Goal: Communication & Community: Answer question/provide support

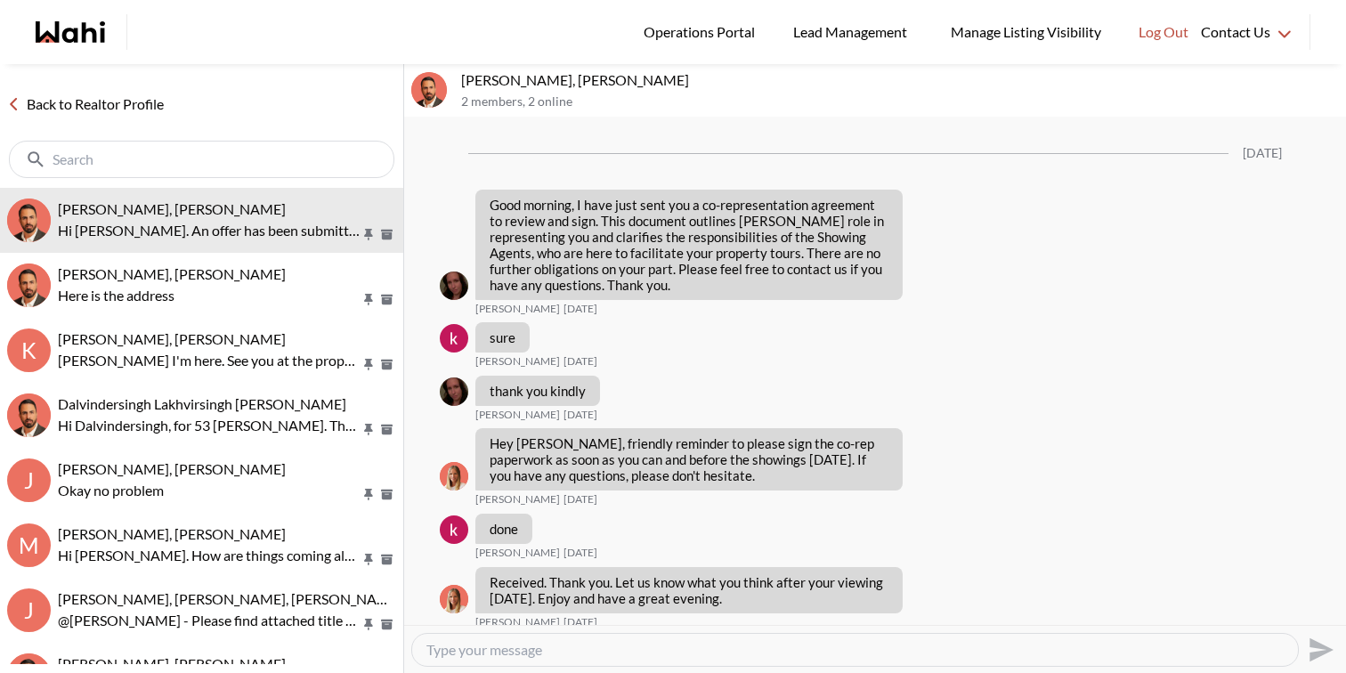
scroll to position [4607, 0]
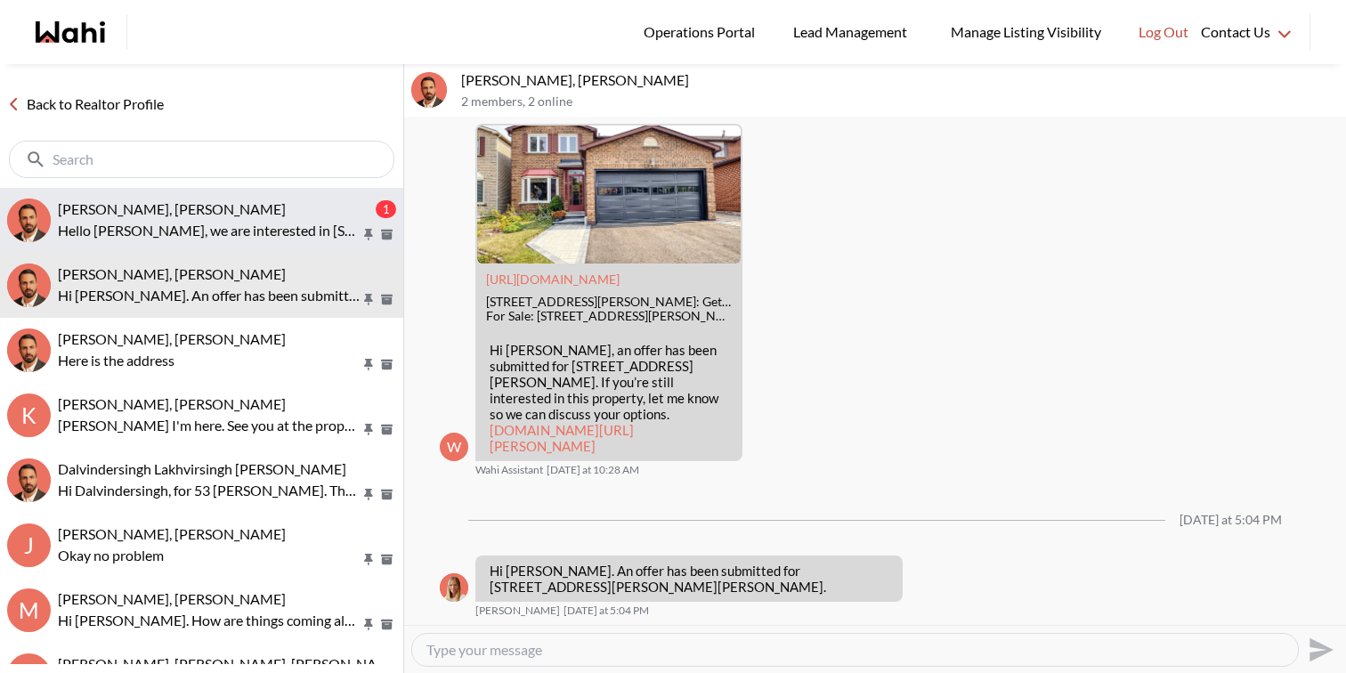
click at [240, 236] on p "Hello Behnam, we are interested in 2805 Bushland Crescent, Mississauga. Could y…" at bounding box center [209, 230] width 303 height 21
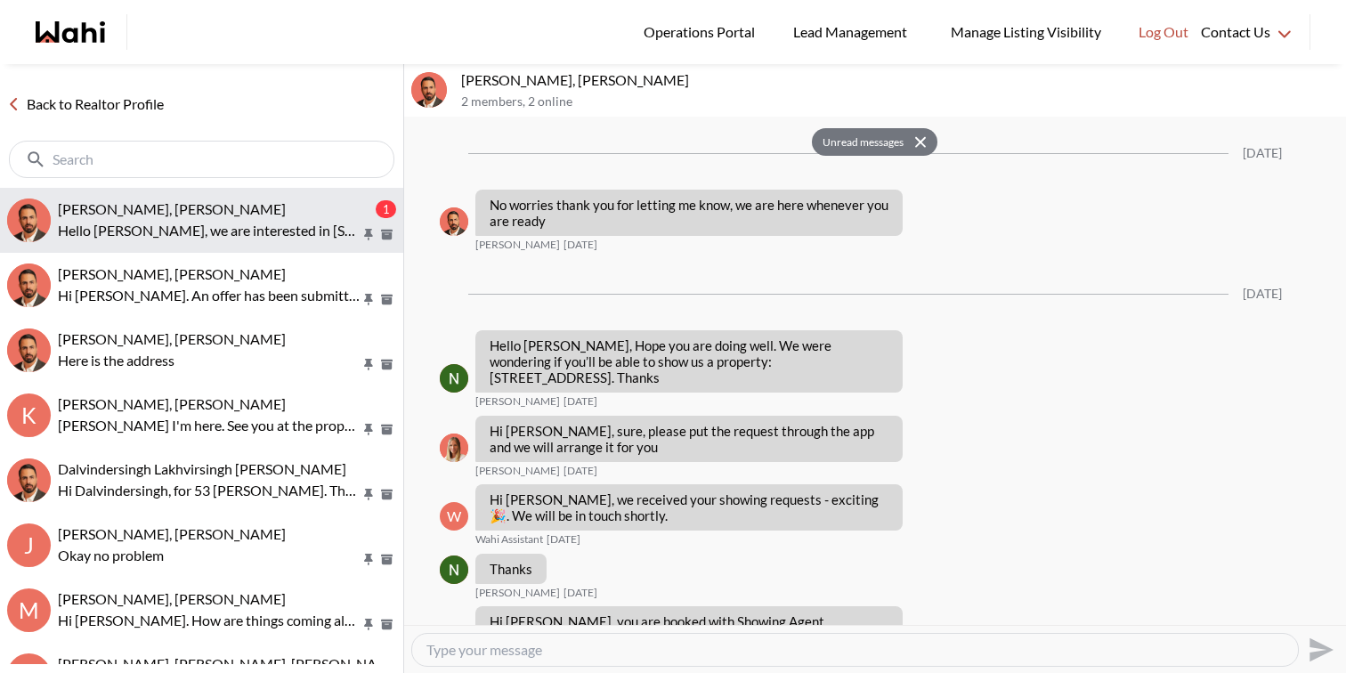
scroll to position [2824, 0]
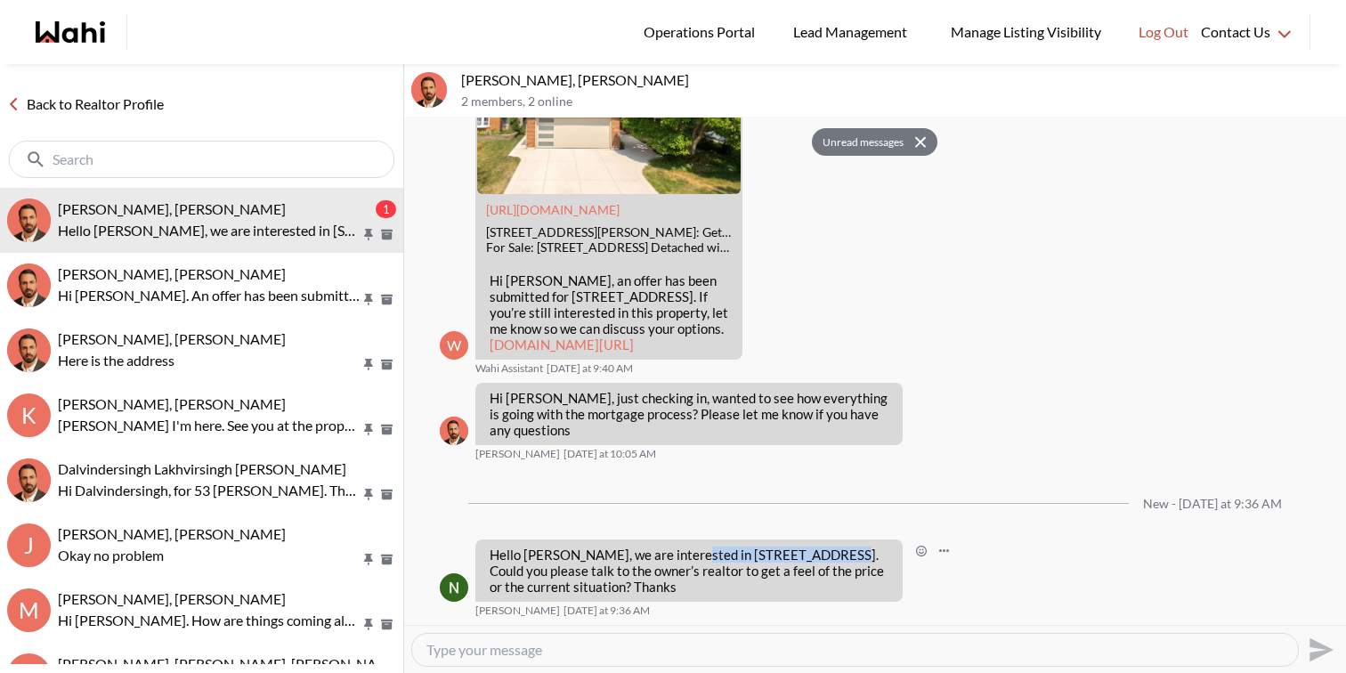
drag, startPoint x: 839, startPoint y: 556, endPoint x: 694, endPoint y: 553, distance: 145.2
click at [694, 553] on p "Hello [PERSON_NAME], we are interested in [STREET_ADDRESS]. Could you please ta…" at bounding box center [689, 571] width 399 height 48
copy p "2805 Bushland Crescent"
drag, startPoint x: 532, startPoint y: 610, endPoint x: 472, endPoint y: 607, distance: 59.7
click at [472, 607] on div "Hello Behnam, we are interested in 2805 Bushland Crescent, Mississauga. Could y…" at bounding box center [875, 579] width 871 height 78
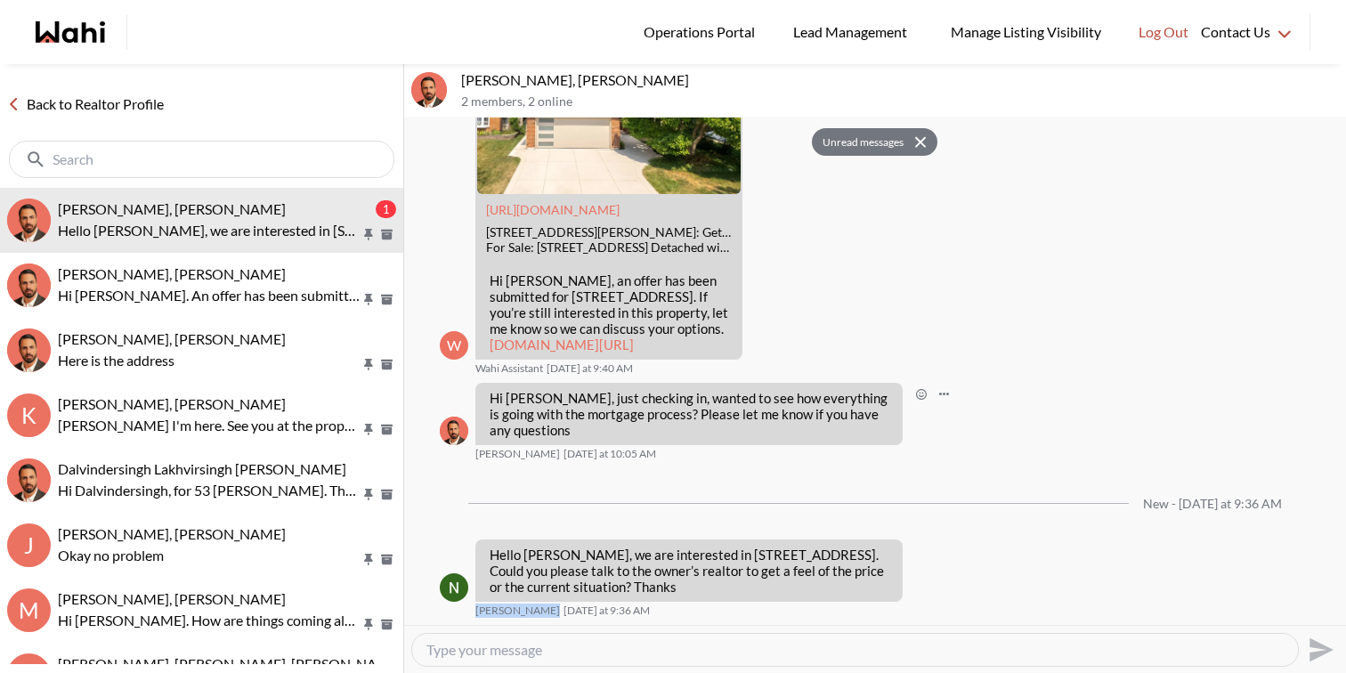
copy span "Nidhi Singh"
click at [597, 647] on textarea "Type your message" at bounding box center [856, 650] width 858 height 18
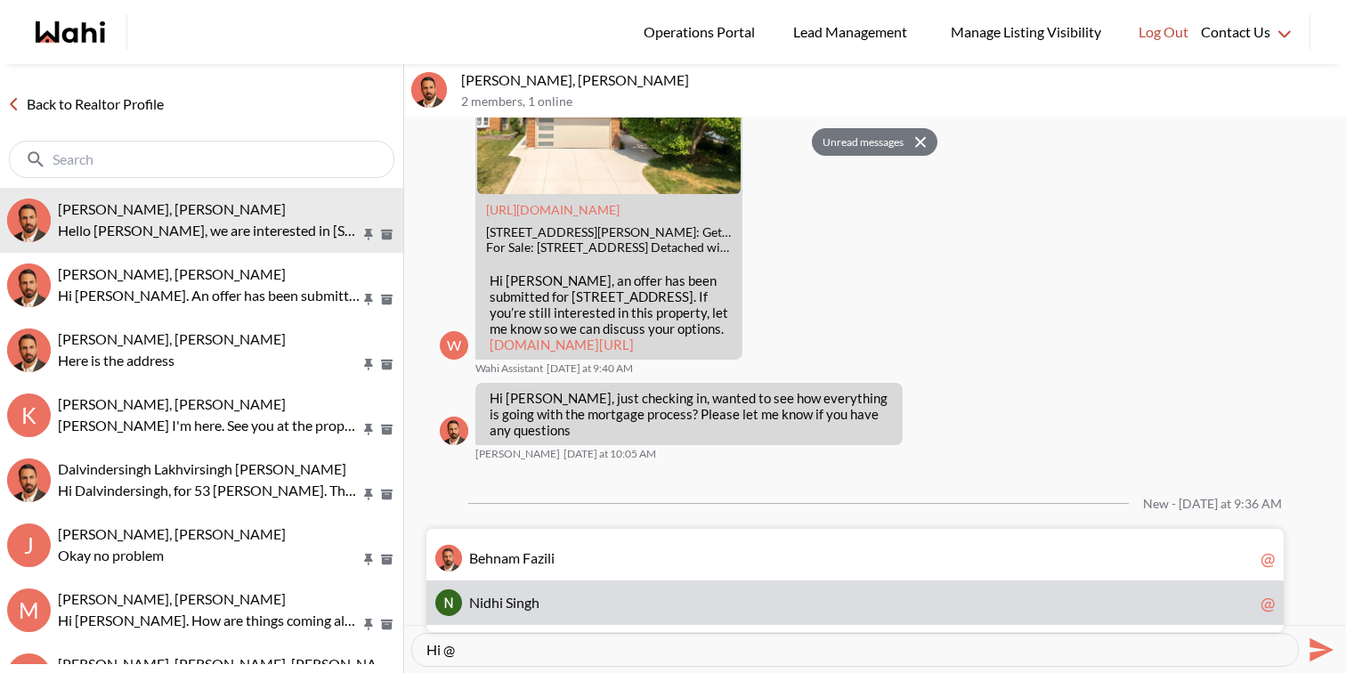
click at [566, 594] on span "N i d h i S i n g h" at bounding box center [861, 603] width 785 height 18
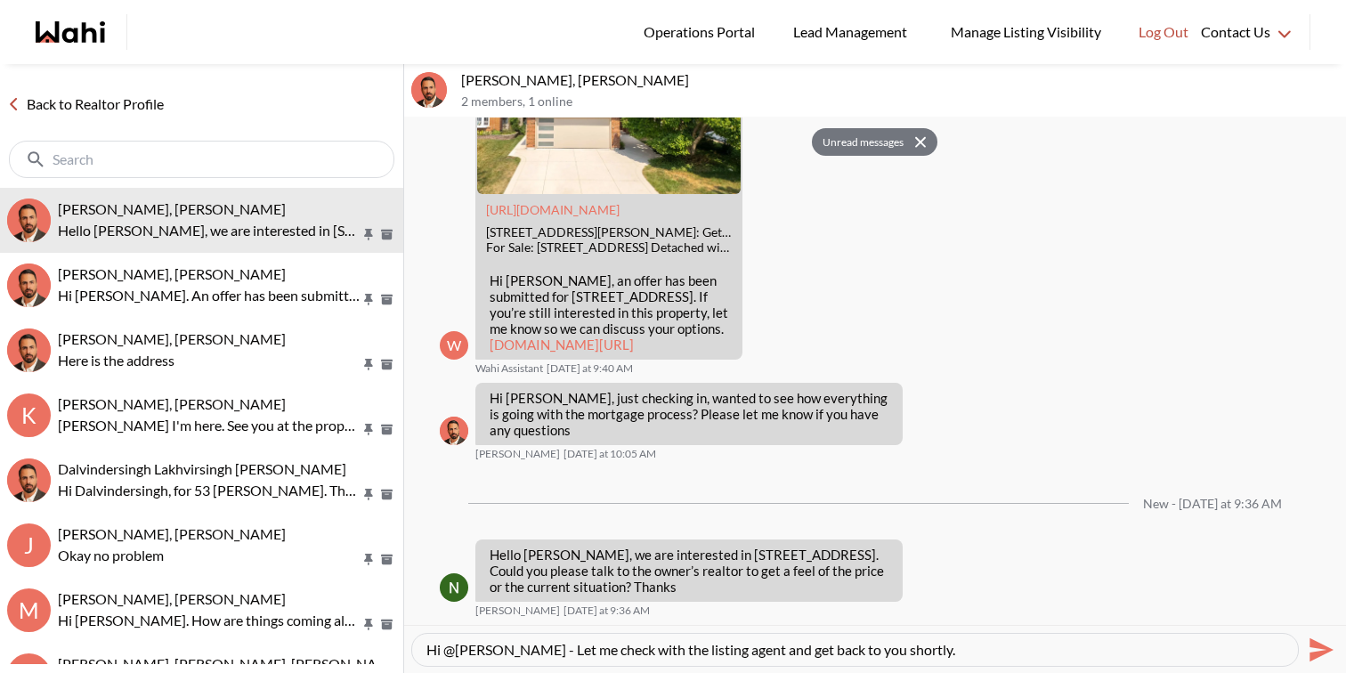
click at [633, 644] on textarea "Hi @Nidhi Singh - Let me check with the listing agent and get back to you short…" at bounding box center [856, 650] width 858 height 18
type textarea "Hi @Nidhi Singh - Let me check with the listing agent and get back to you short…"
click at [1315, 645] on icon "Send" at bounding box center [1322, 650] width 24 height 24
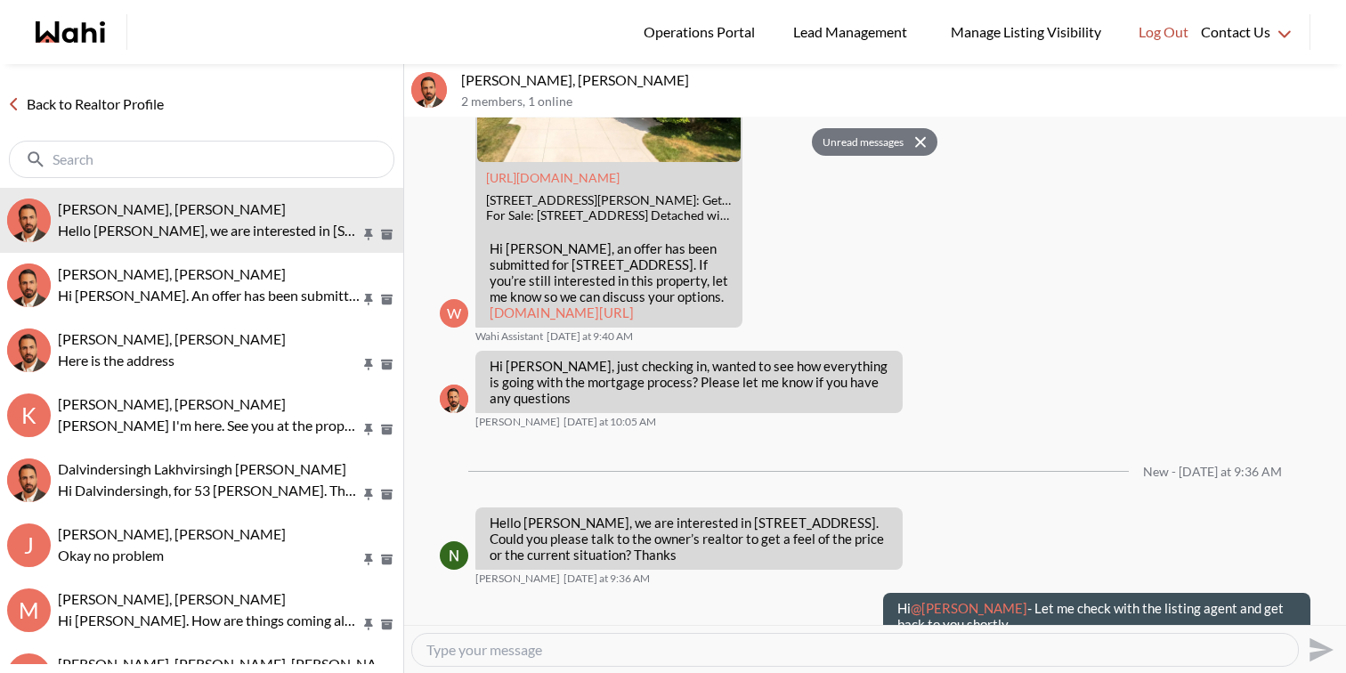
scroll to position [2892, 0]
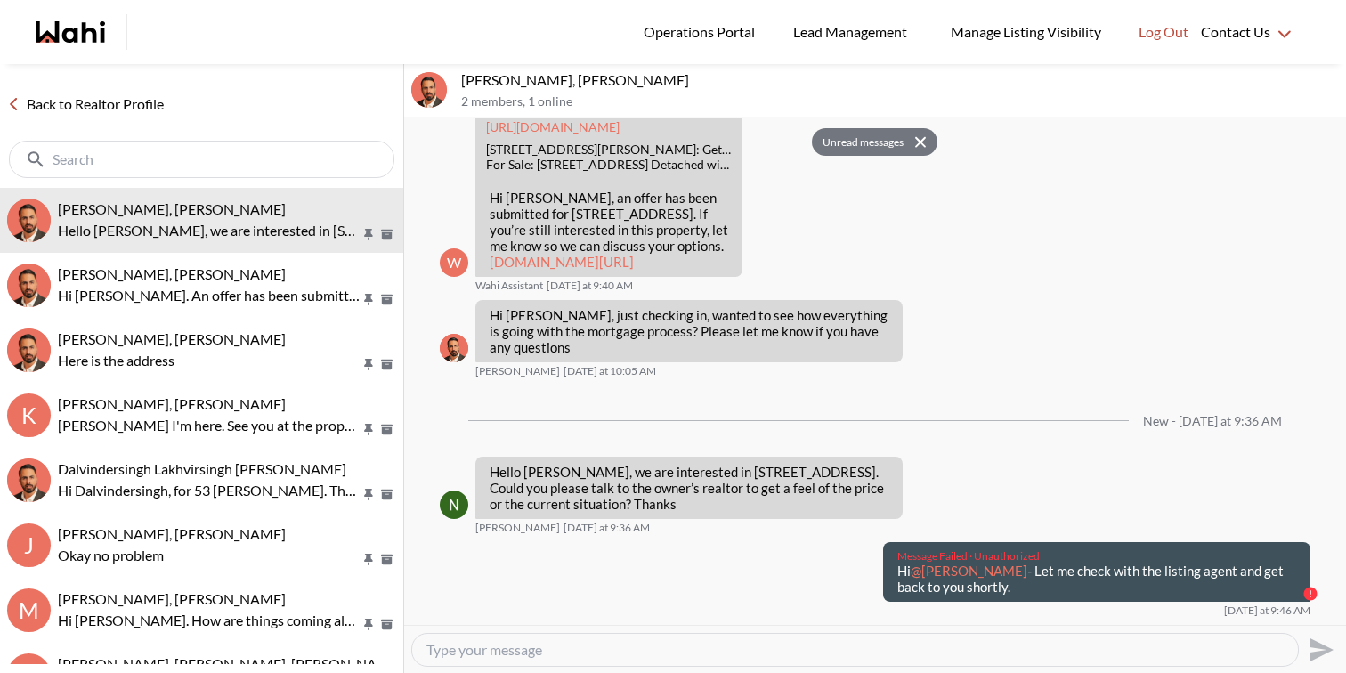
click at [1184, 646] on textarea "Type your message" at bounding box center [856, 650] width 858 height 18
paste textarea "Hi @Nidhi Singh - Let me check with the listing agent and get back to you short…"
type textarea "Hi @Nidhi Singh - Let me check with the listing agent and get back to you short…"
click at [1326, 653] on icon "Send" at bounding box center [1319, 650] width 28 height 28
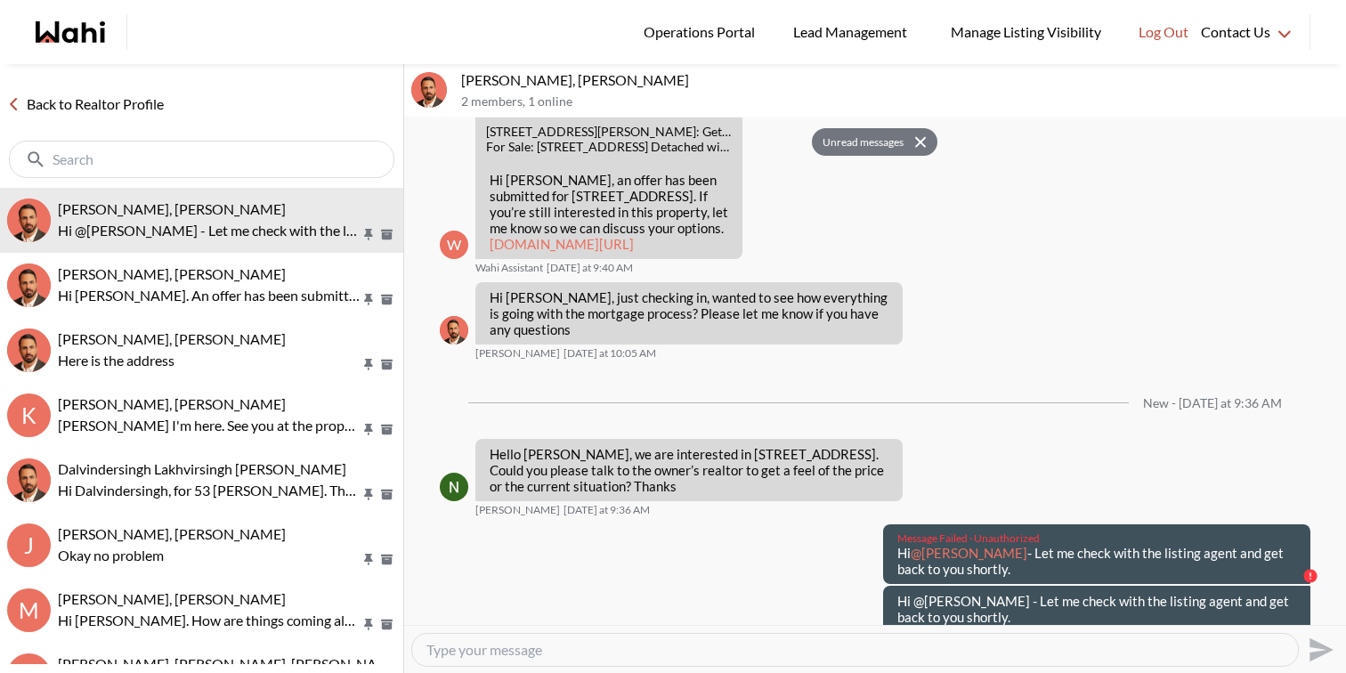
scroll to position [2955, 0]
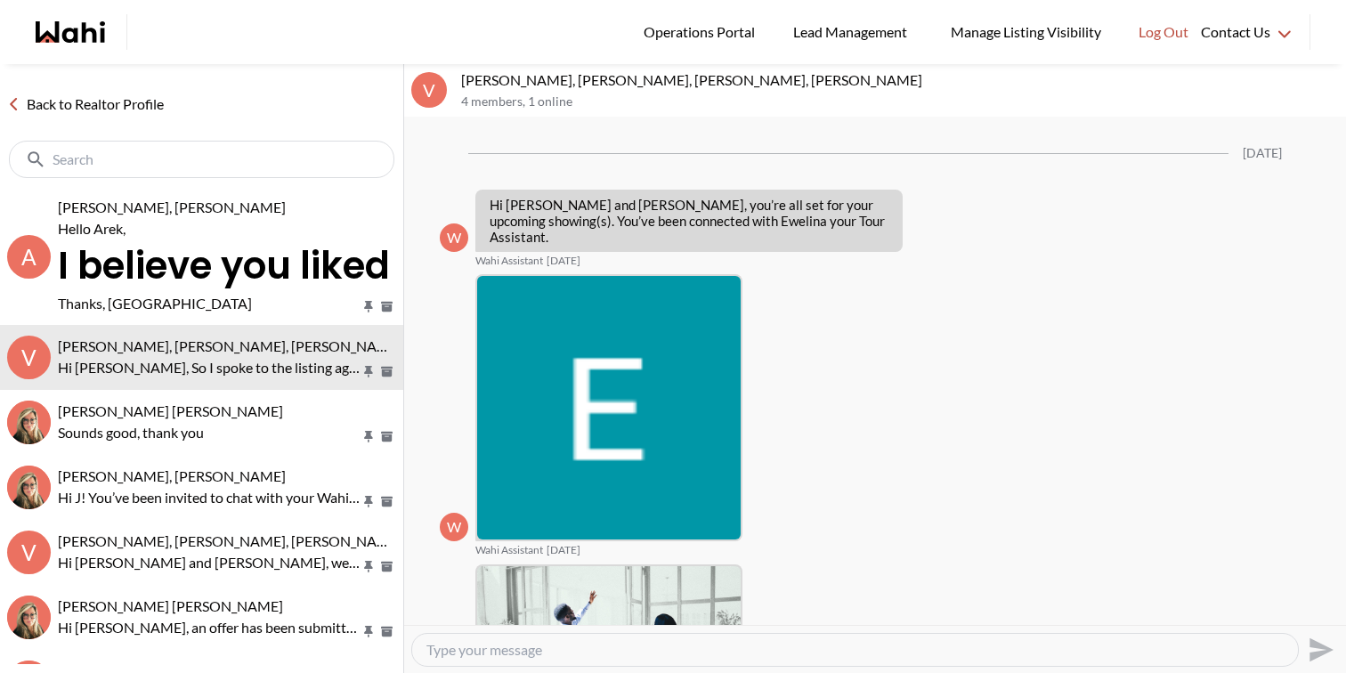
scroll to position [1913, 0]
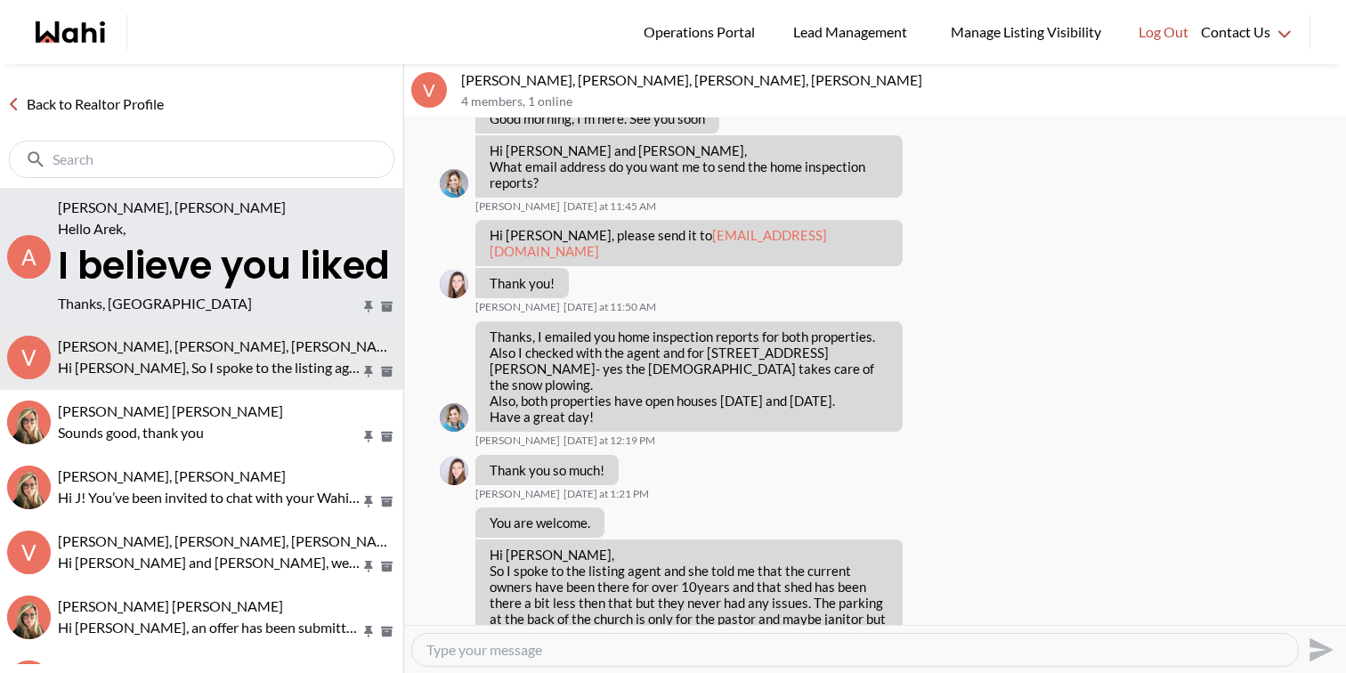
click at [184, 227] on p "Hello Arek," at bounding box center [209, 228] width 303 height 21
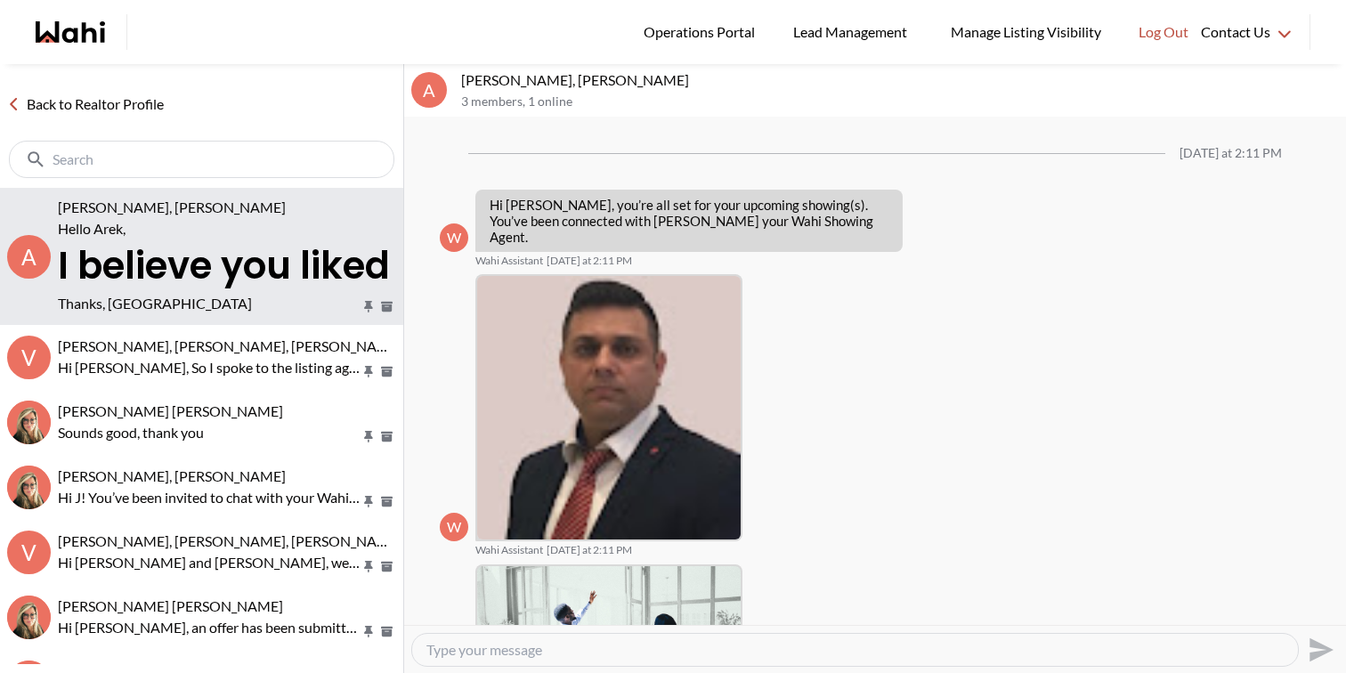
scroll to position [1890, 0]
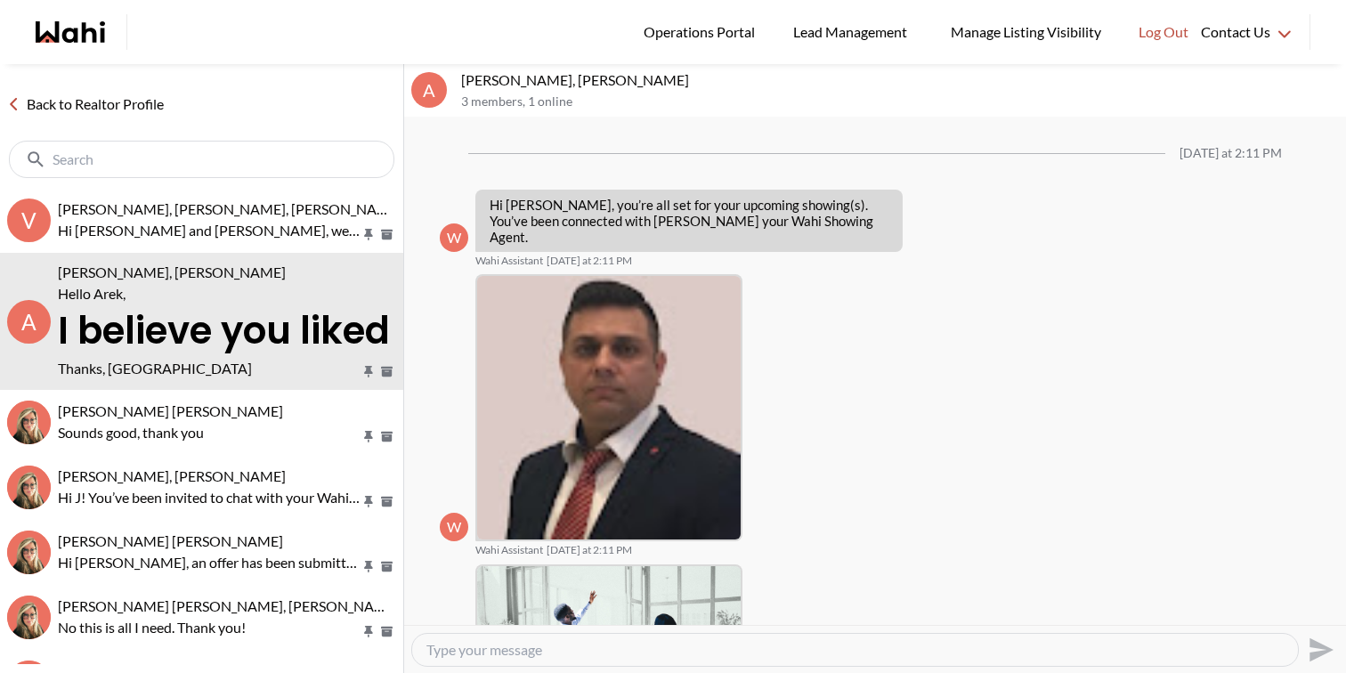
scroll to position [1890, 0]
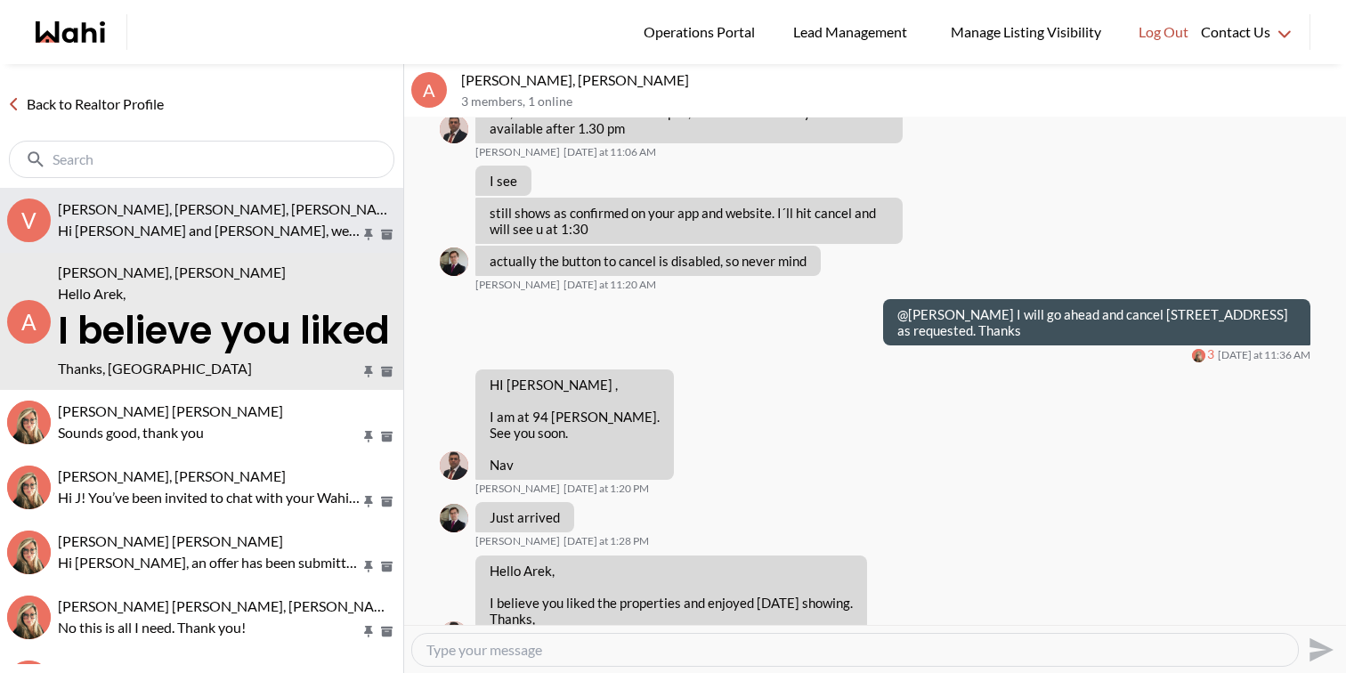
click at [107, 199] on button "V Victoria Basova, Dylan Maloney, Barbara Hi Victoria and Dylan, we hope you en…" at bounding box center [201, 220] width 403 height 65
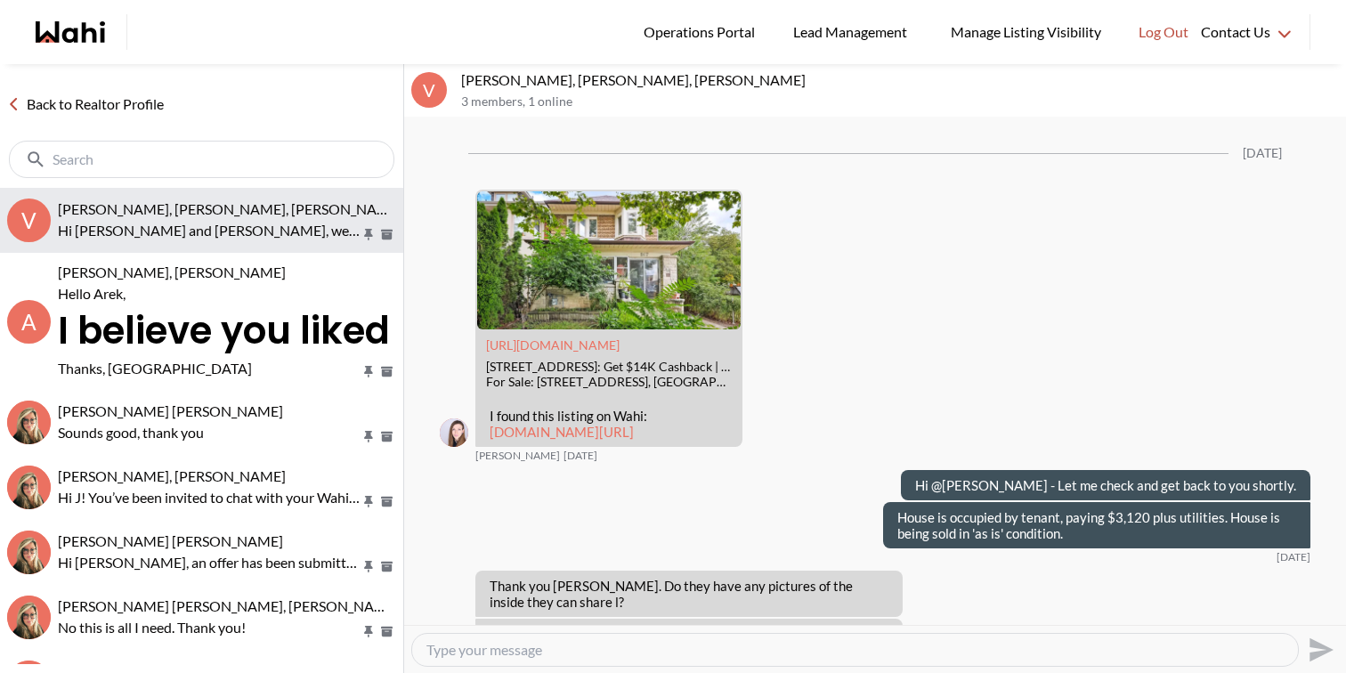
scroll to position [2468, 0]
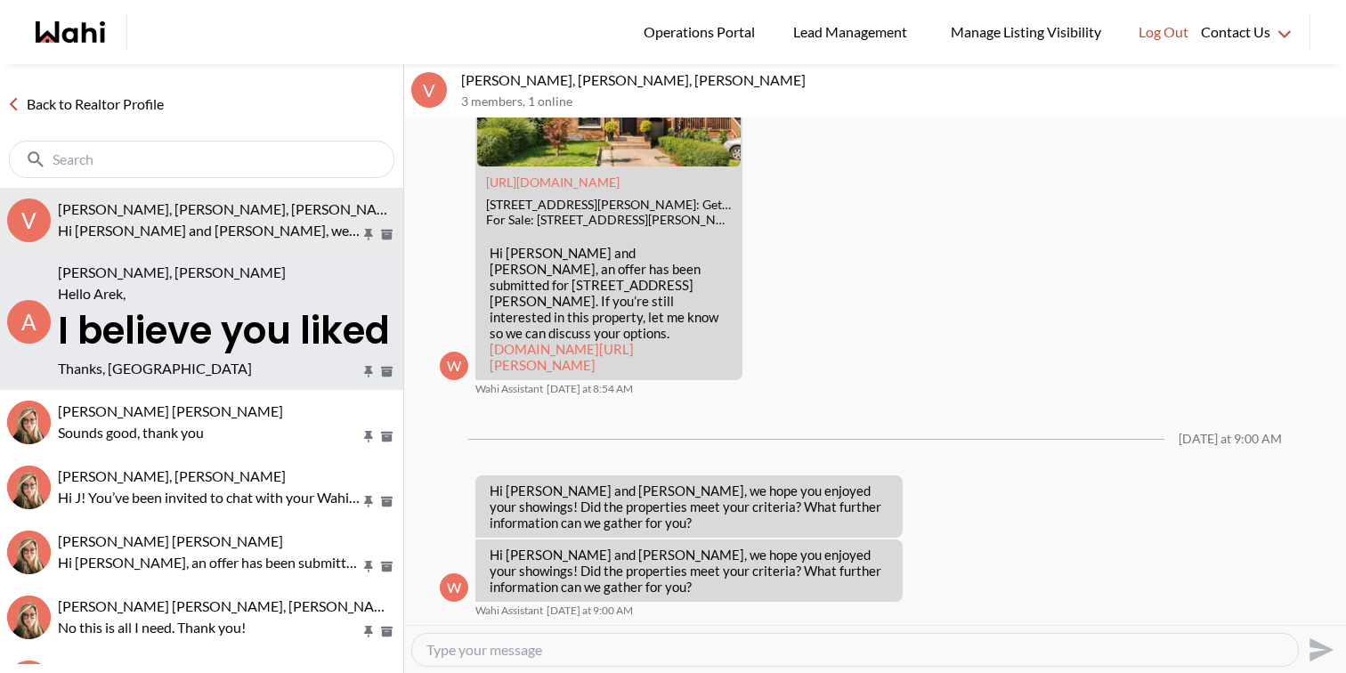
click at [116, 299] on p "Hello Arek," at bounding box center [209, 293] width 303 height 21
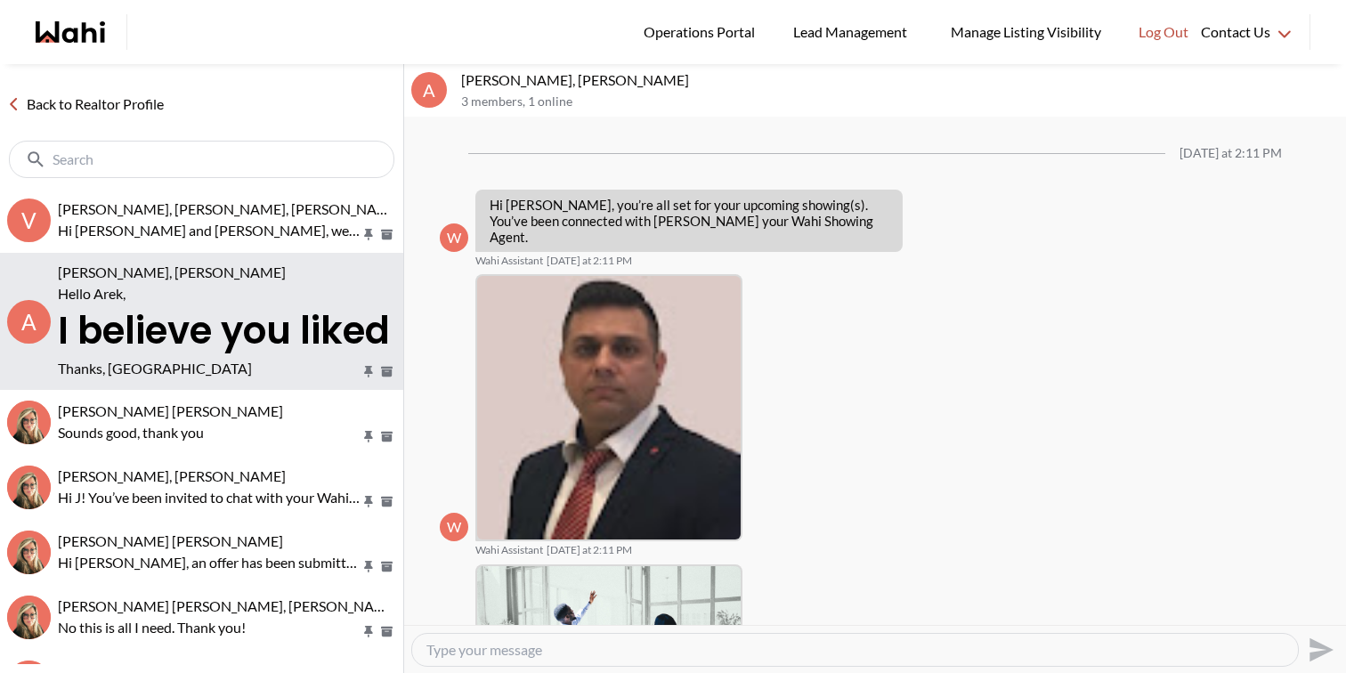
scroll to position [1890, 0]
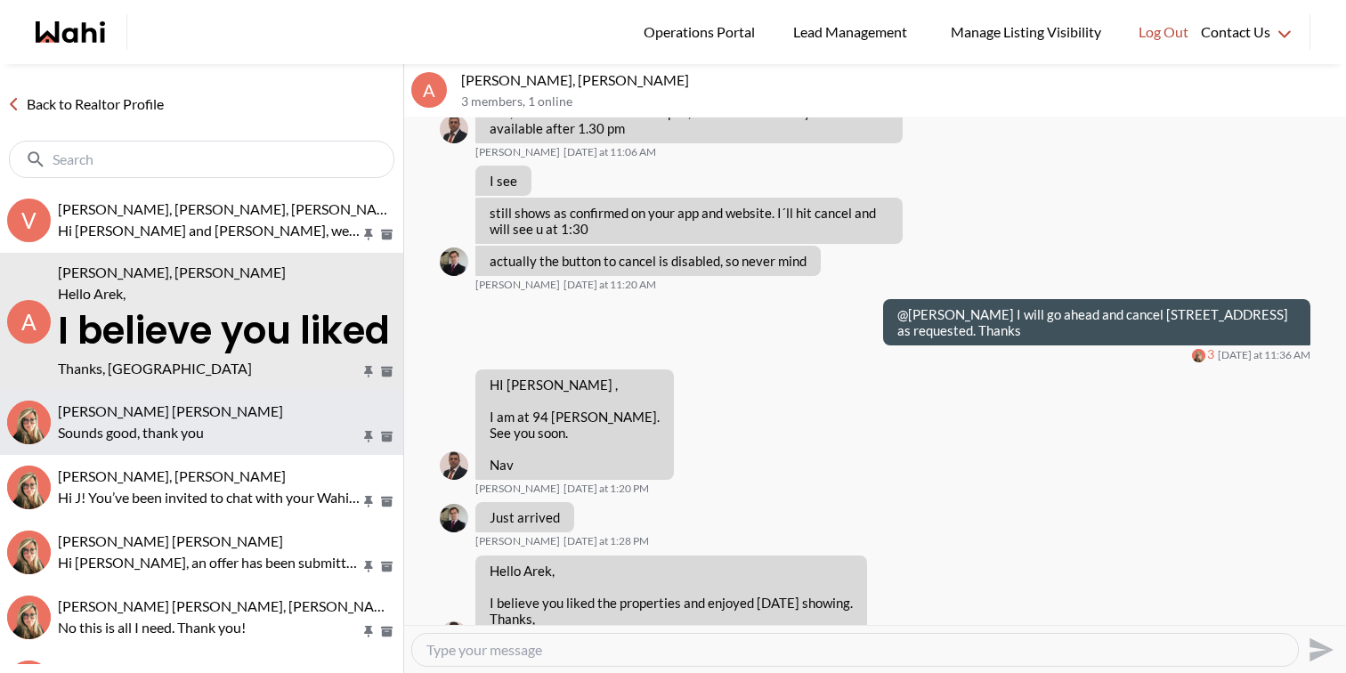
click at [132, 396] on button "Arek Klauza, Barbara Sounds good, thank you" at bounding box center [201, 422] width 403 height 65
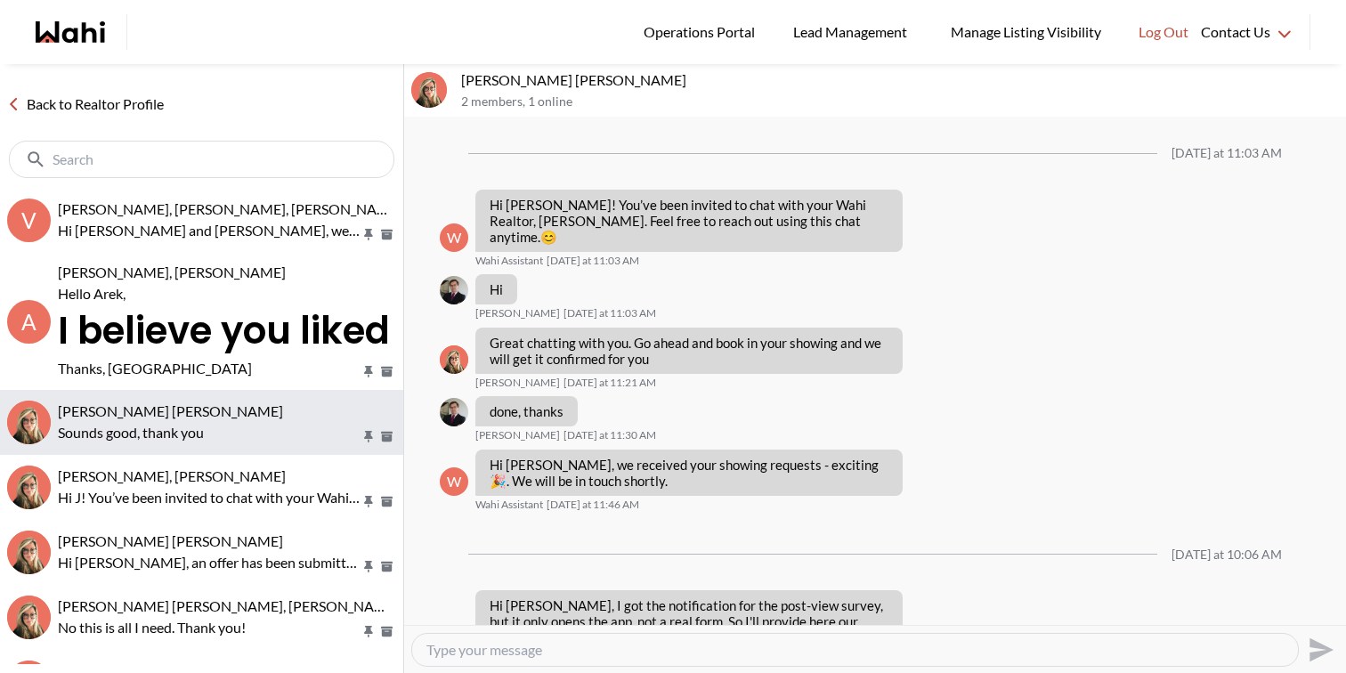
scroll to position [2030, 0]
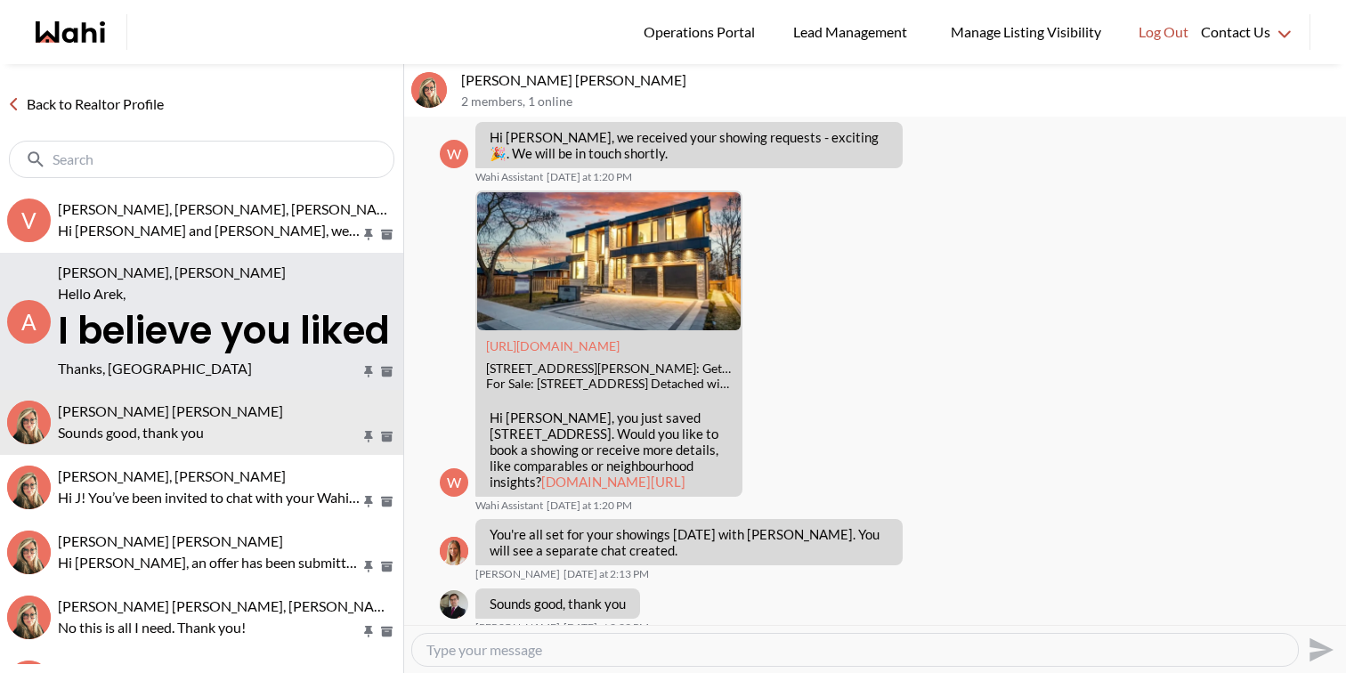
click at [155, 337] on h2 "I believe you liked the properties and enjoyed today's showing." at bounding box center [227, 331] width 338 height 53
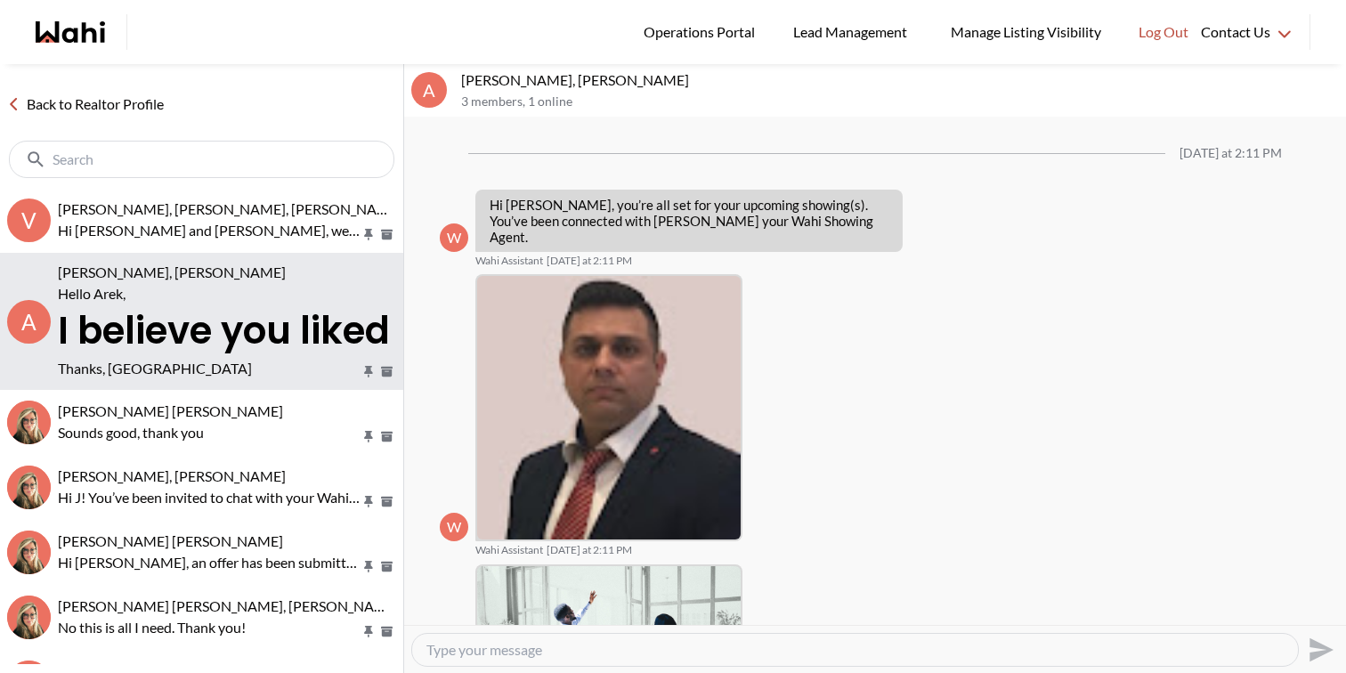
scroll to position [1890, 0]
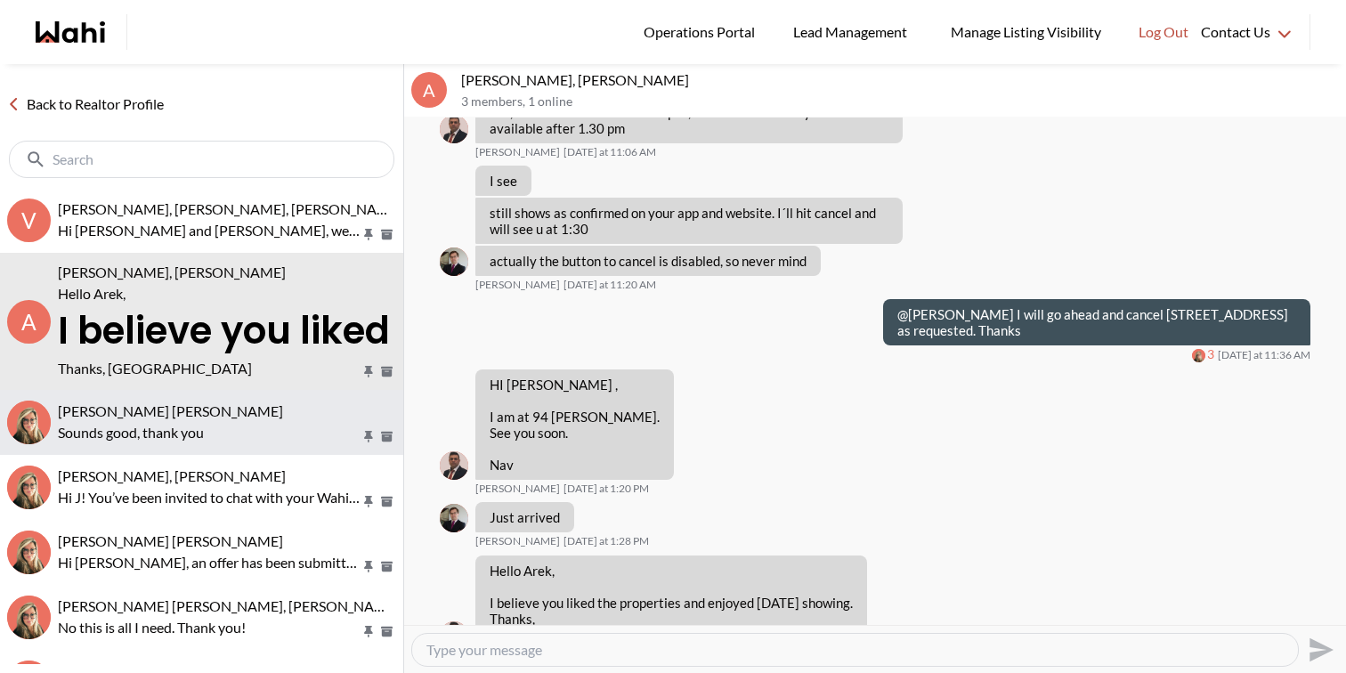
click at [182, 415] on span "Arek Klauza, Barbara" at bounding box center [170, 410] width 225 height 17
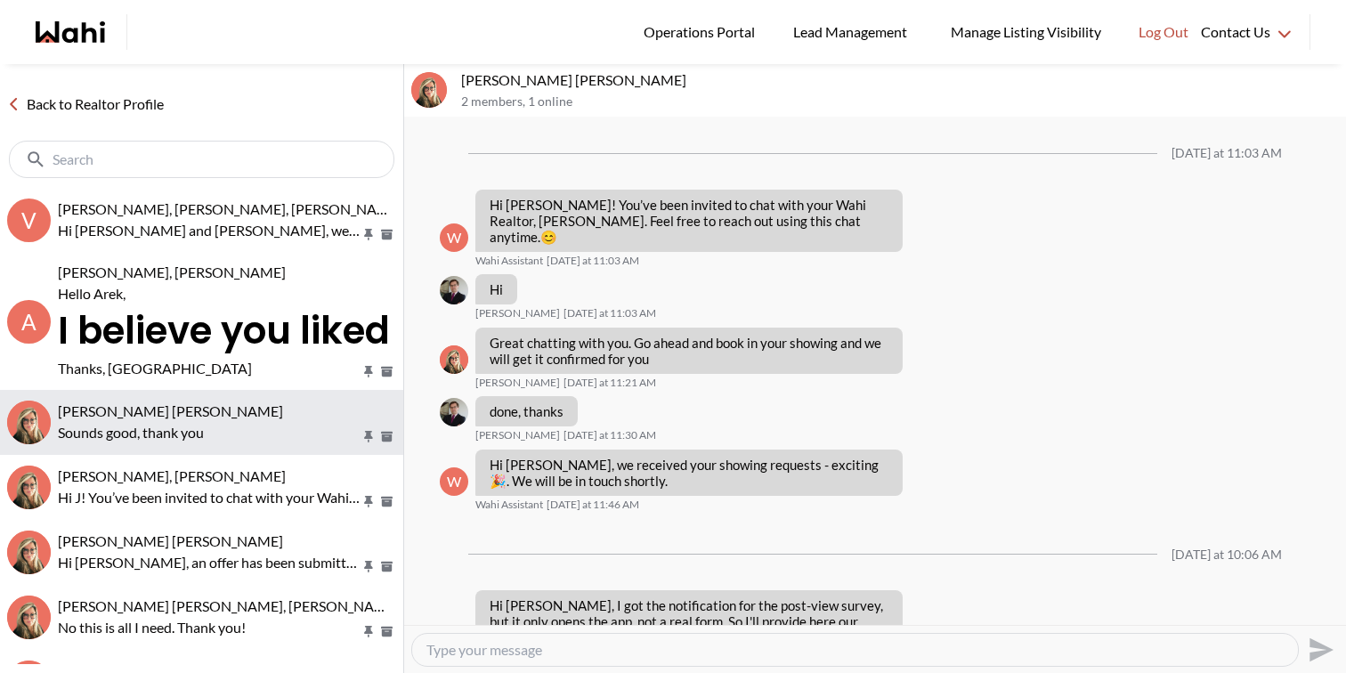
scroll to position [2030, 0]
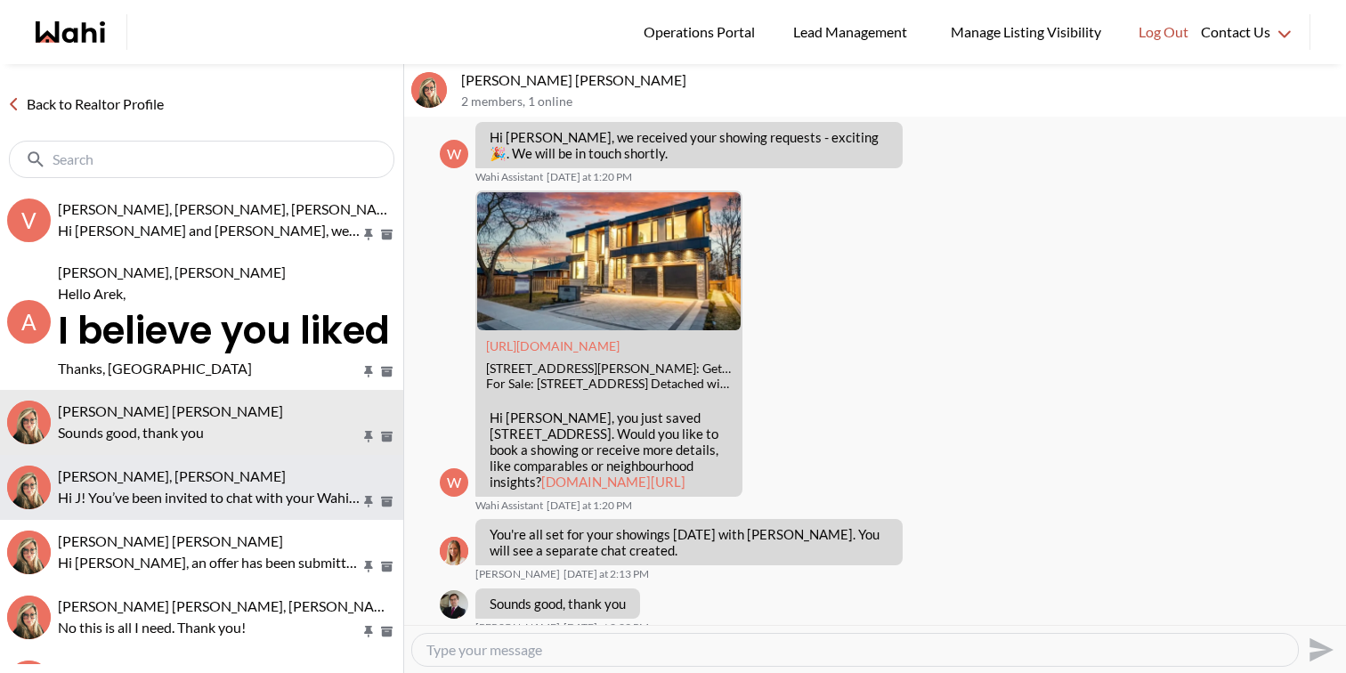
click at [173, 468] on div "J D, Barbara" at bounding box center [227, 477] width 338 height 18
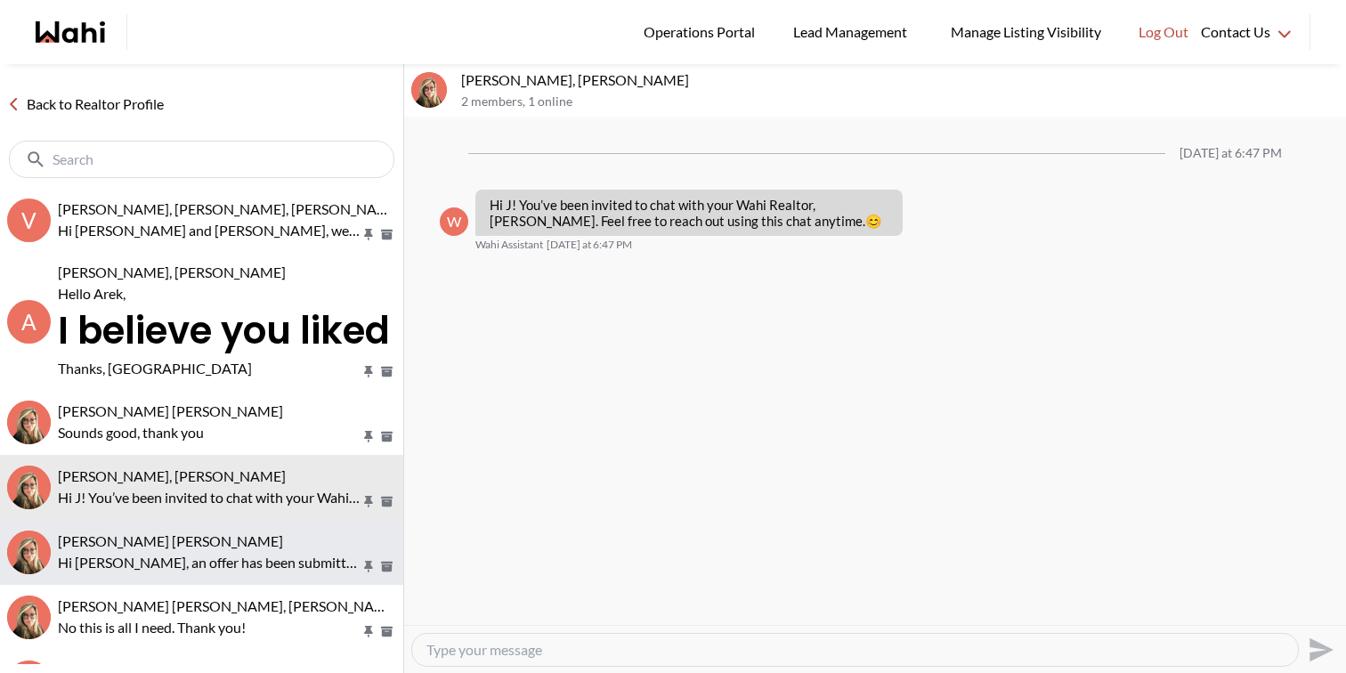
click at [163, 548] on span "Abdul Nafi Sarwari, Barbara" at bounding box center [170, 541] width 225 height 17
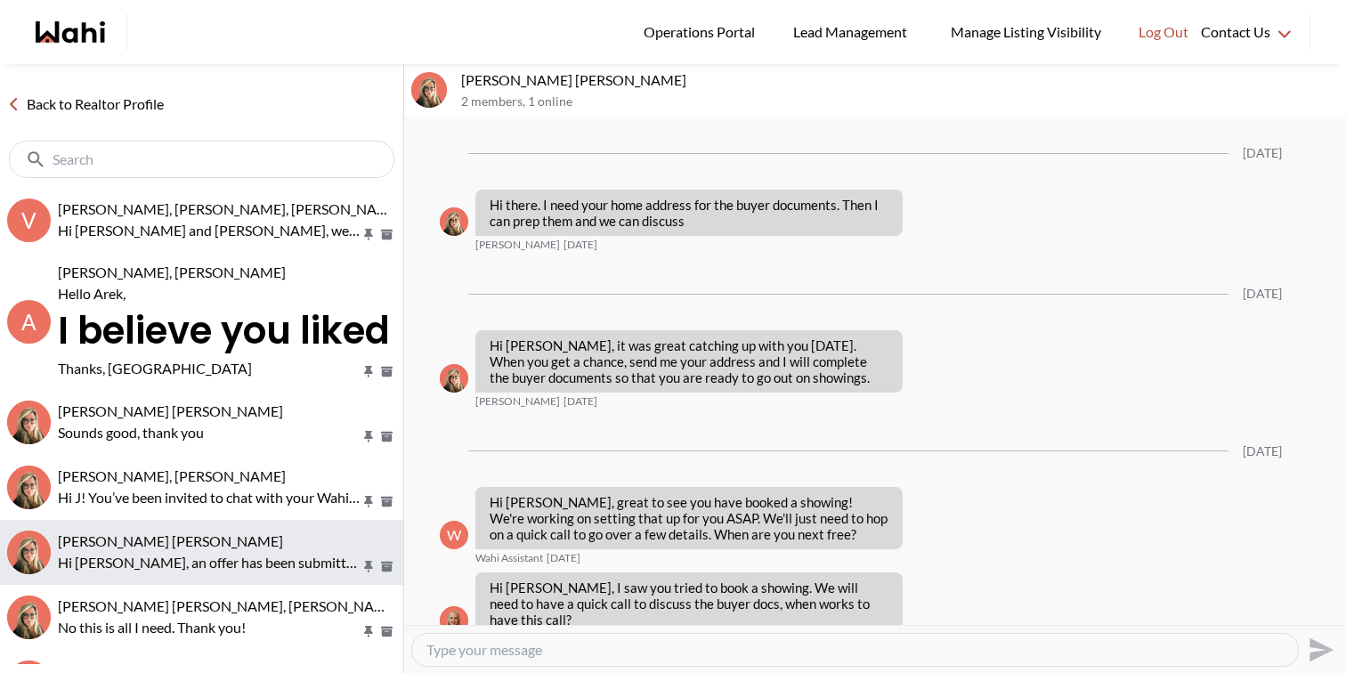
scroll to position [2637, 0]
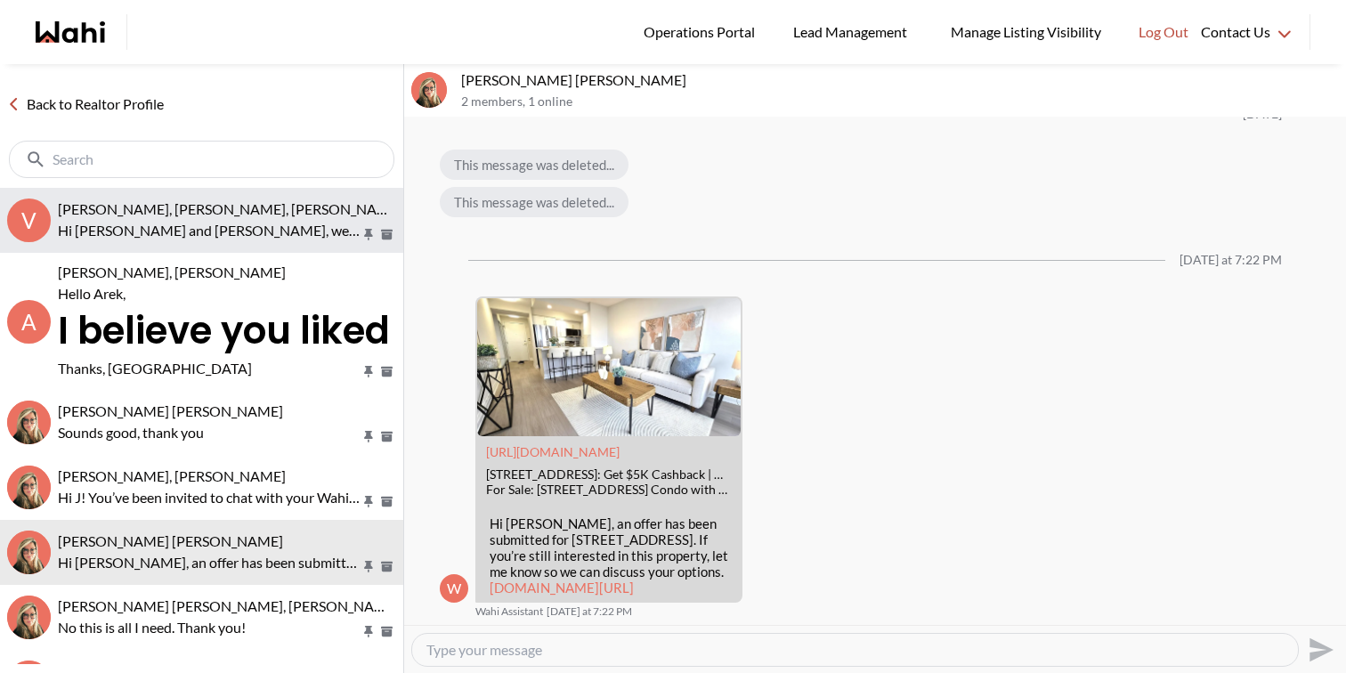
click at [170, 195] on button "V Victoria Basova, Dylan Maloney, Barbara Hi Victoria and Dylan, we hope you en…" at bounding box center [201, 220] width 403 height 65
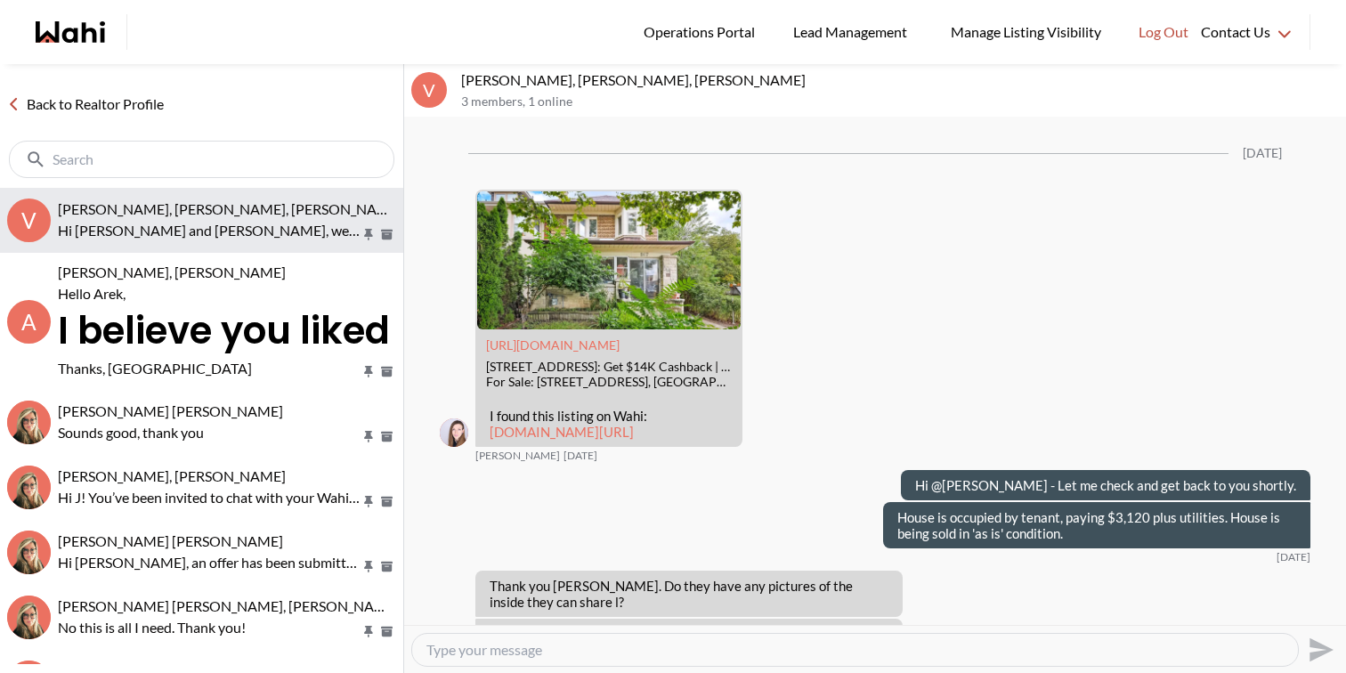
scroll to position [2468, 0]
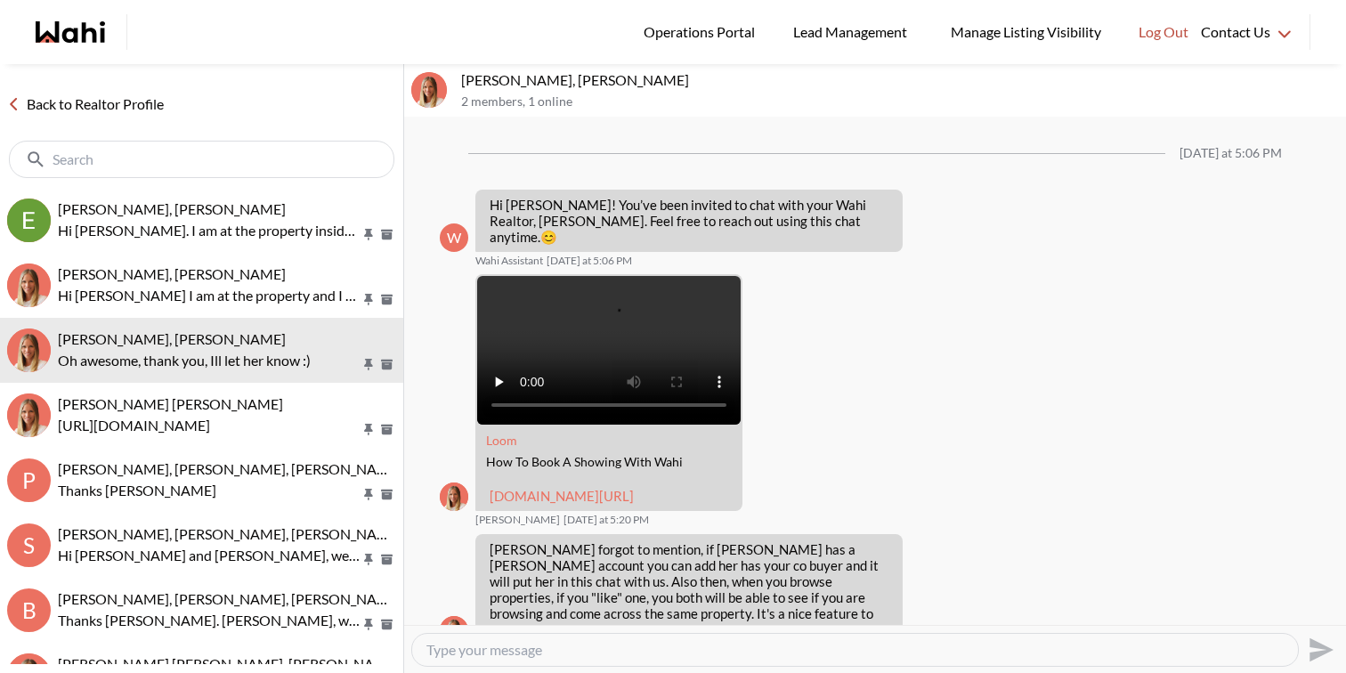
scroll to position [211, 0]
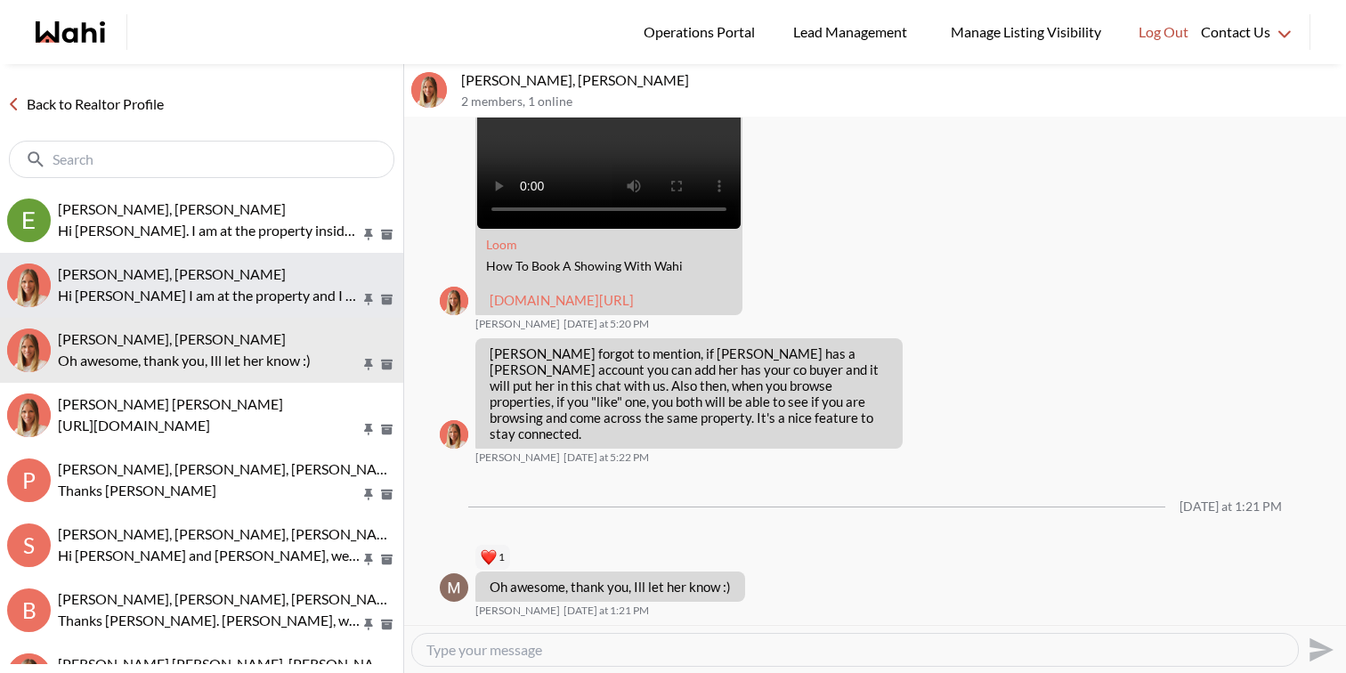
click at [102, 273] on span "[PERSON_NAME], [PERSON_NAME]" at bounding box center [172, 273] width 228 height 17
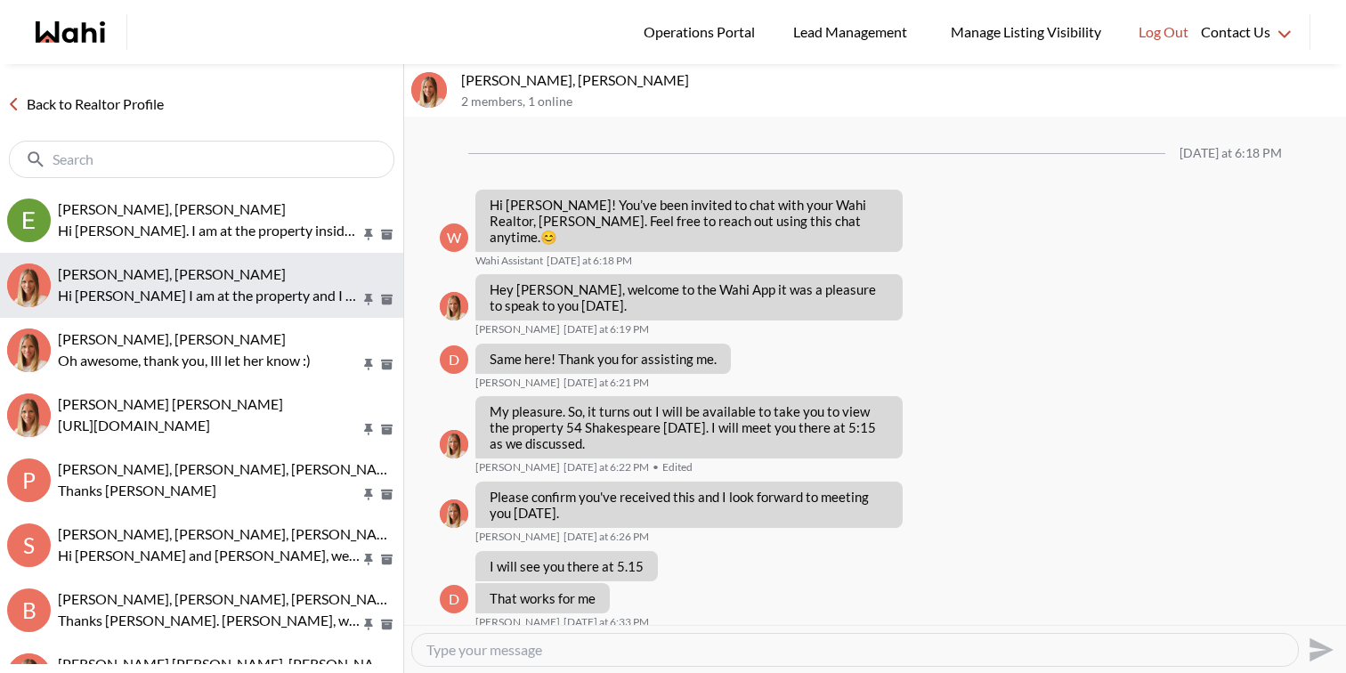
scroll to position [189, 0]
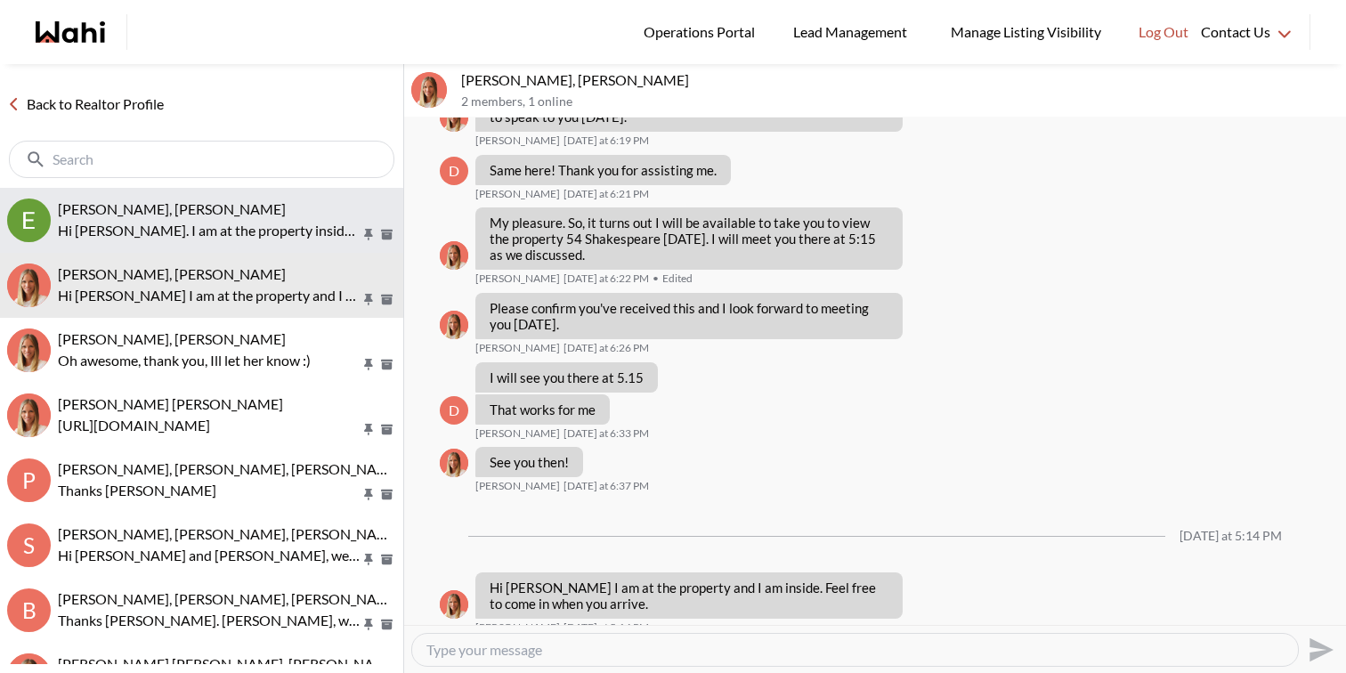
click at [122, 238] on p "Hi [PERSON_NAME]. I am at the property inside. Feel free to park in the drivewa…" at bounding box center [209, 230] width 303 height 21
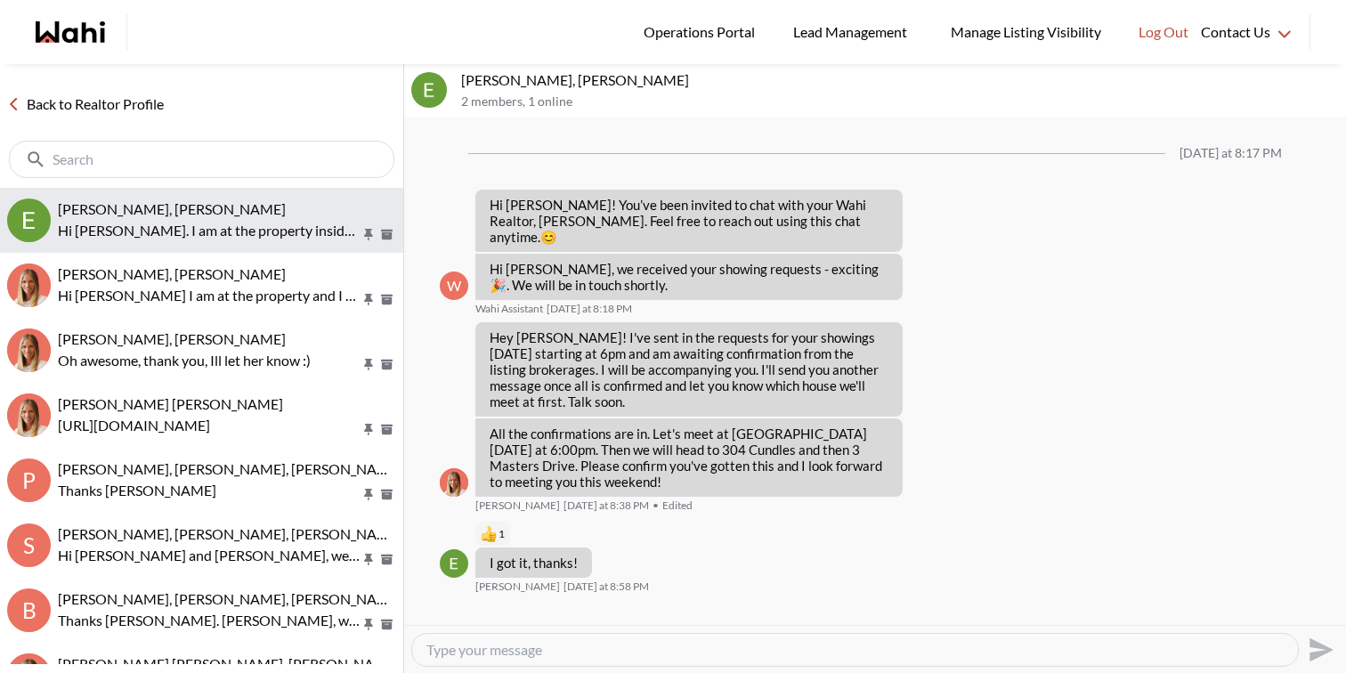
scroll to position [210, 0]
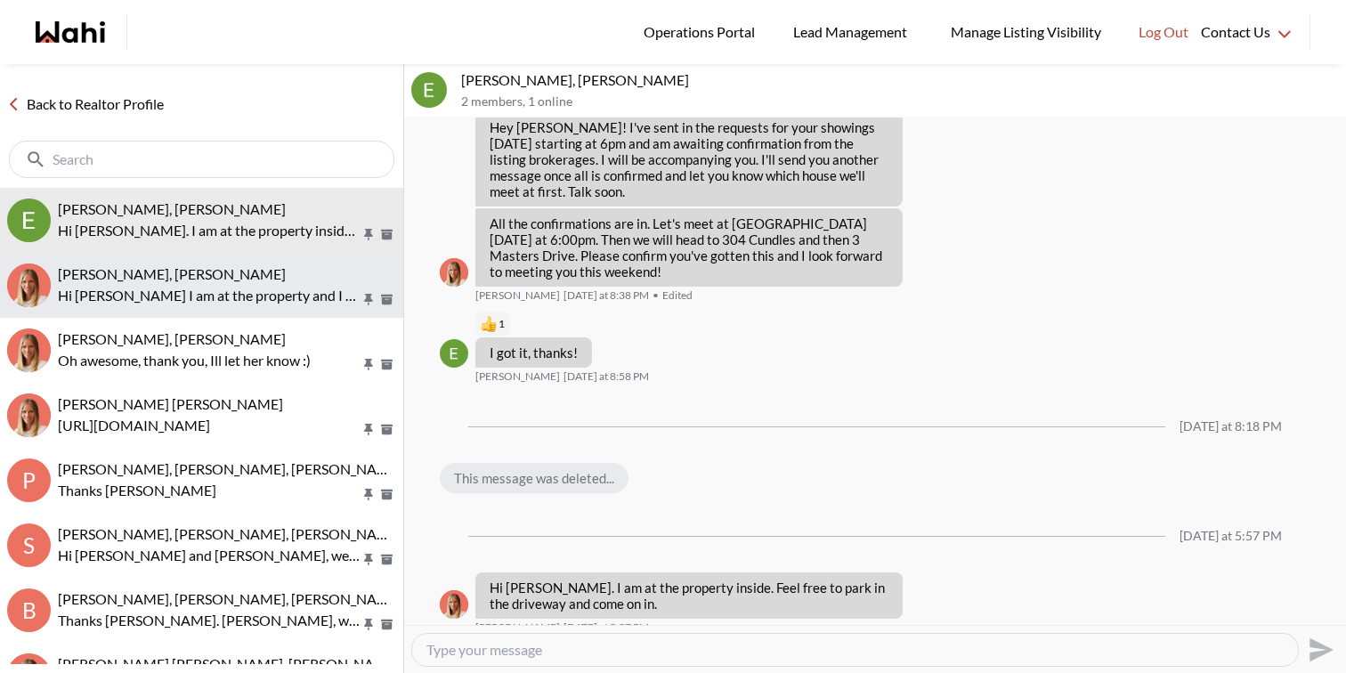
click at [110, 300] on p "Hi [PERSON_NAME] I am at the property and I am inside. Feel free to come in whe…" at bounding box center [209, 295] width 303 height 21
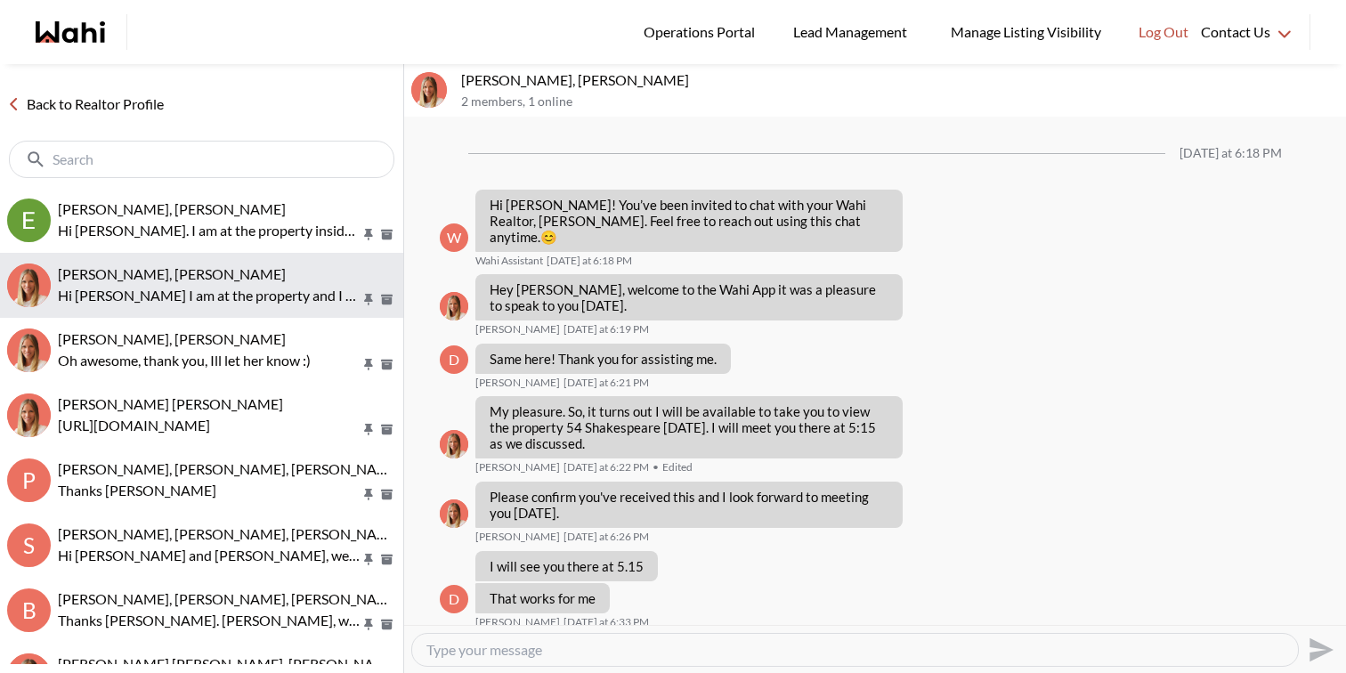
scroll to position [189, 0]
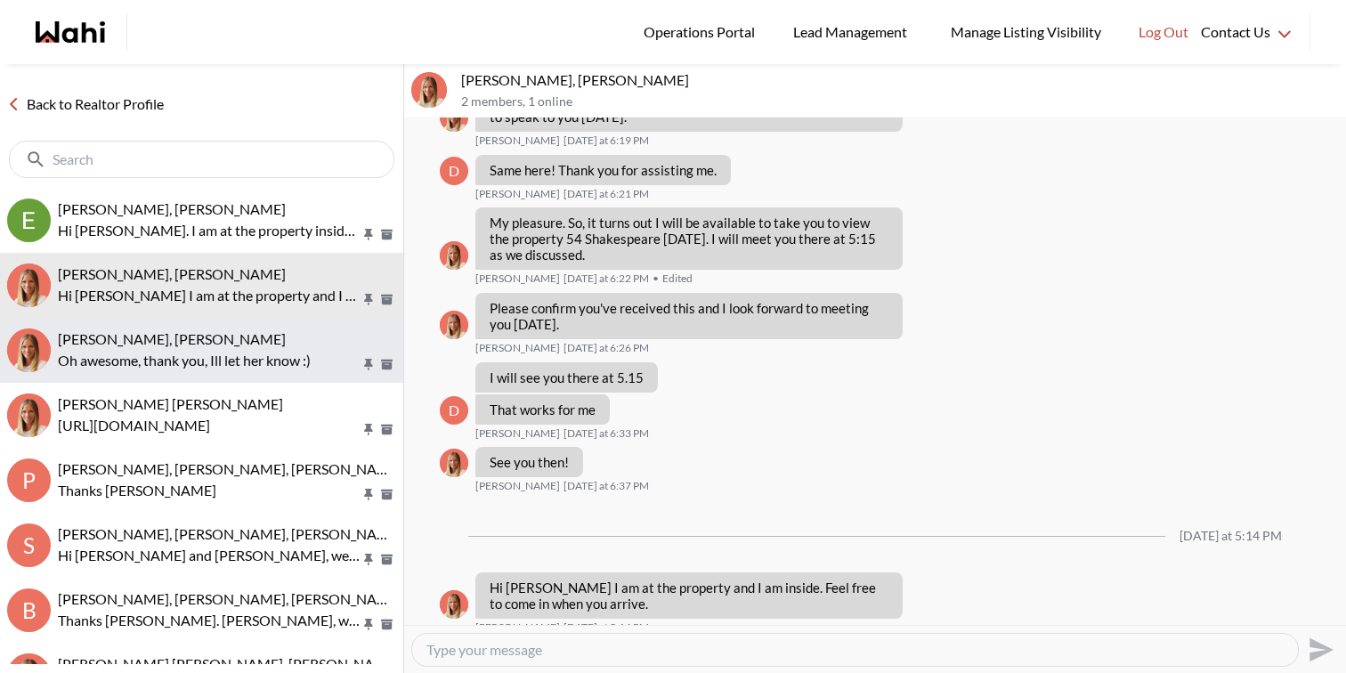
click at [121, 340] on span "[PERSON_NAME], [PERSON_NAME]" at bounding box center [172, 338] width 228 height 17
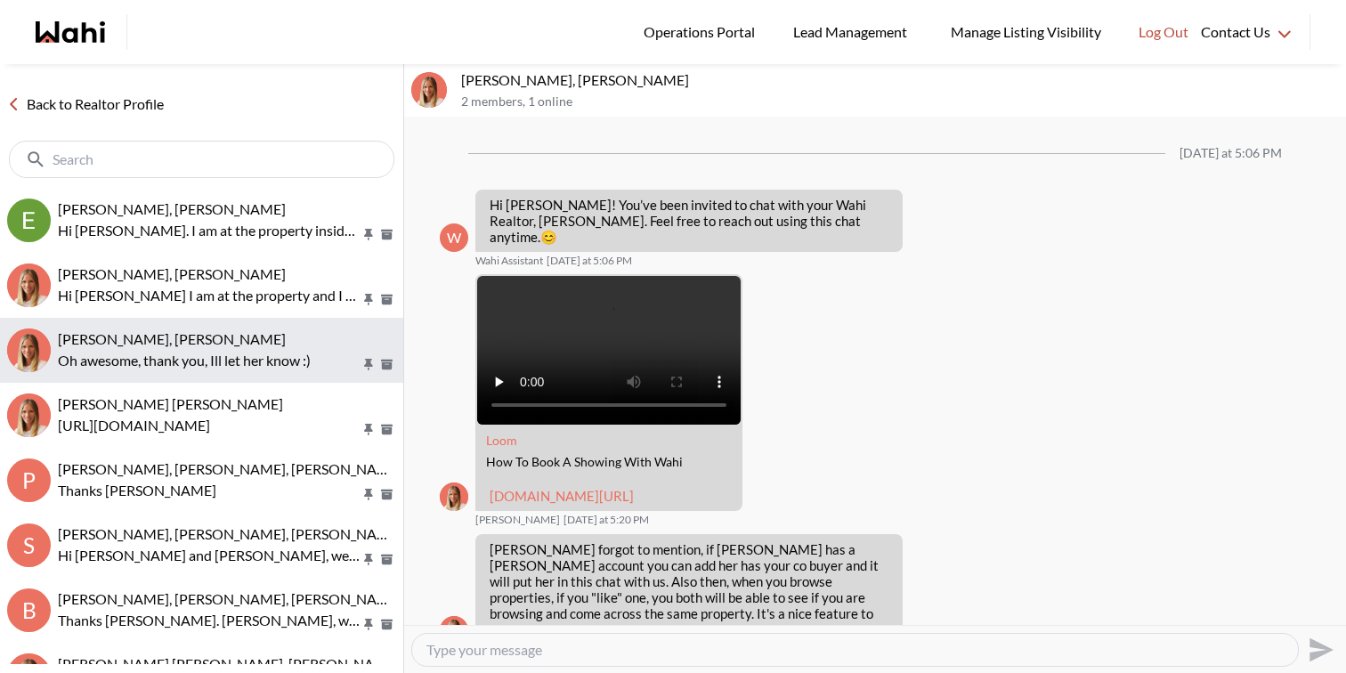
scroll to position [211, 0]
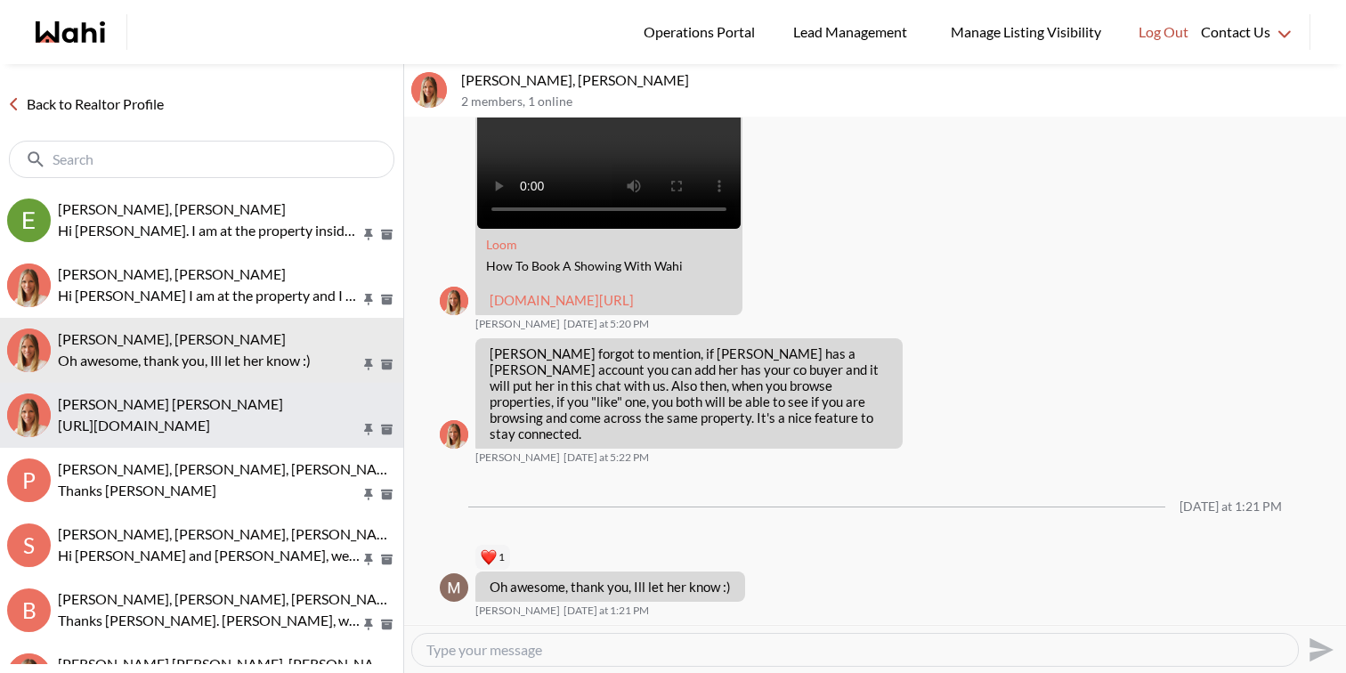
click at [143, 419] on p "[URL][DOMAIN_NAME]" at bounding box center [209, 425] width 303 height 21
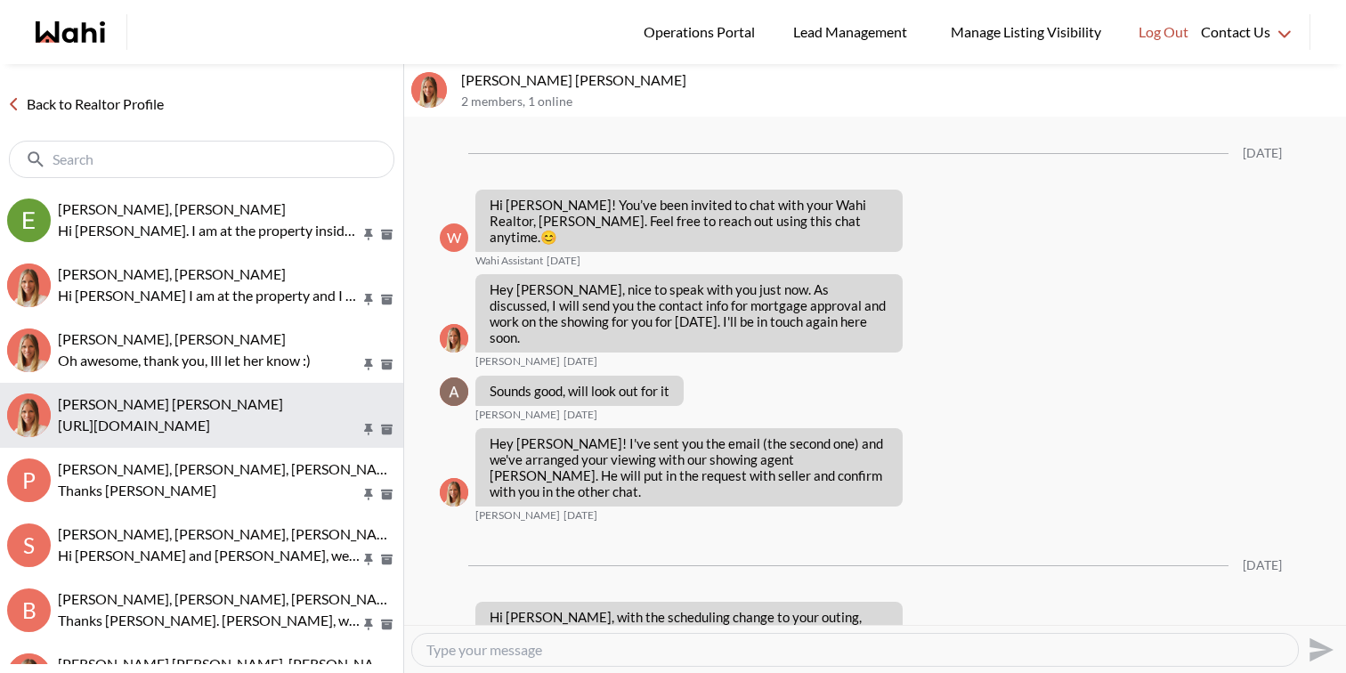
scroll to position [650, 0]
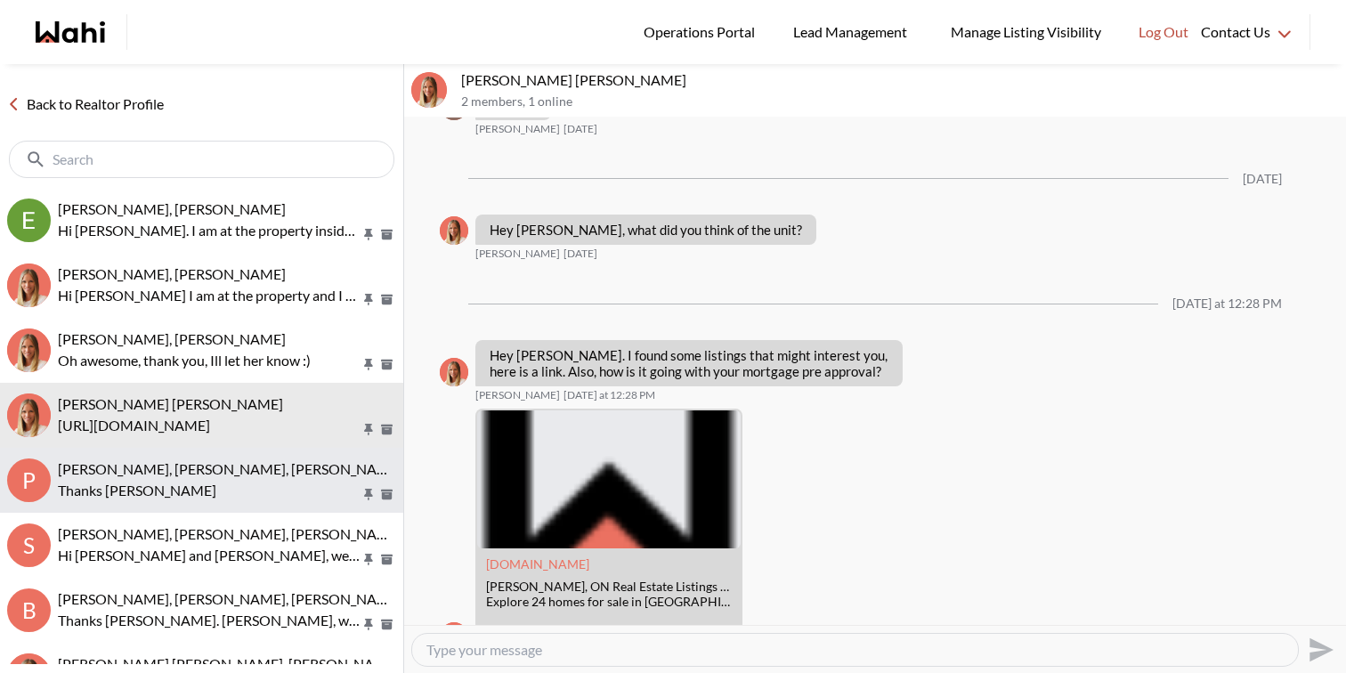
click at [154, 463] on span "[PERSON_NAME], [PERSON_NAME], [PERSON_NAME]" at bounding box center [230, 468] width 345 height 17
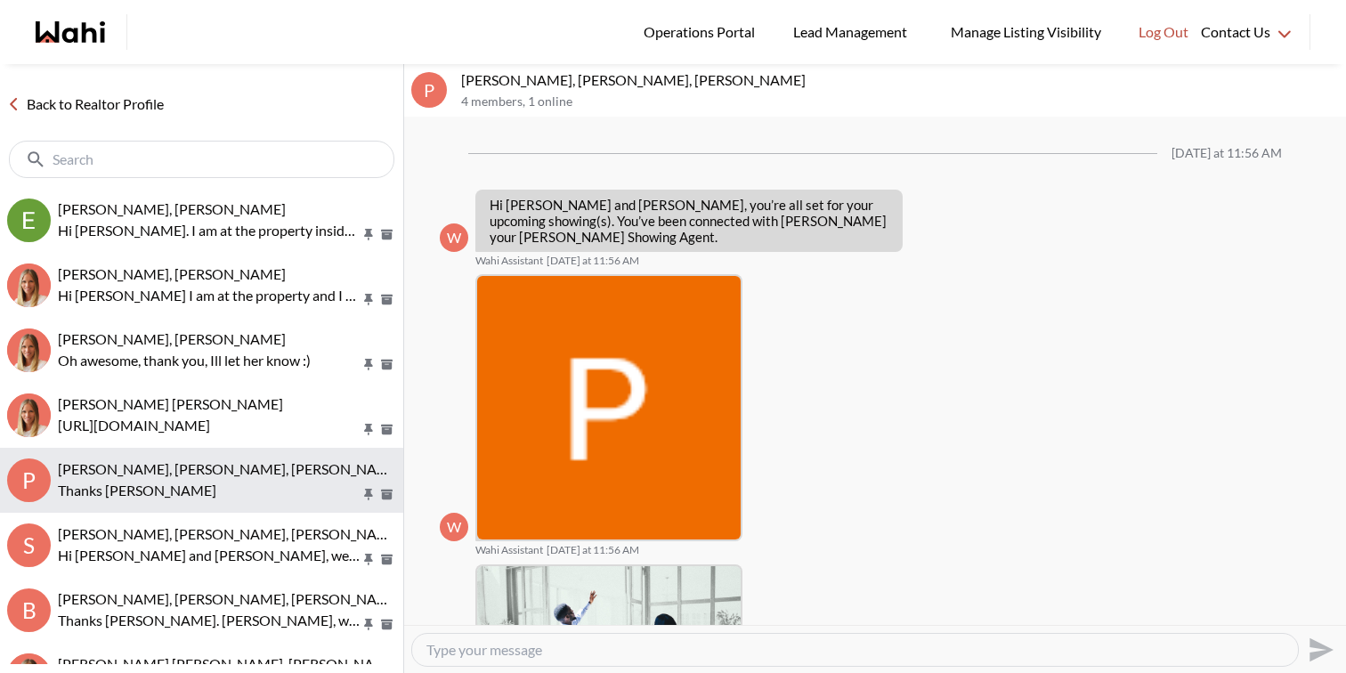
scroll to position [1529, 0]
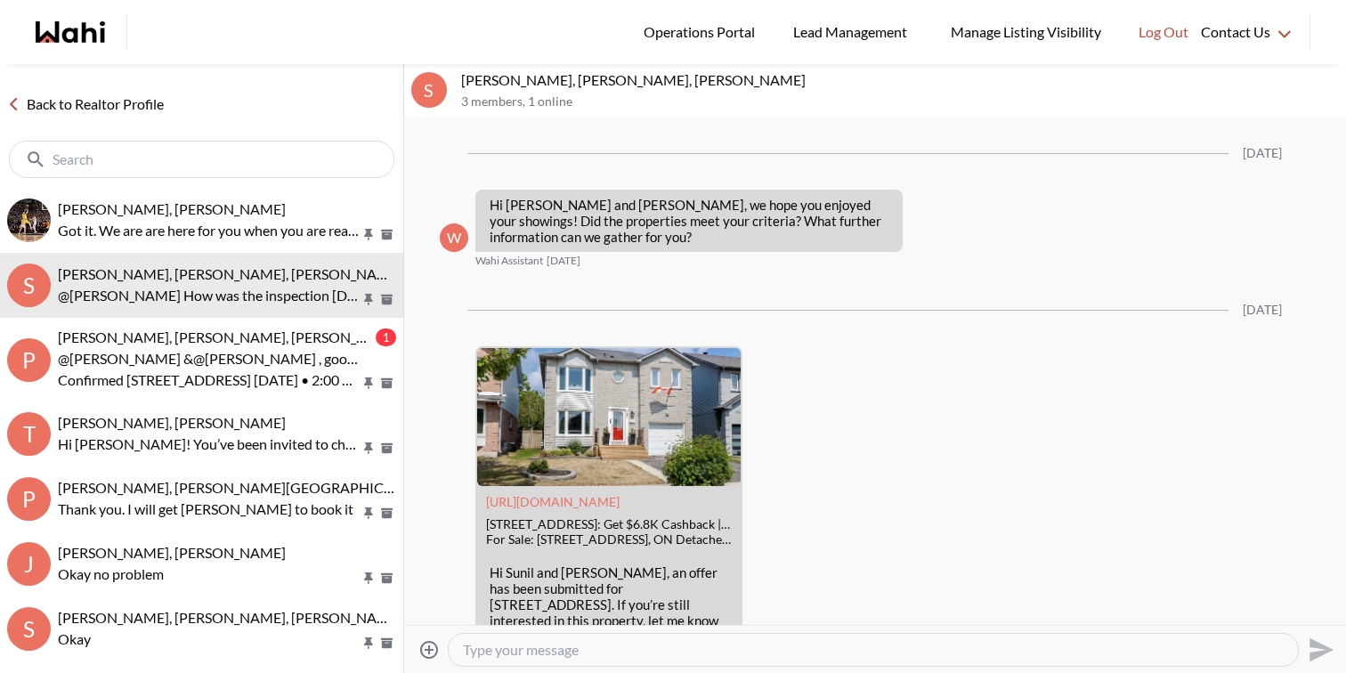
scroll to position [3599, 0]
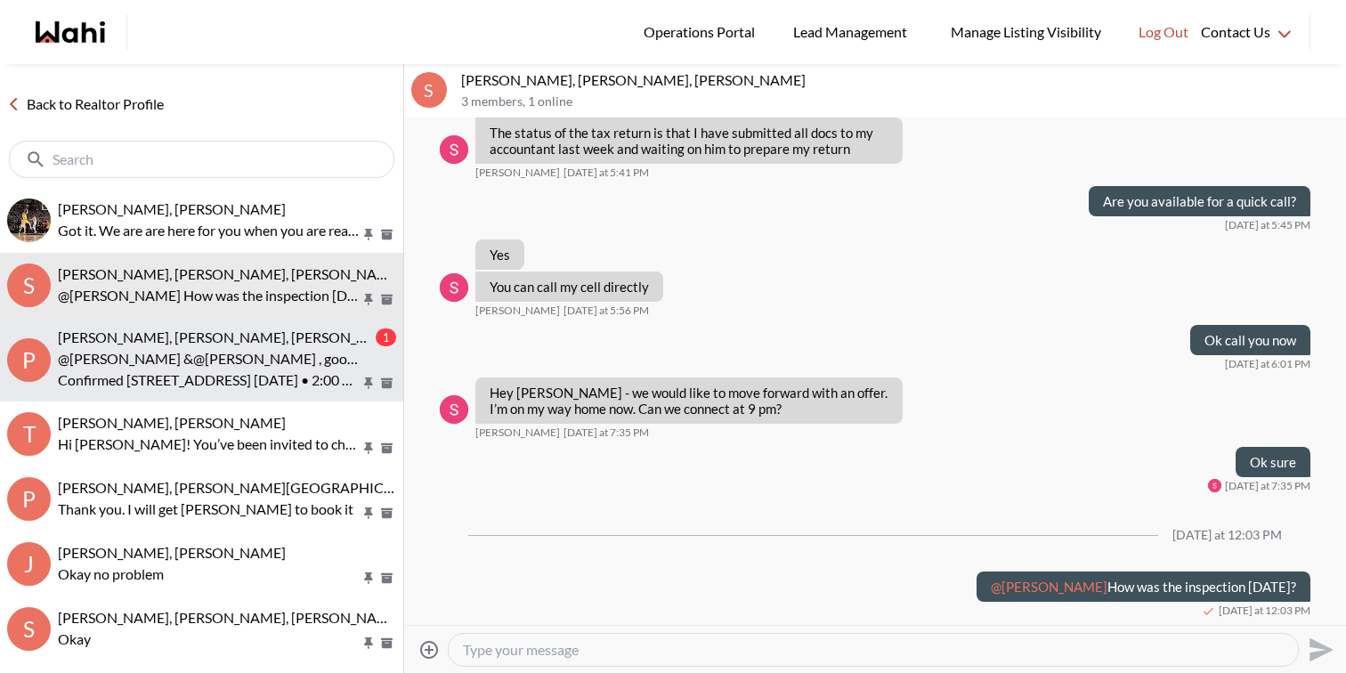
click at [250, 343] on span "Pradeep Pradhan, Shilpa Pradhan, Paul, Faraz" at bounding box center [230, 337] width 345 height 17
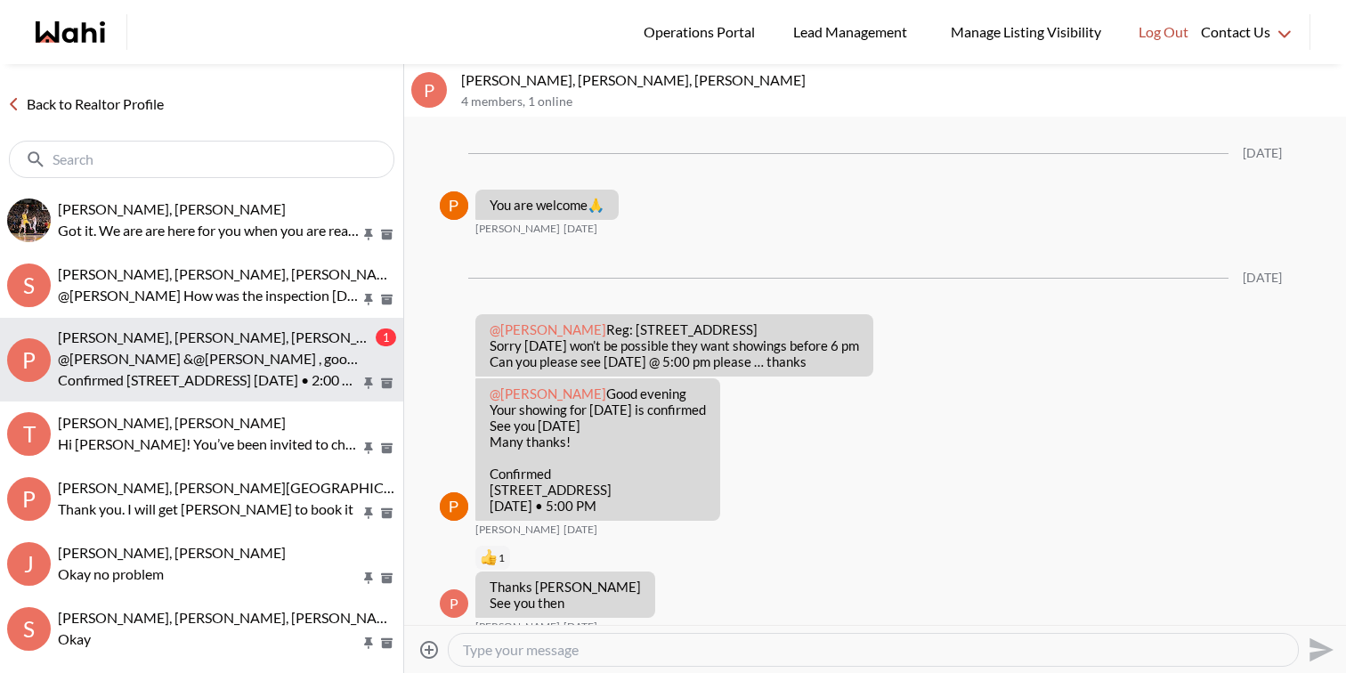
scroll to position [3290, 0]
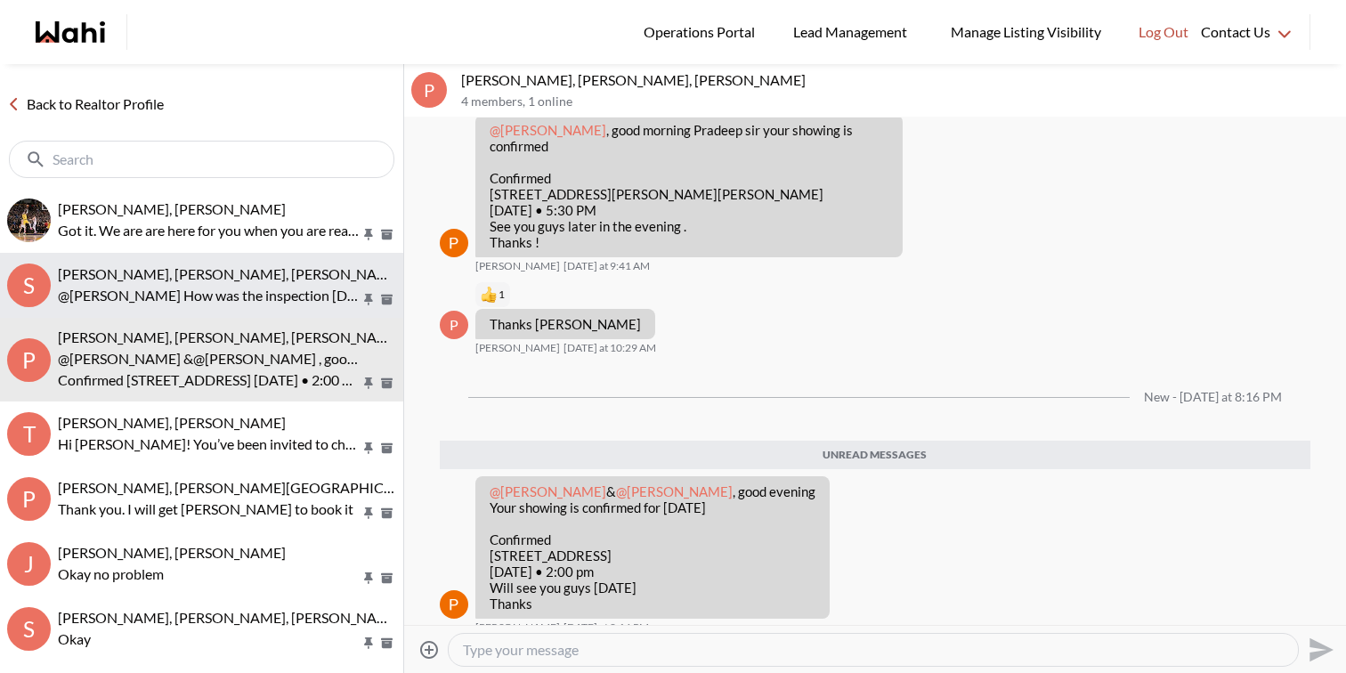
click at [248, 292] on p "@Sunil Murali How was the inspection yesterday?" at bounding box center [209, 295] width 303 height 21
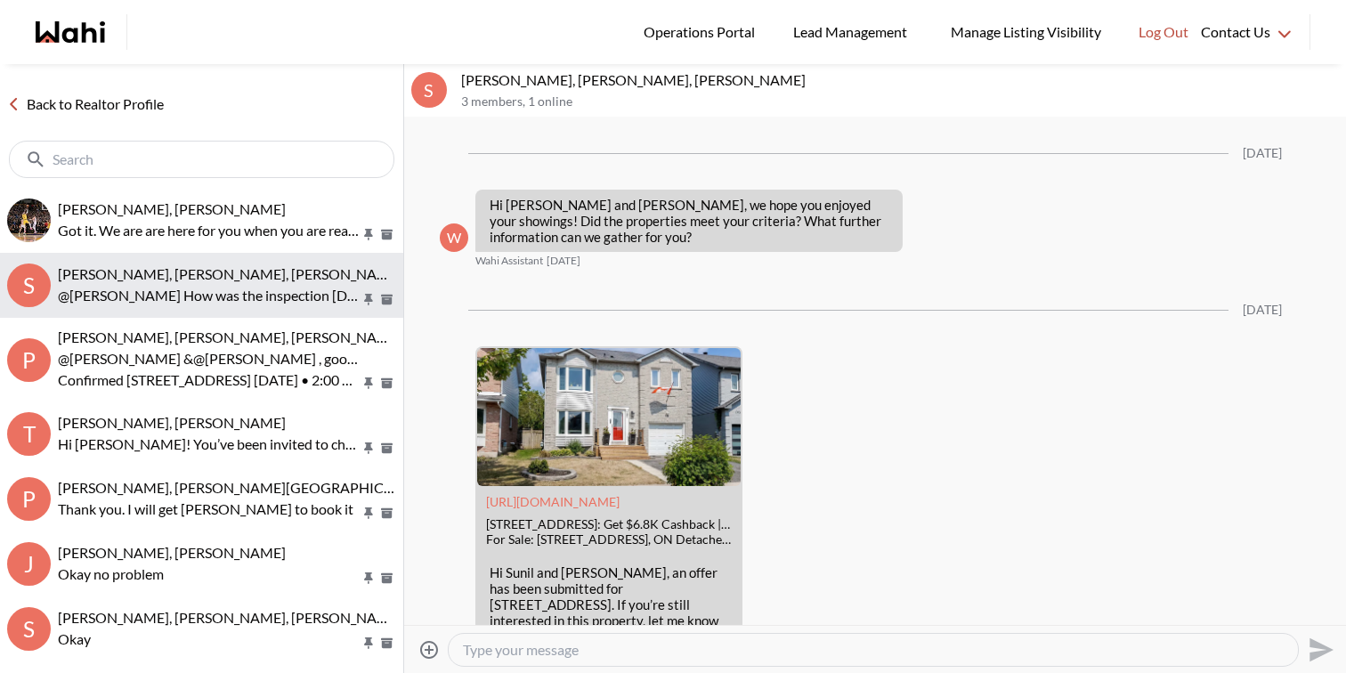
scroll to position [3599, 0]
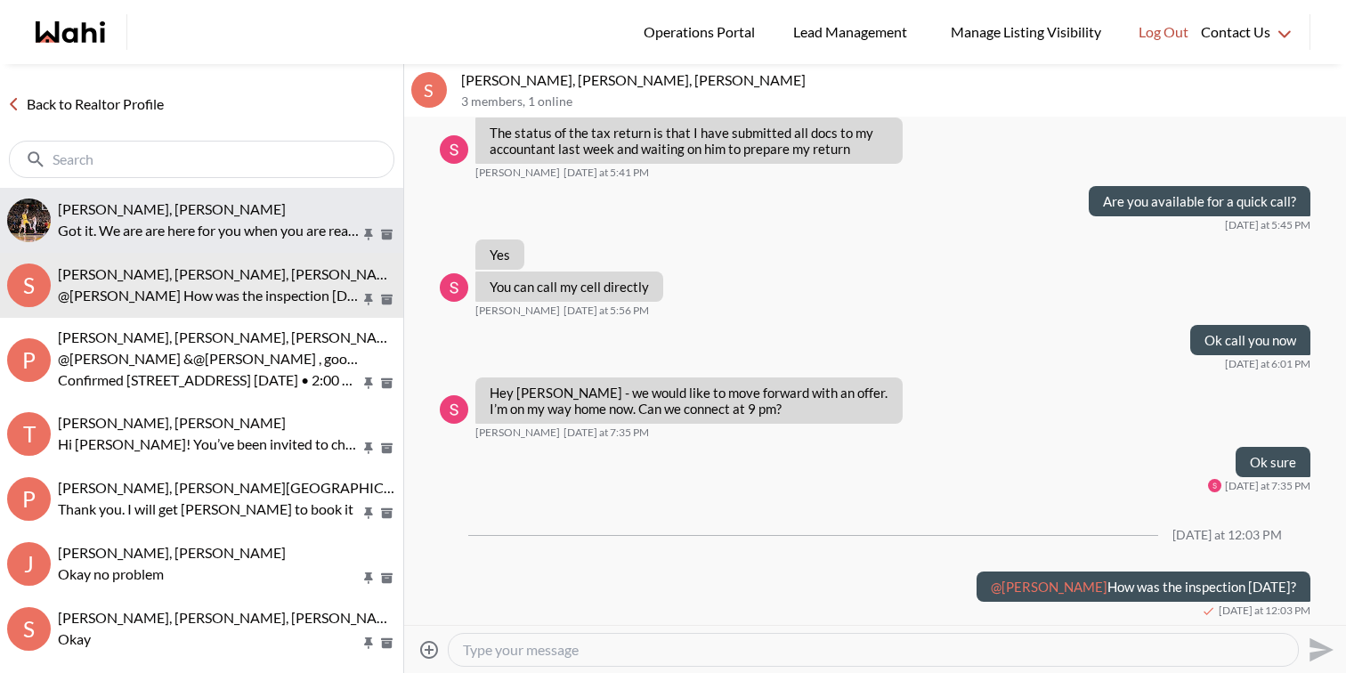
click at [248, 240] on p "Got it. We are are here for you when you are ready." at bounding box center [209, 230] width 303 height 21
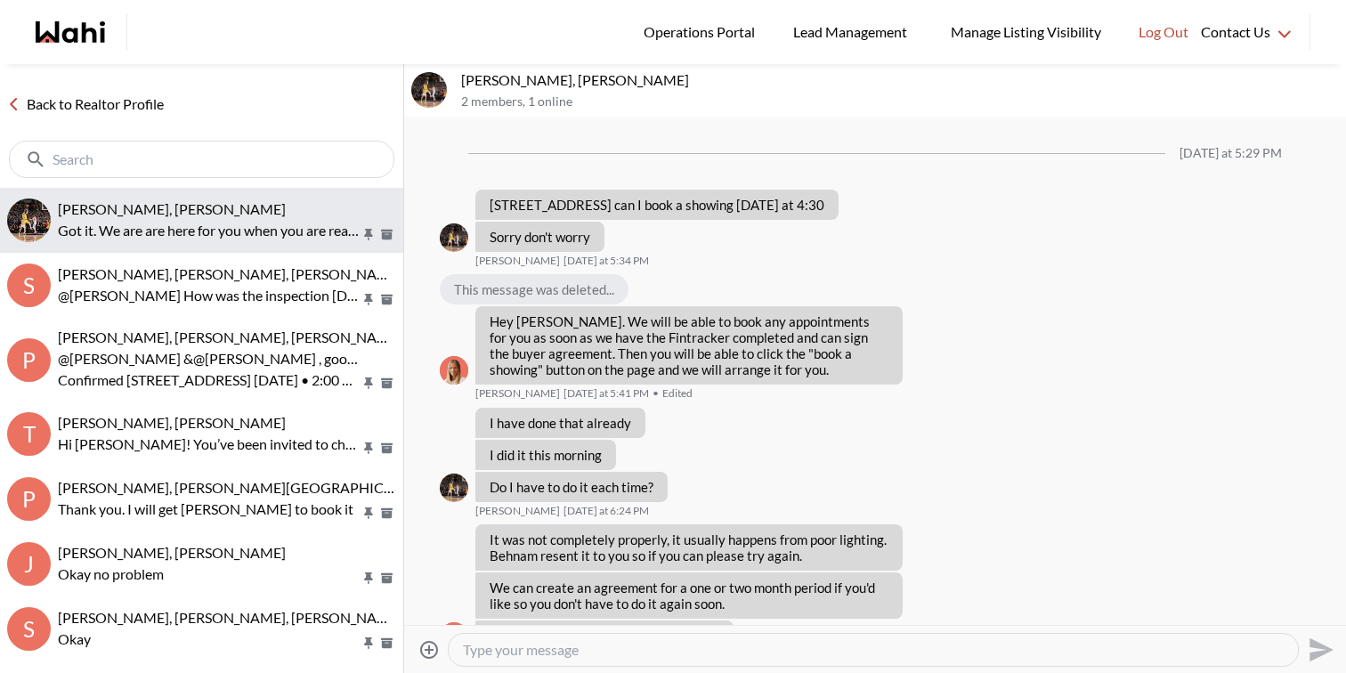
scroll to position [1469, 0]
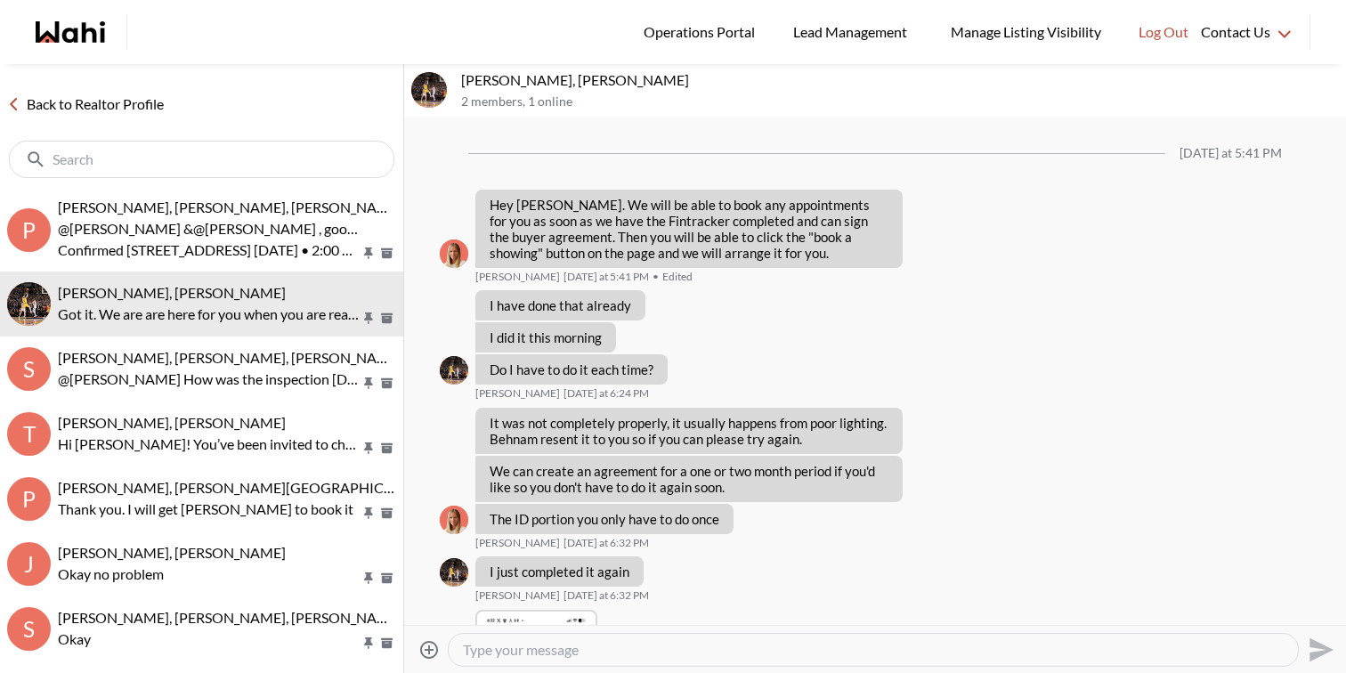
scroll to position [1337, 0]
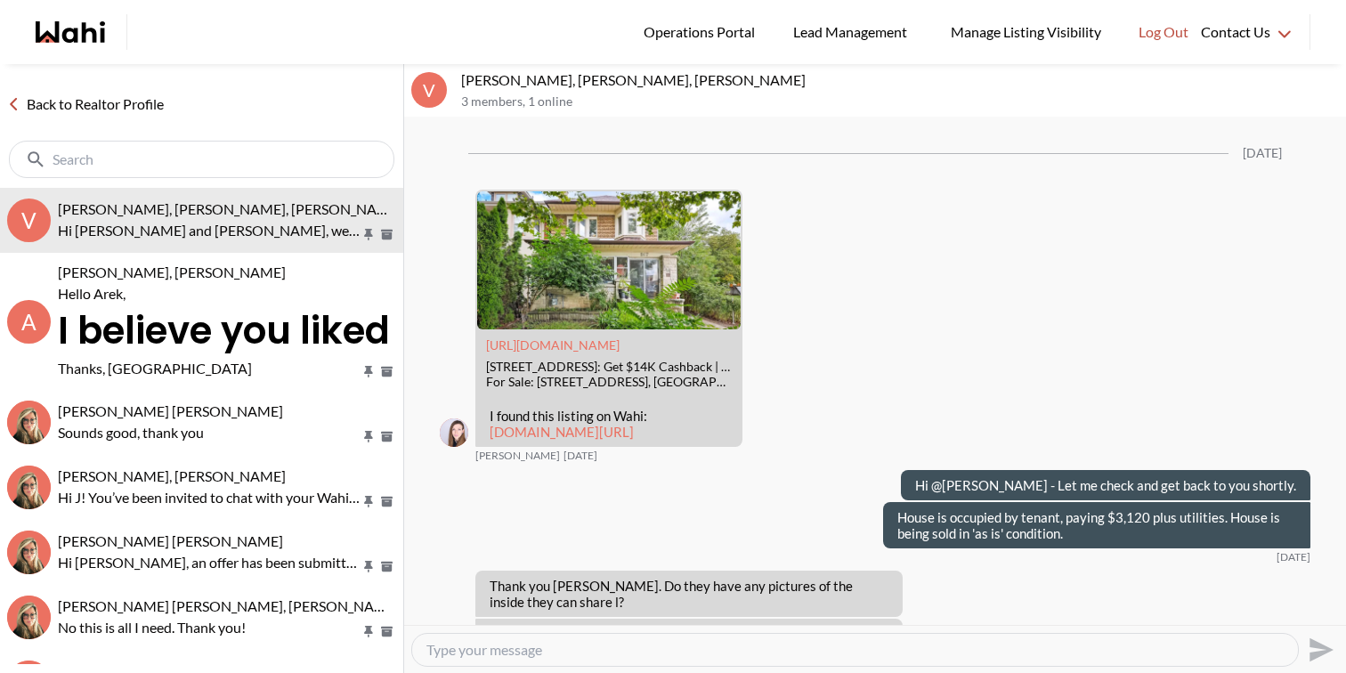
scroll to position [2468, 0]
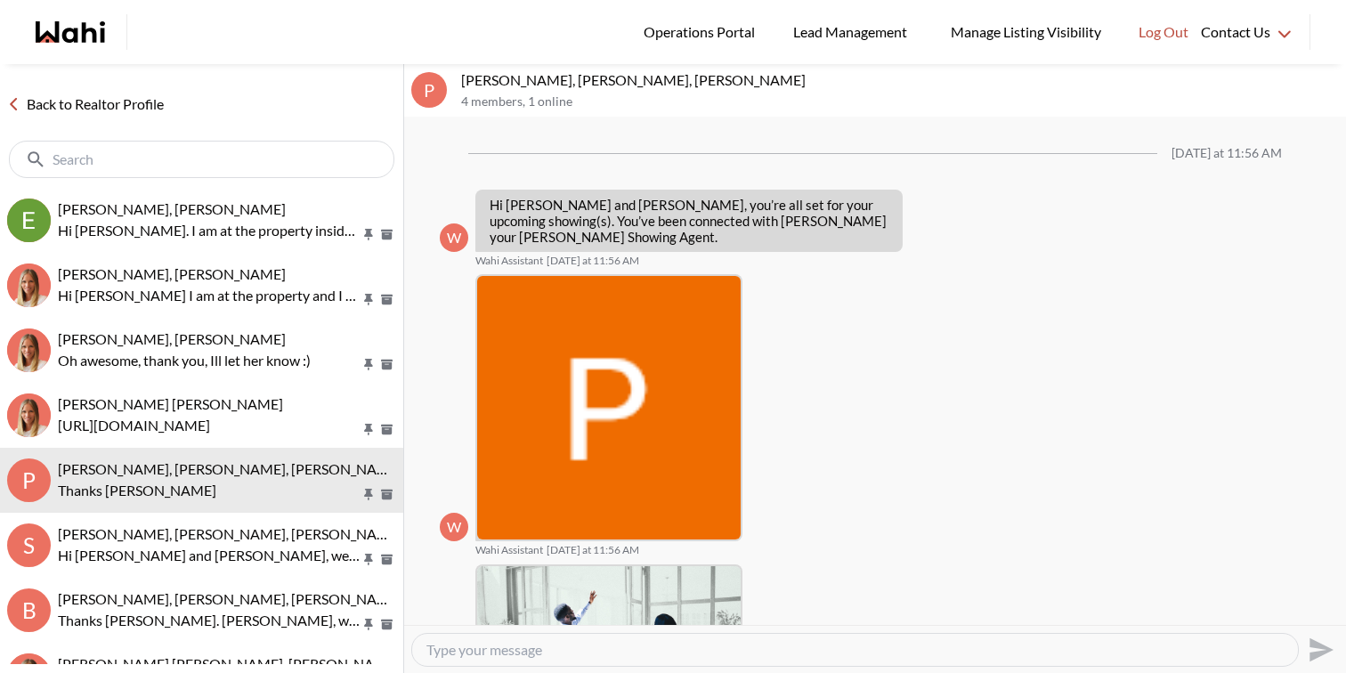
scroll to position [1529, 0]
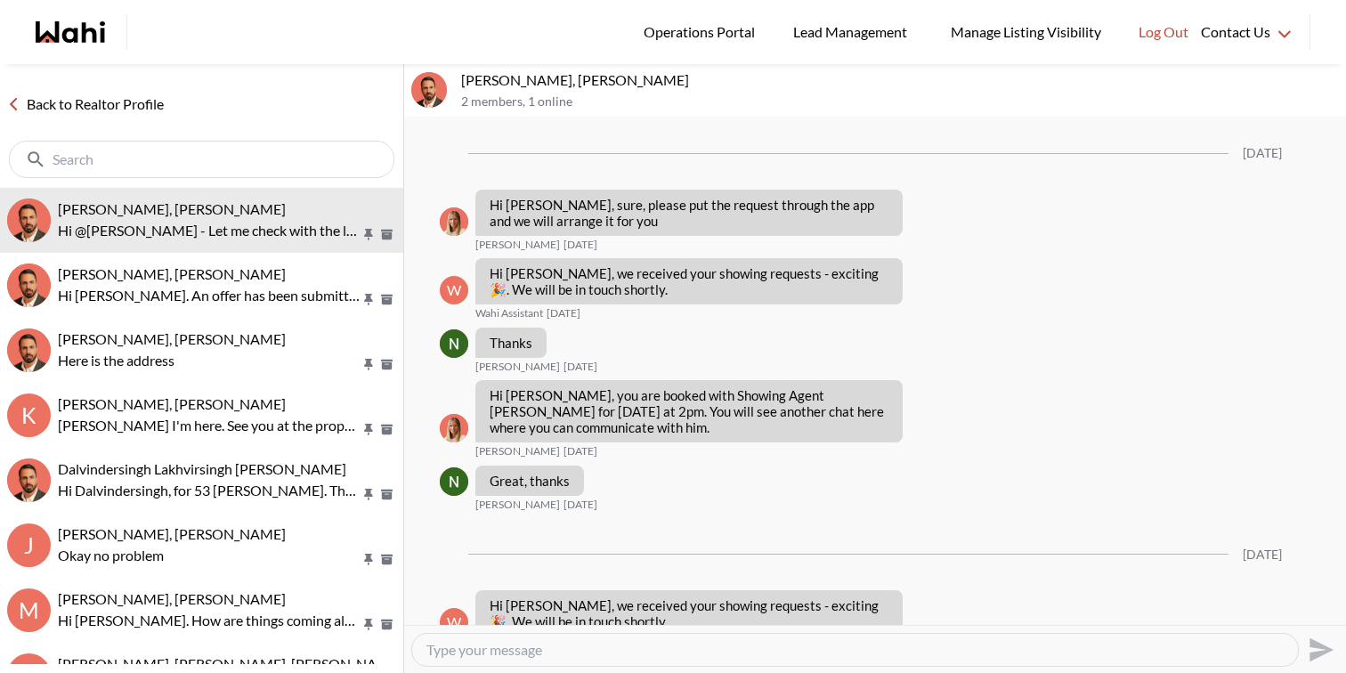
scroll to position [2666, 0]
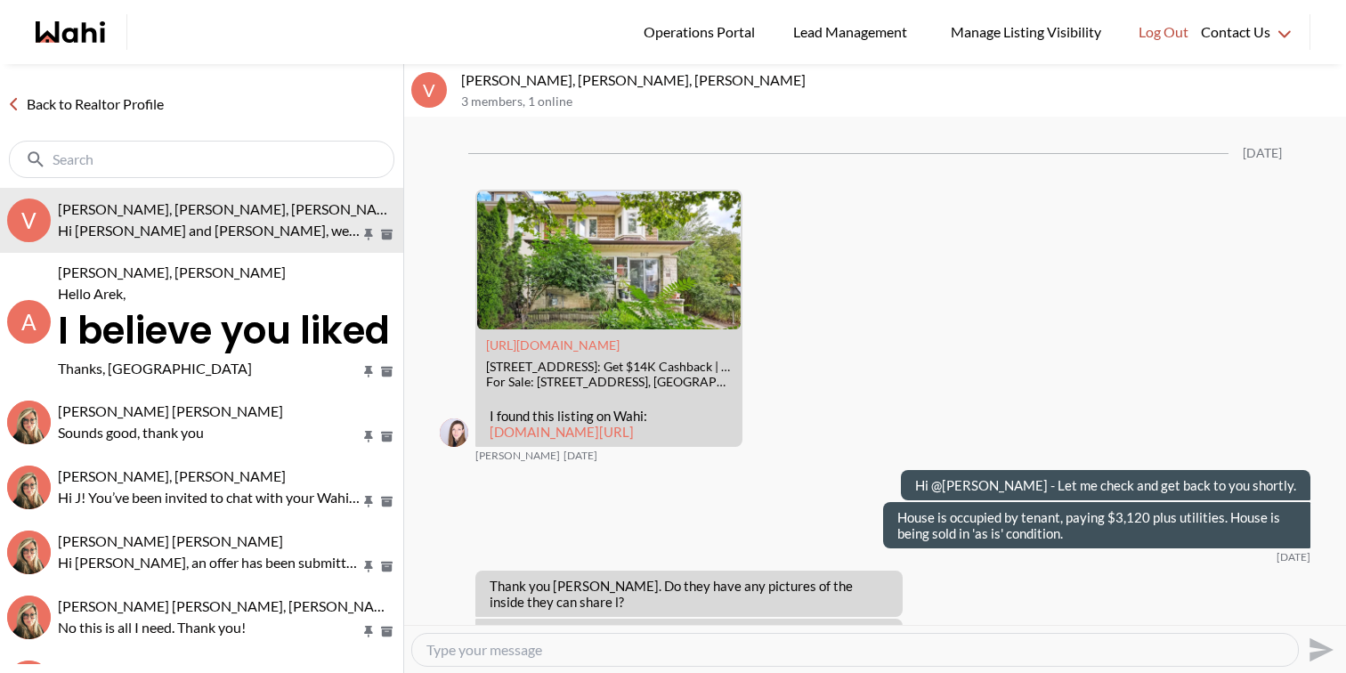
scroll to position [2468, 0]
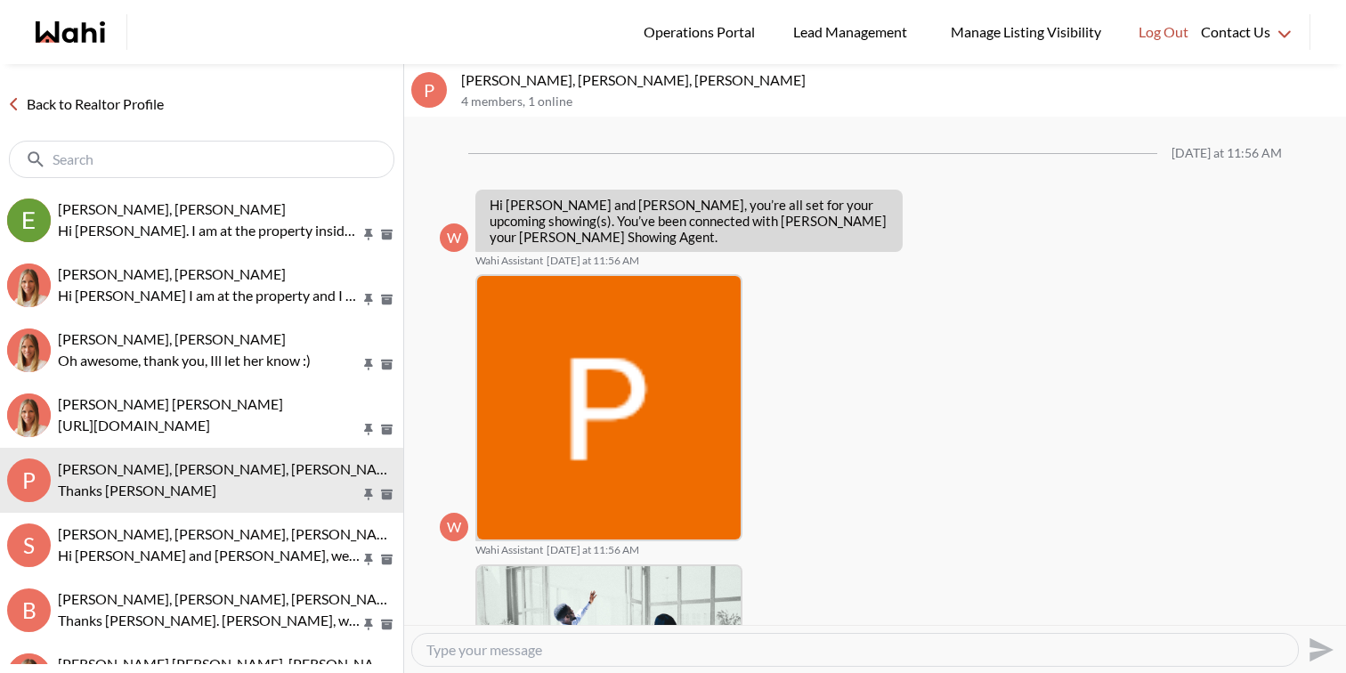
scroll to position [1529, 0]
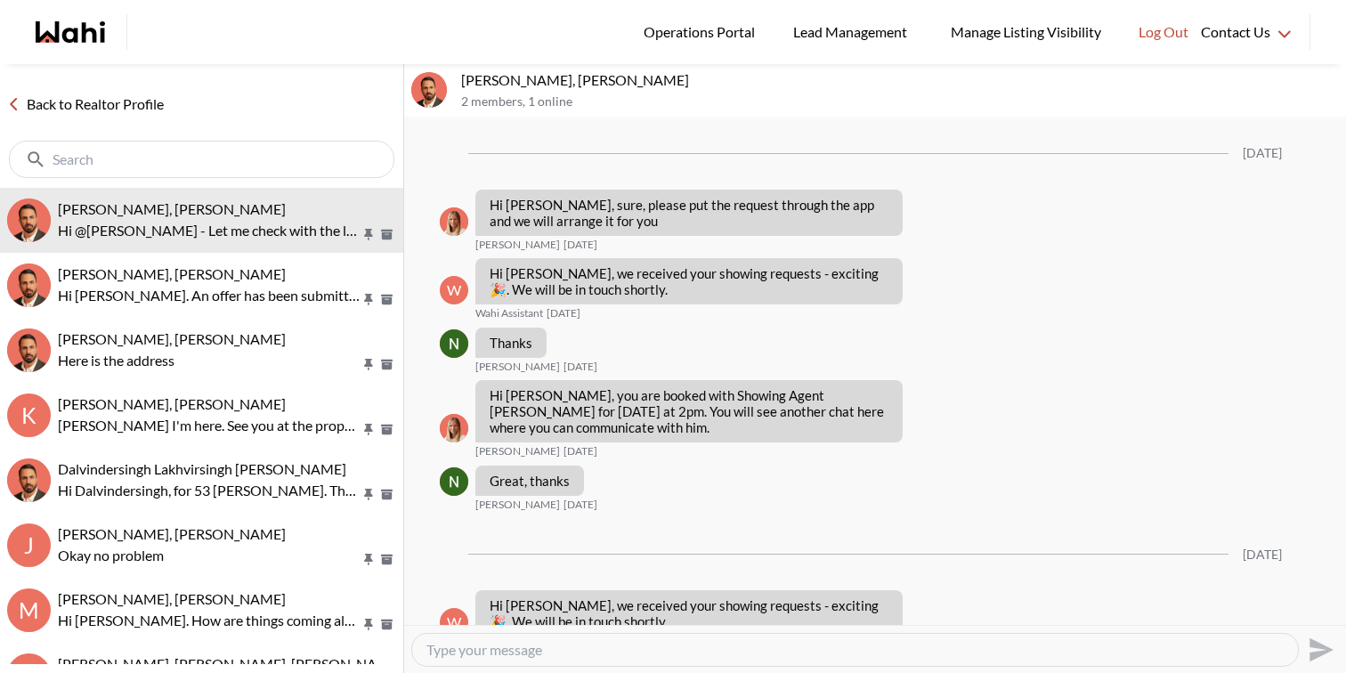
scroll to position [2666, 0]
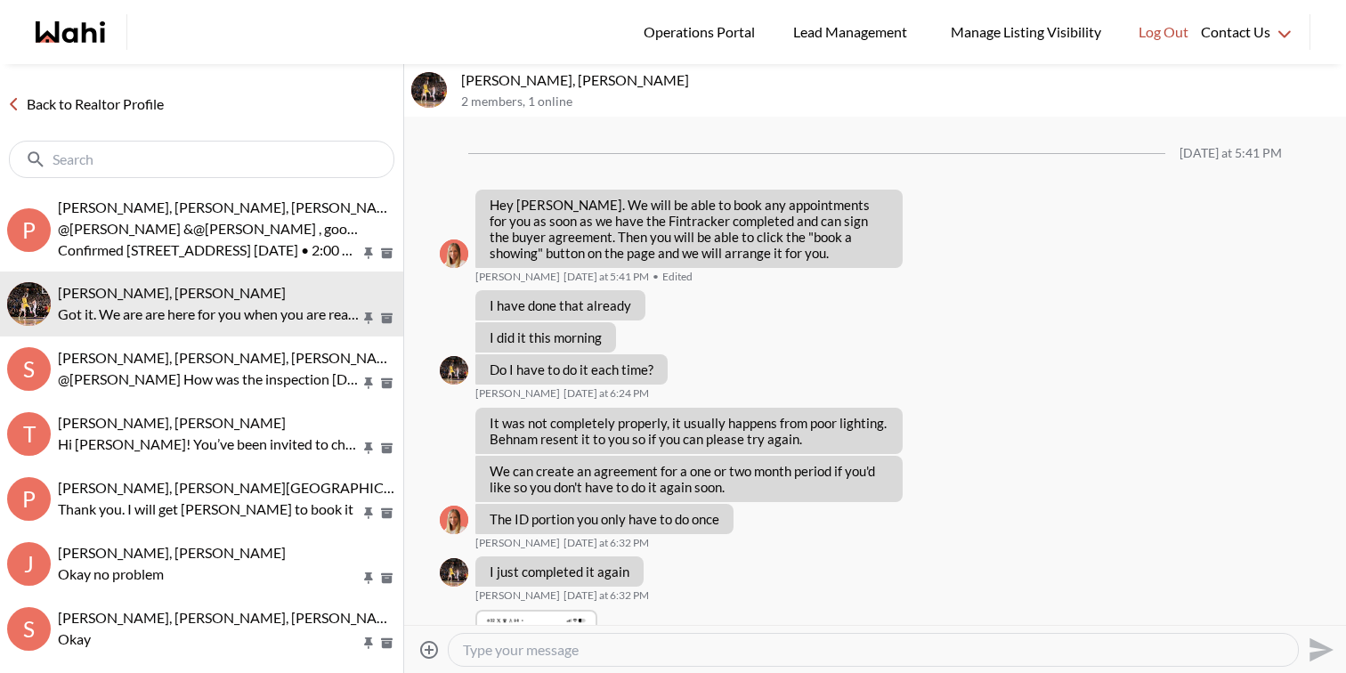
scroll to position [1337, 0]
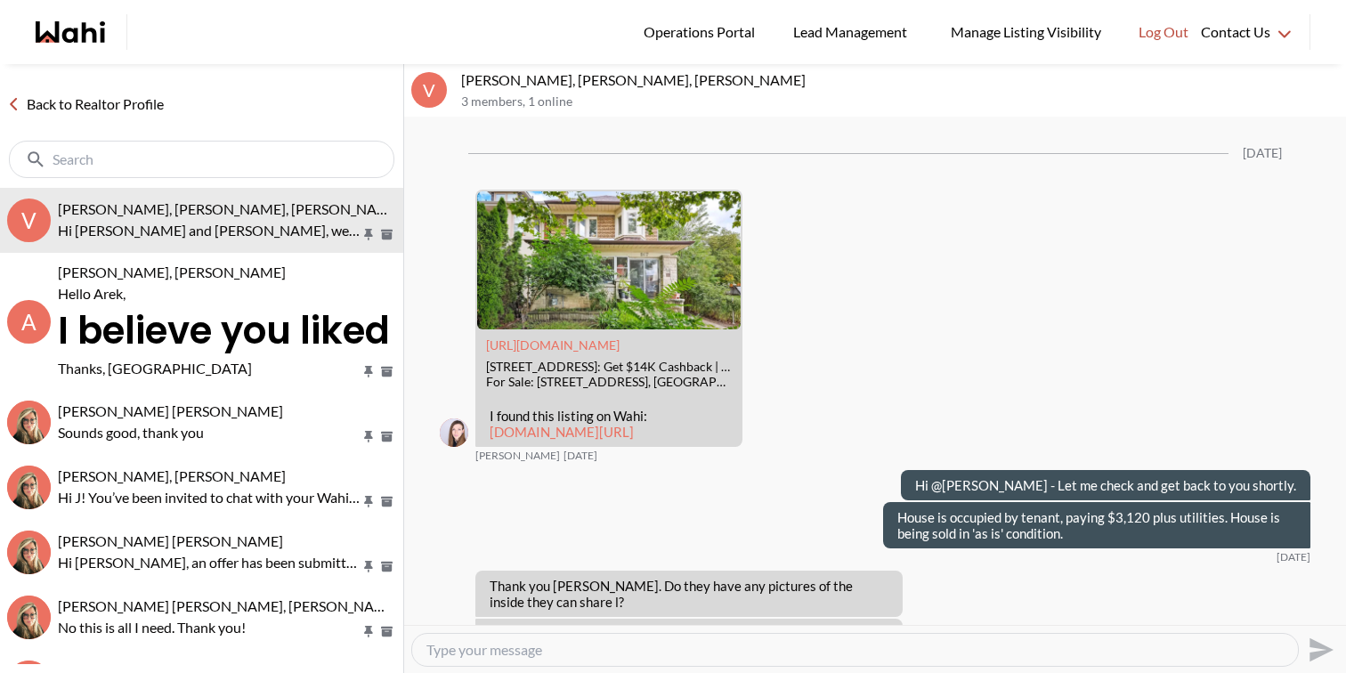
scroll to position [2468, 0]
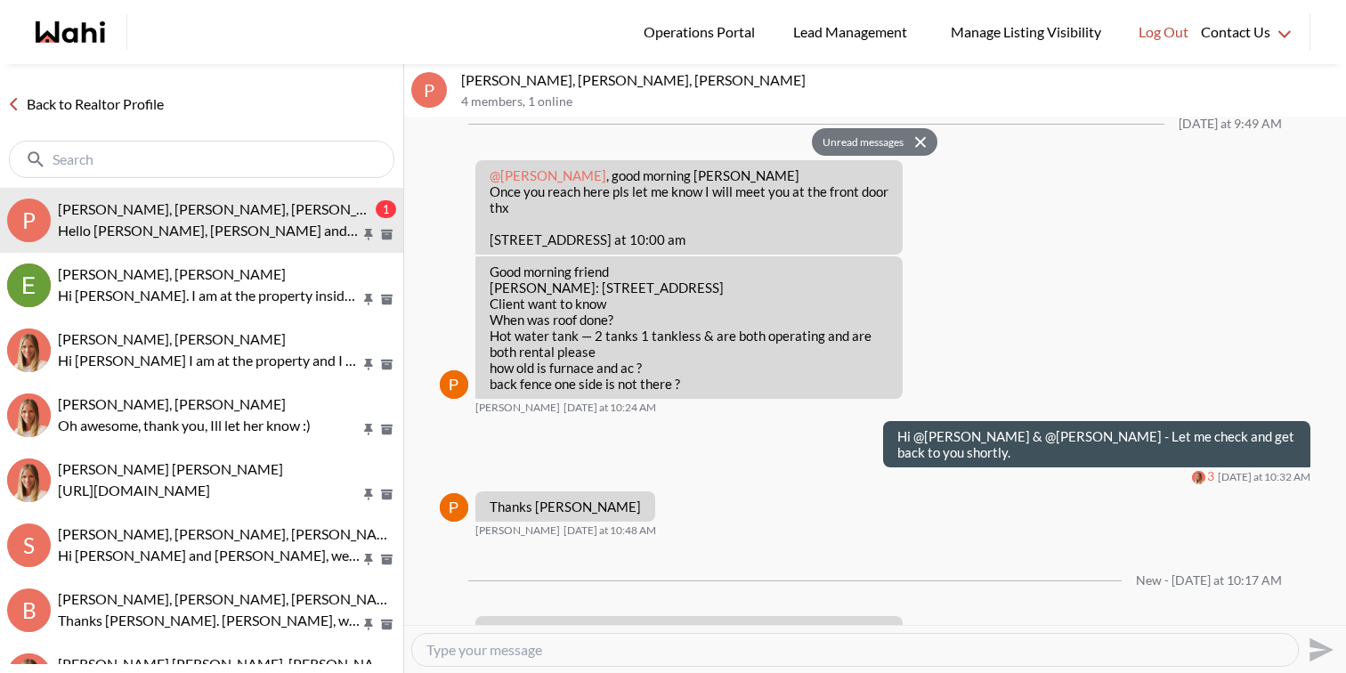
scroll to position [1718, 0]
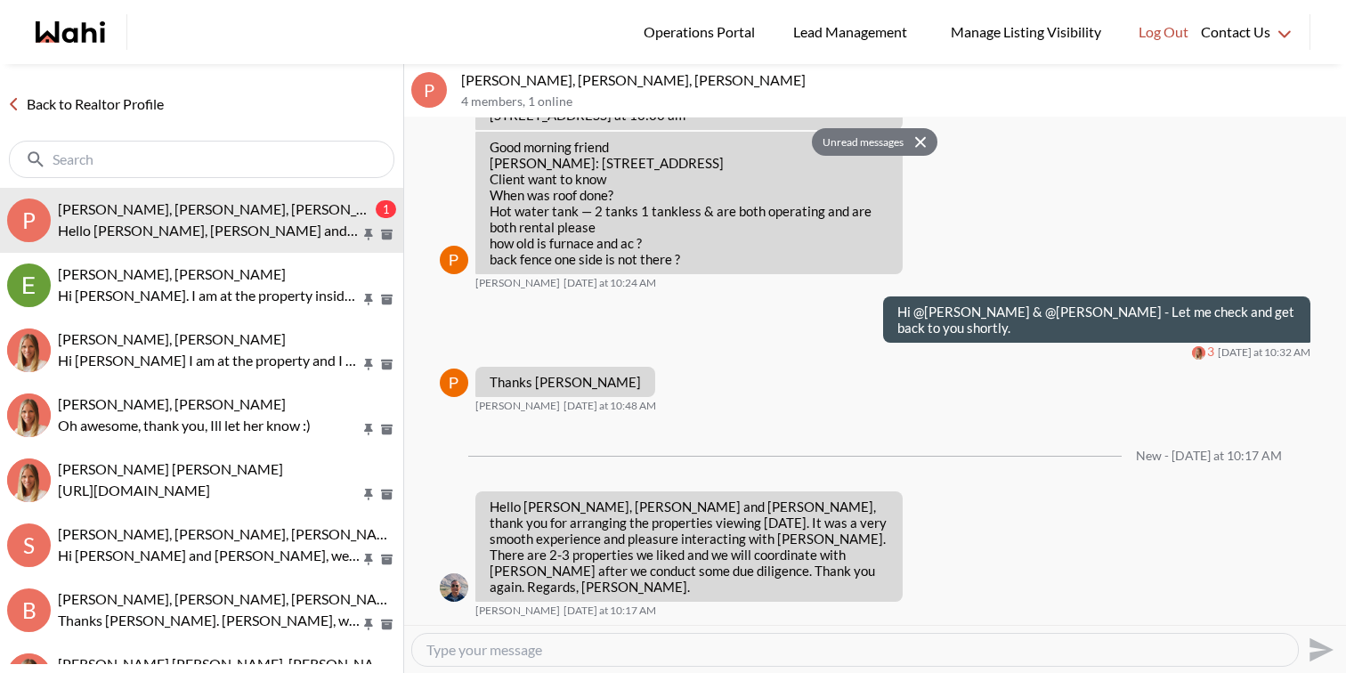
click at [689, 657] on textarea "Type your message" at bounding box center [856, 650] width 858 height 18
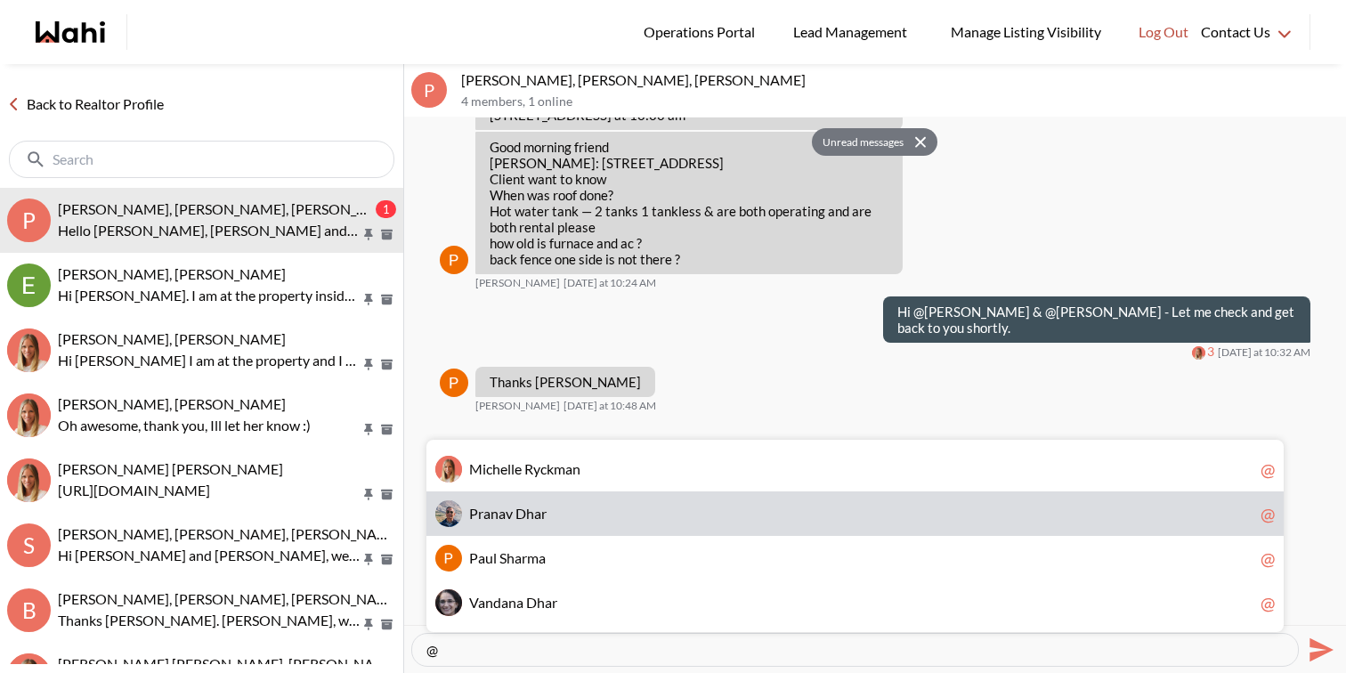
click at [703, 518] on span "P r a n a v D h a r" at bounding box center [861, 514] width 785 height 18
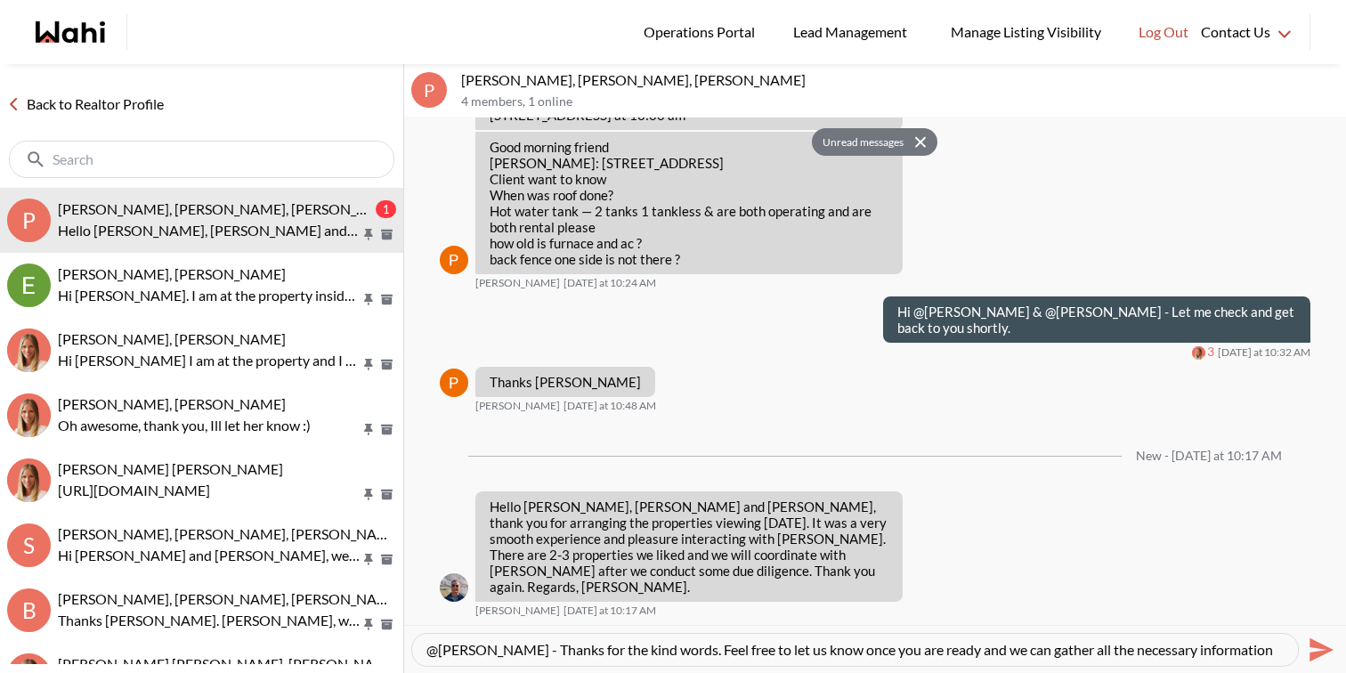
scroll to position [17, 0]
type textarea "@Pranav Dhar - Thanks for the kind words. Feel free to let us know once you are…"
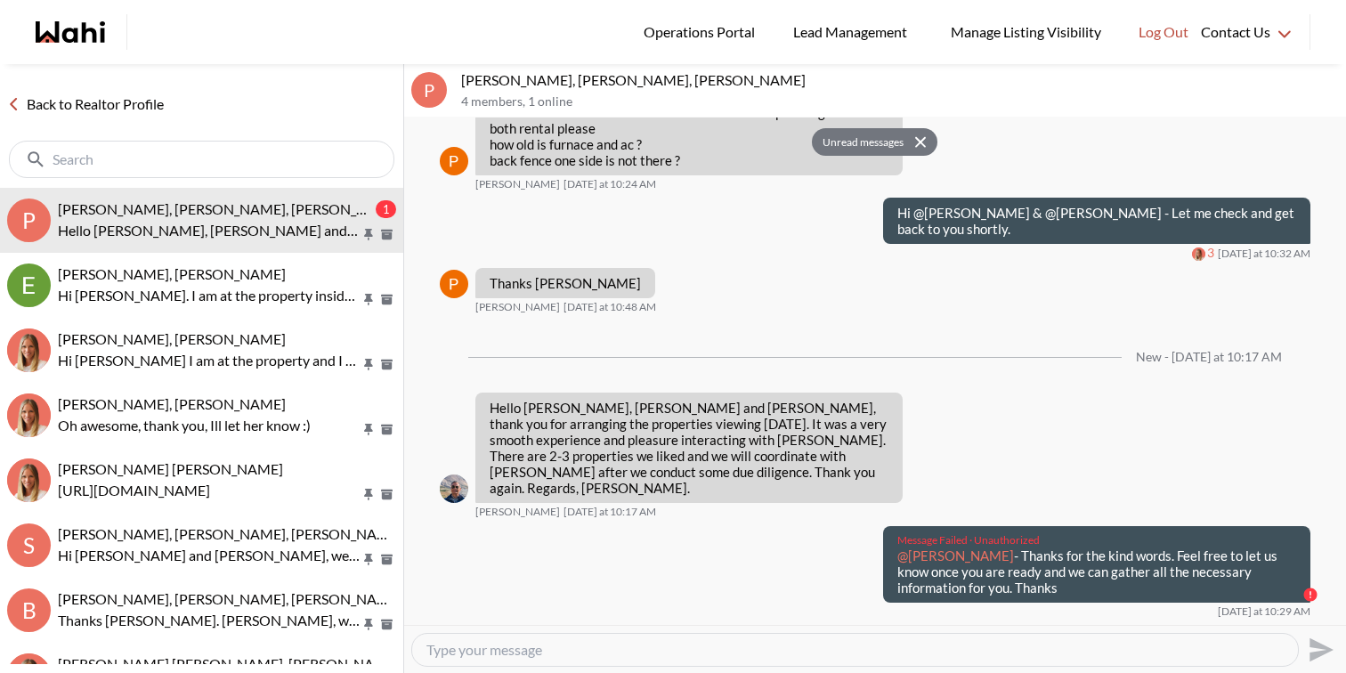
drag, startPoint x: 1002, startPoint y: 604, endPoint x: 897, endPoint y: 569, distance: 110.7
click at [897, 569] on div "Message Failed · Unauthorized @Pranav Dhar - Thanks for the kind words. Feel fr…" at bounding box center [1096, 564] width 427 height 77
copy p "@Pranav Dhar - Thanks for the kind words. Feel free to let us know once you are…"
click at [921, 650] on textarea "Type your message" at bounding box center [856, 650] width 858 height 18
paste textarea "@Pranav Dhar - Thanks for the kind words. Feel free to let us know once you are…"
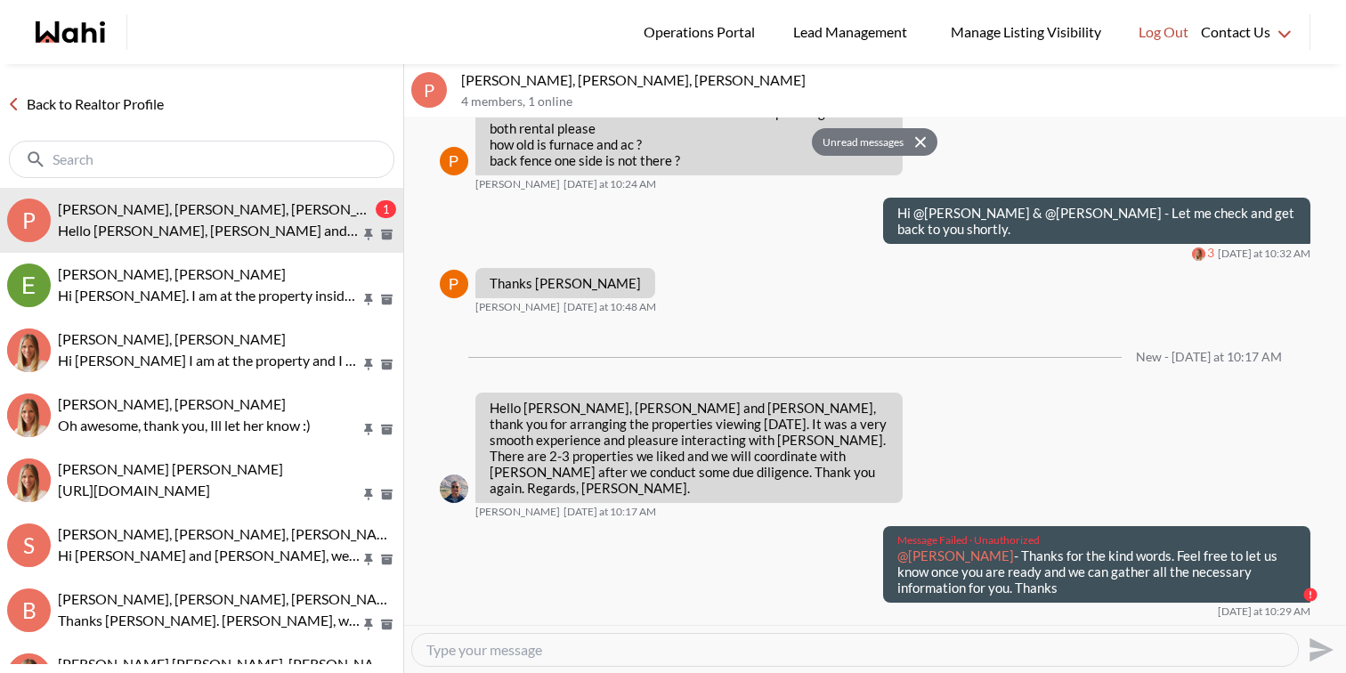
type textarea "@Pranav Dhar - Thanks for the kind words. Feel free to let us know once you are…"
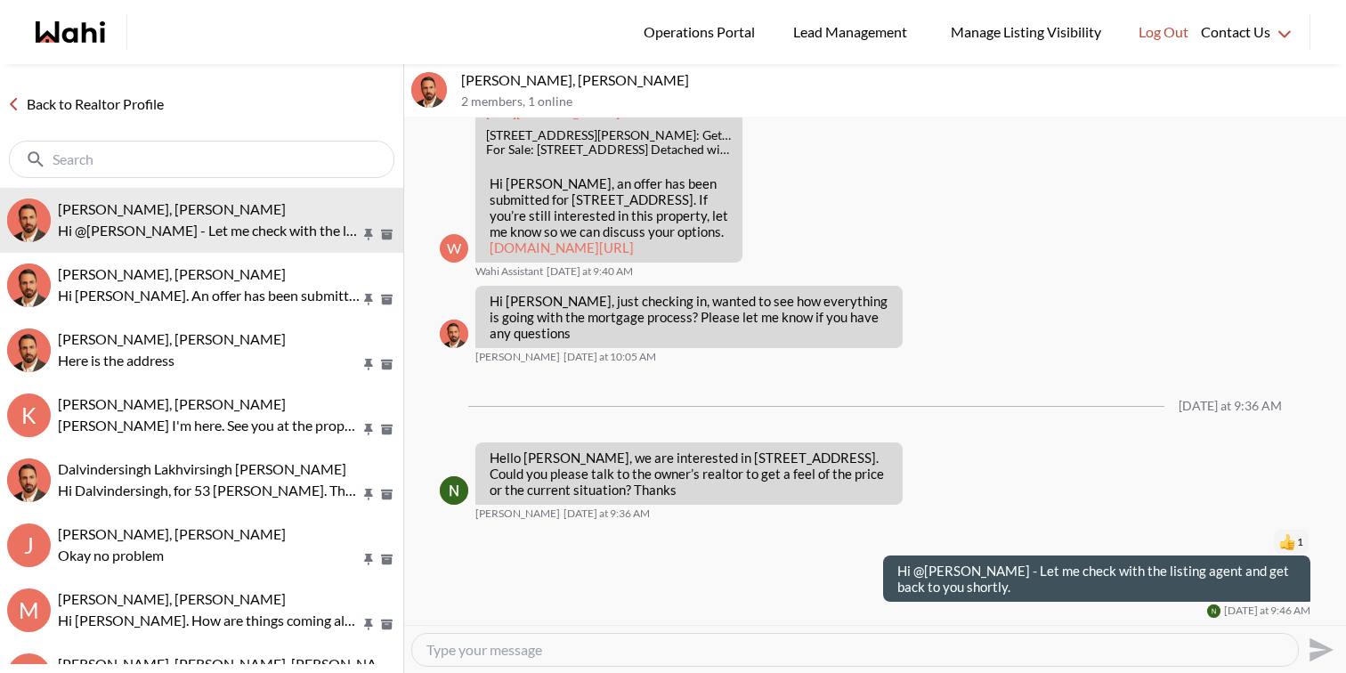
scroll to position [2694, 0]
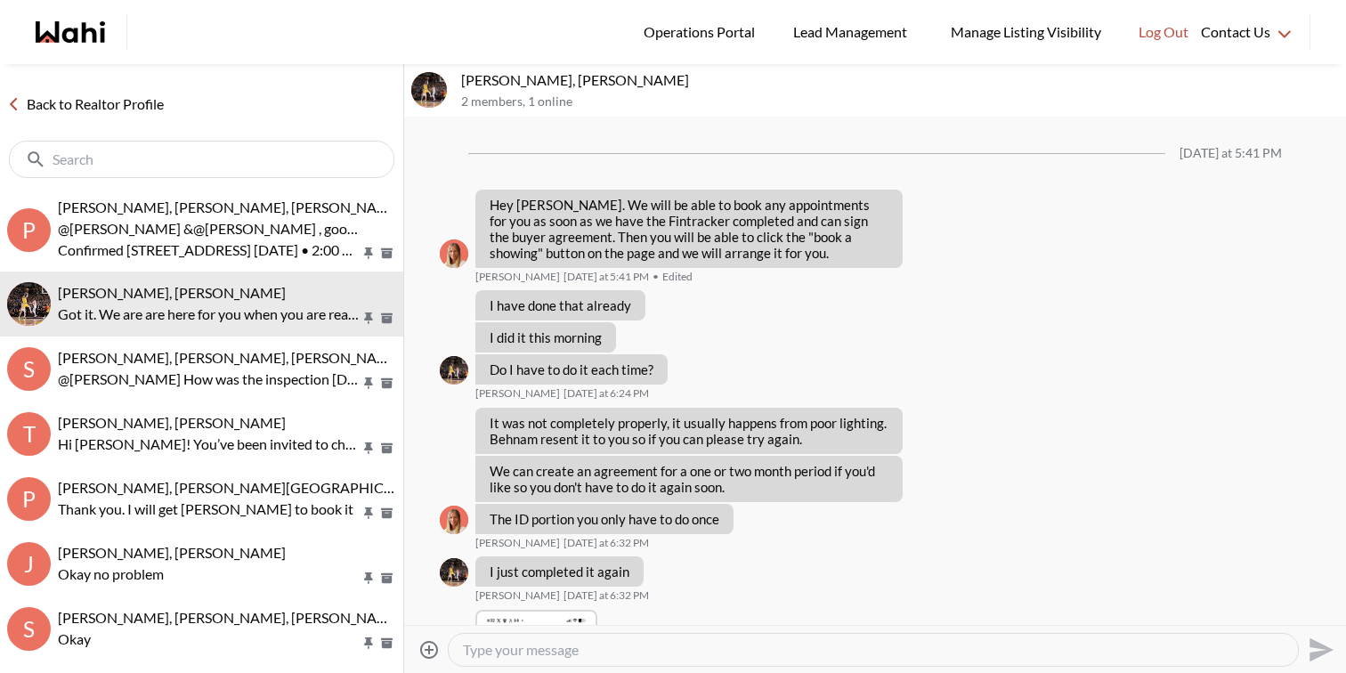
scroll to position [1337, 0]
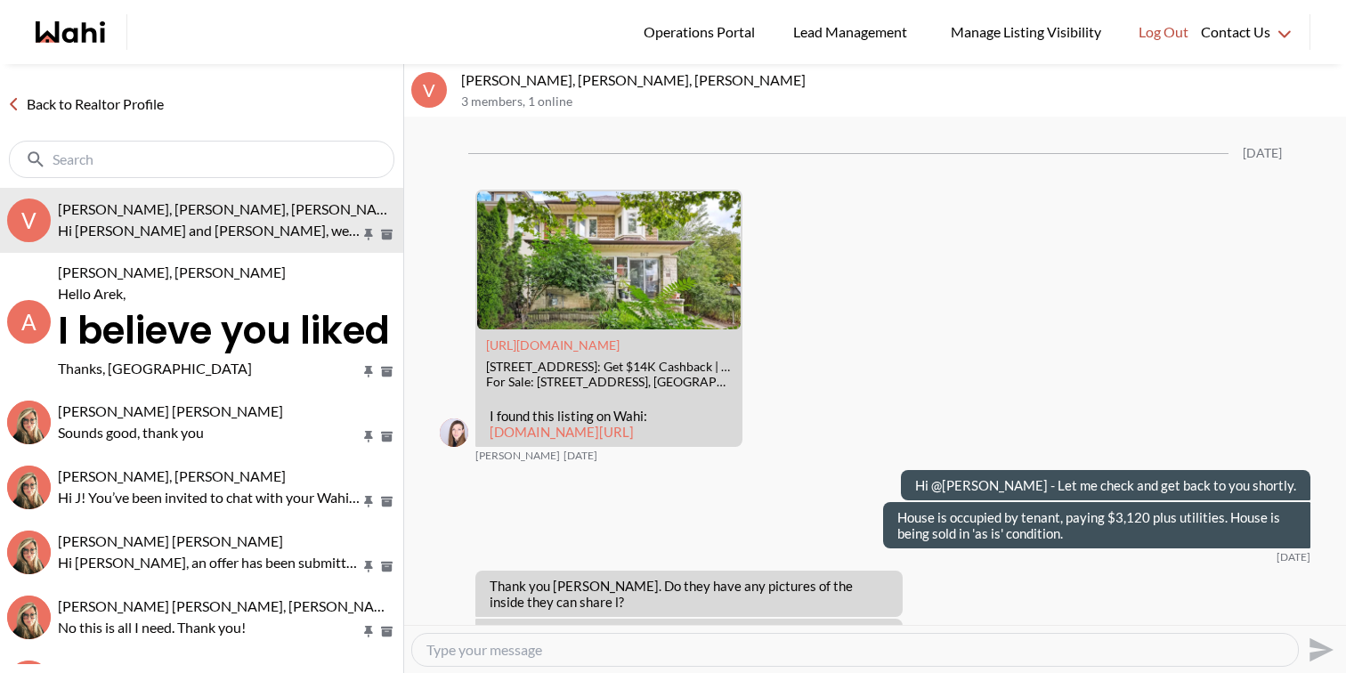
scroll to position [2468, 0]
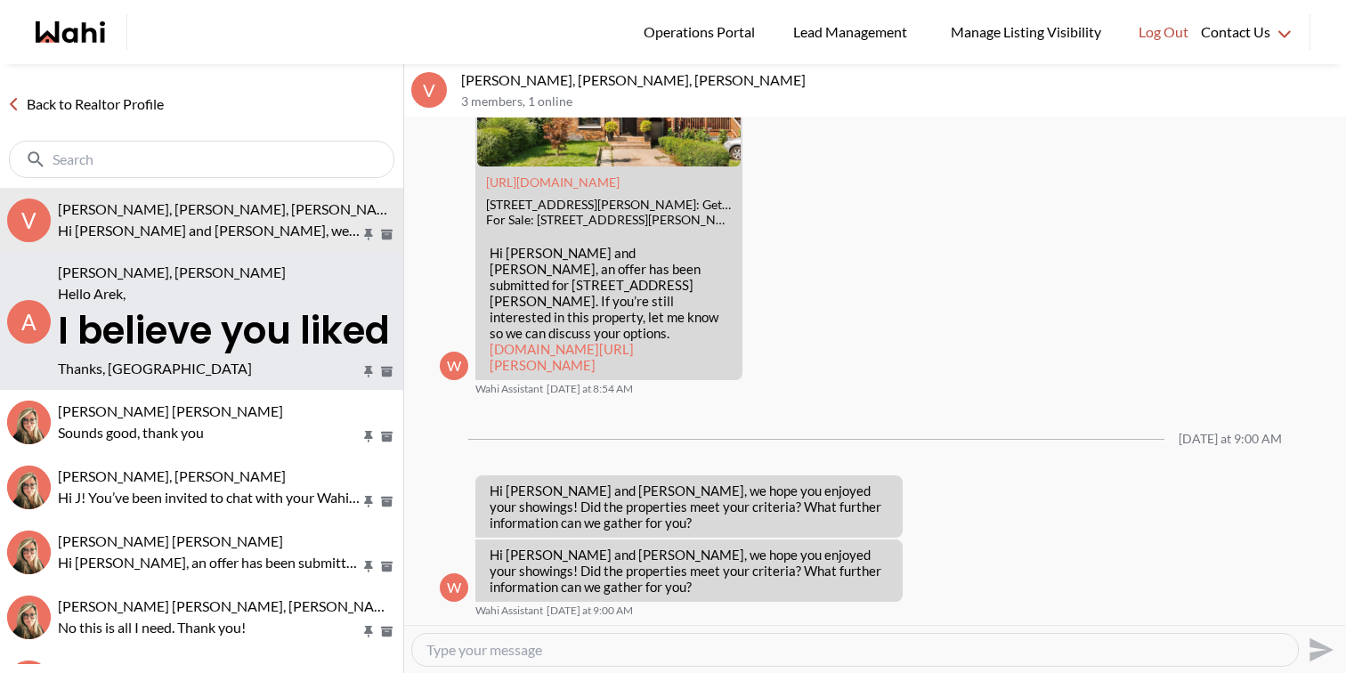
click at [87, 281] on div "Arek Klauza, Naveen, Barbara Hello Arek, I believe you liked the properties and…" at bounding box center [227, 322] width 338 height 116
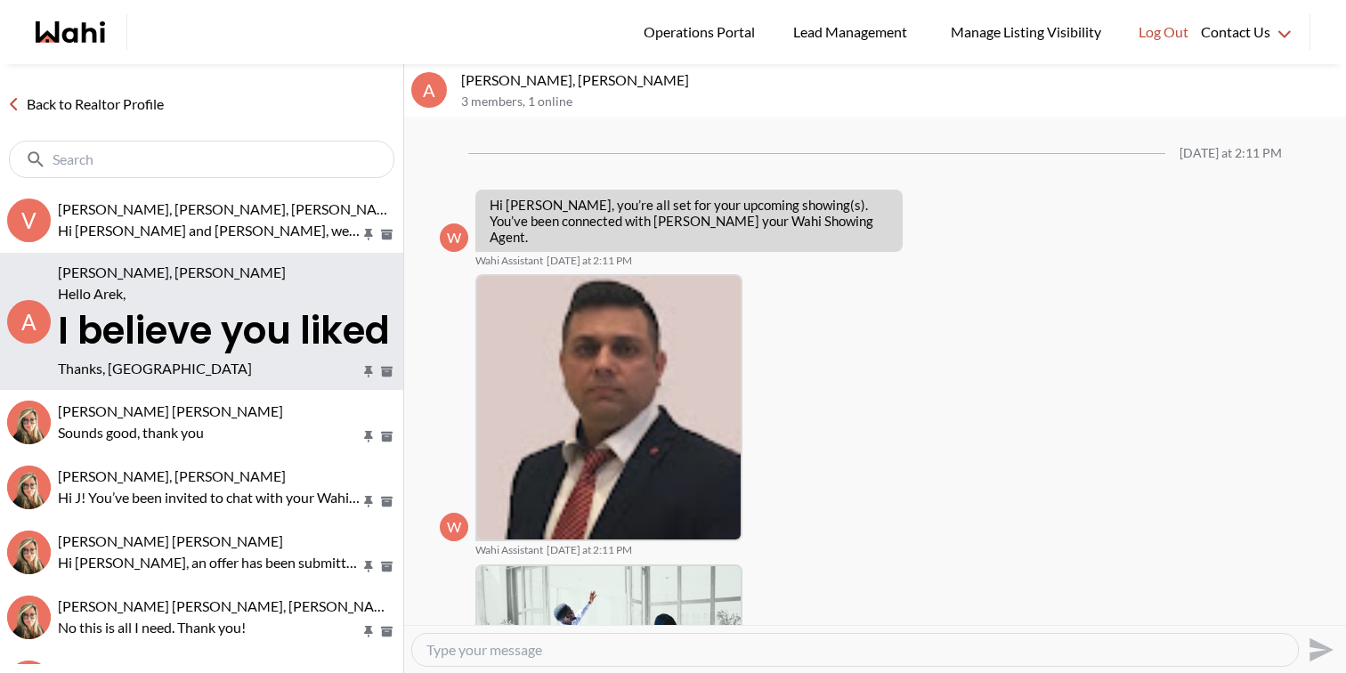
scroll to position [1890, 0]
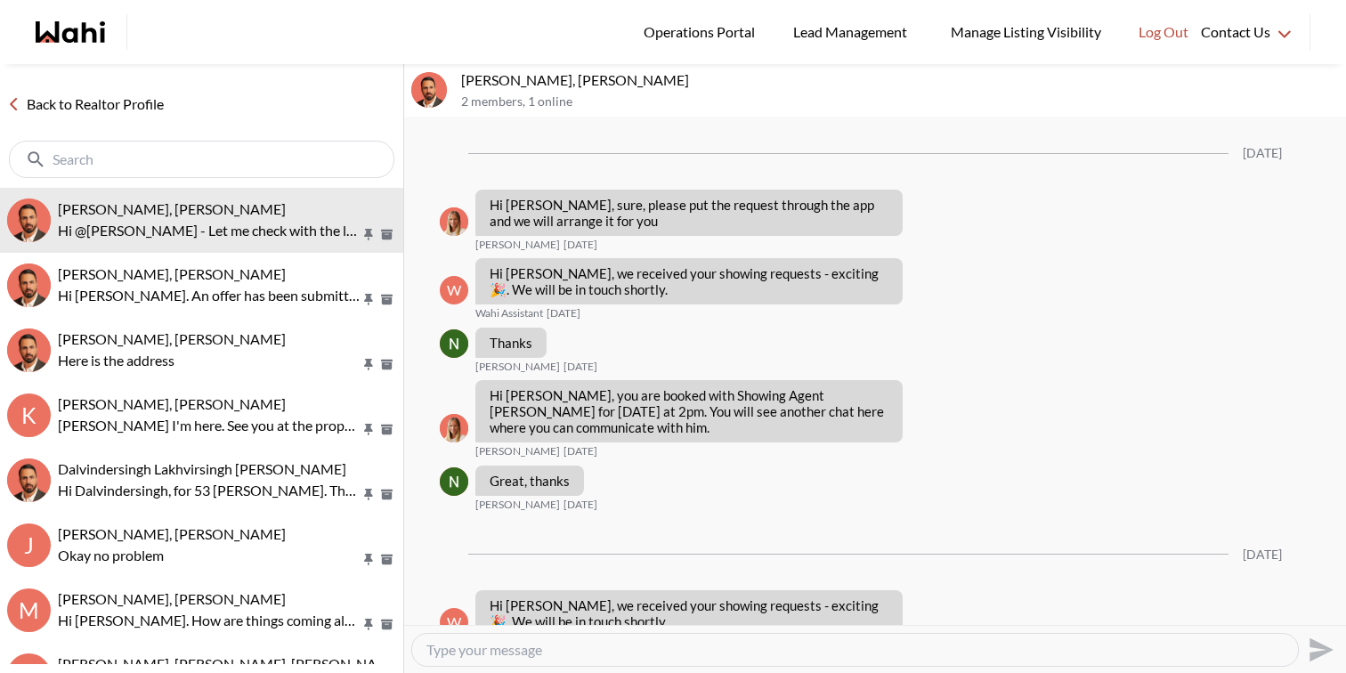
scroll to position [2694, 0]
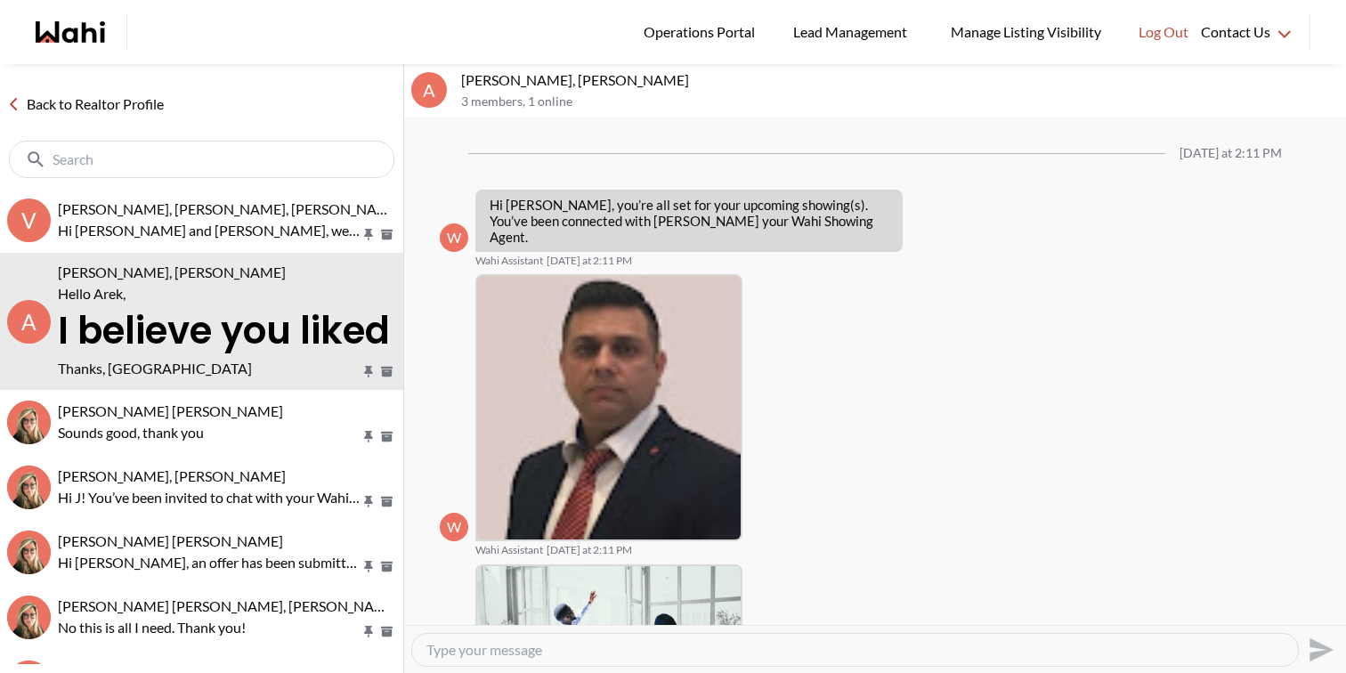
scroll to position [1890, 0]
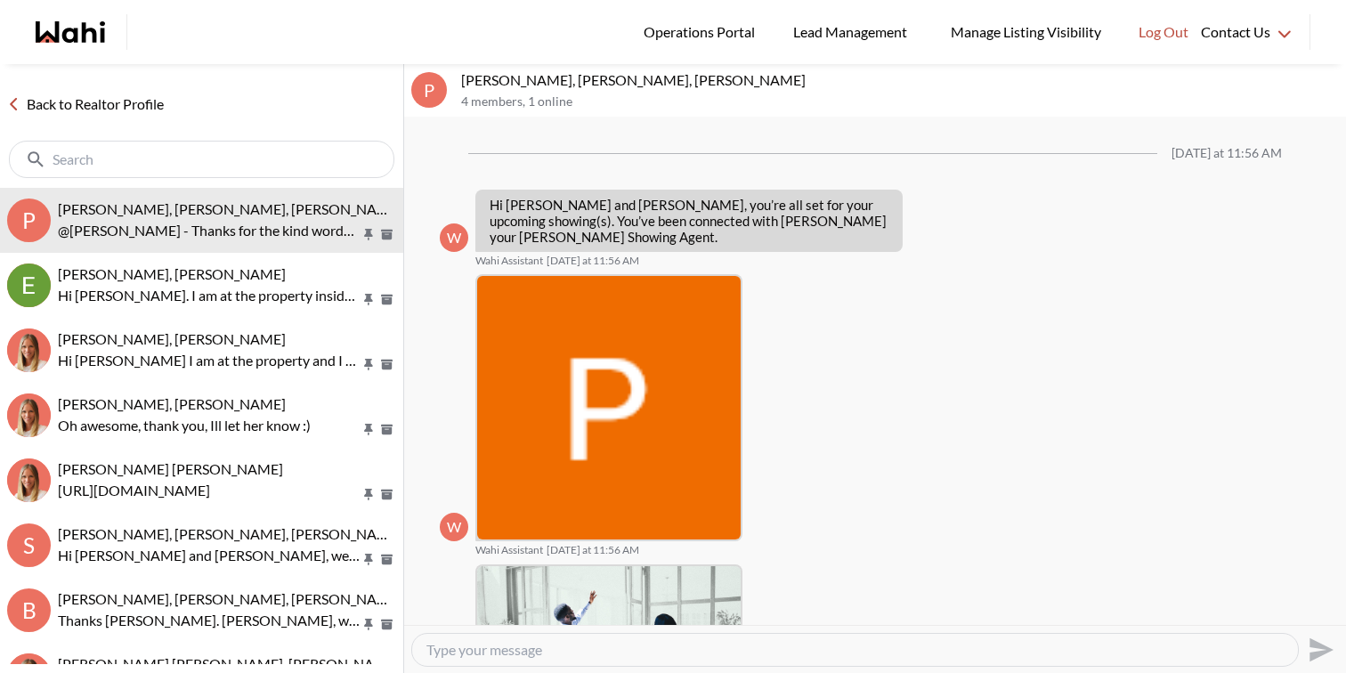
scroll to position [1803, 0]
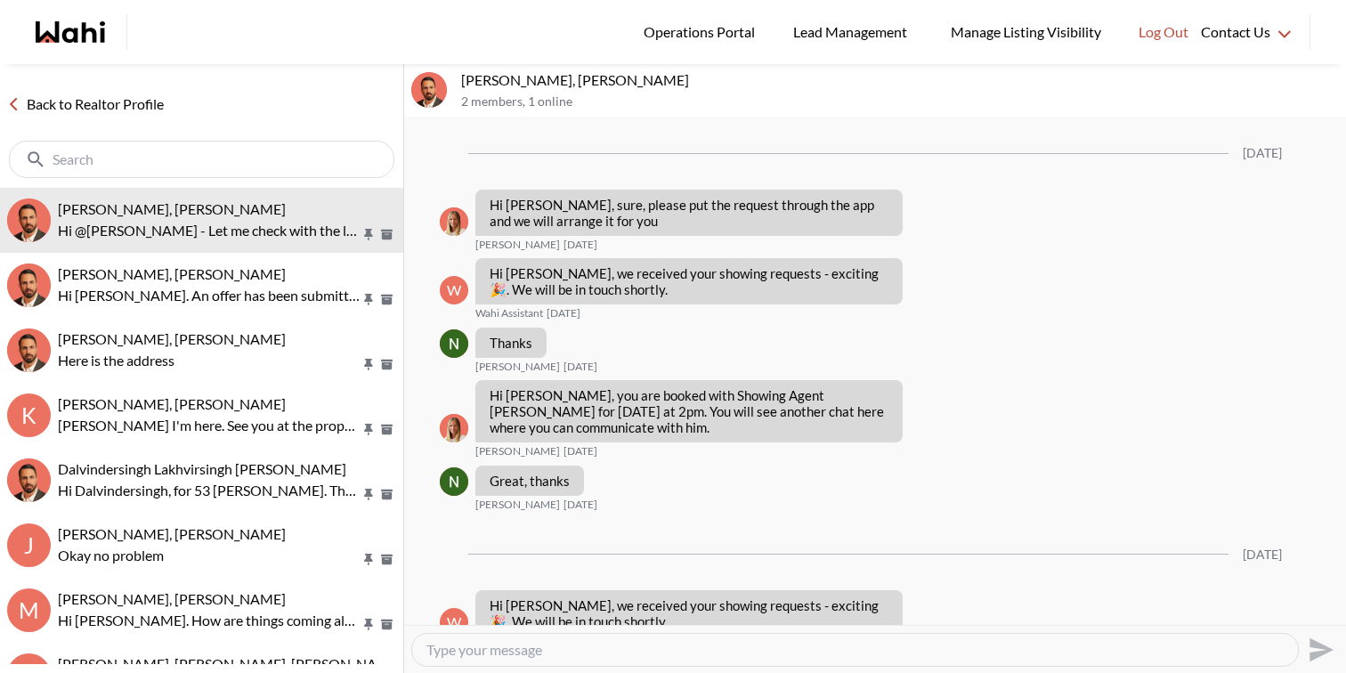
scroll to position [2694, 0]
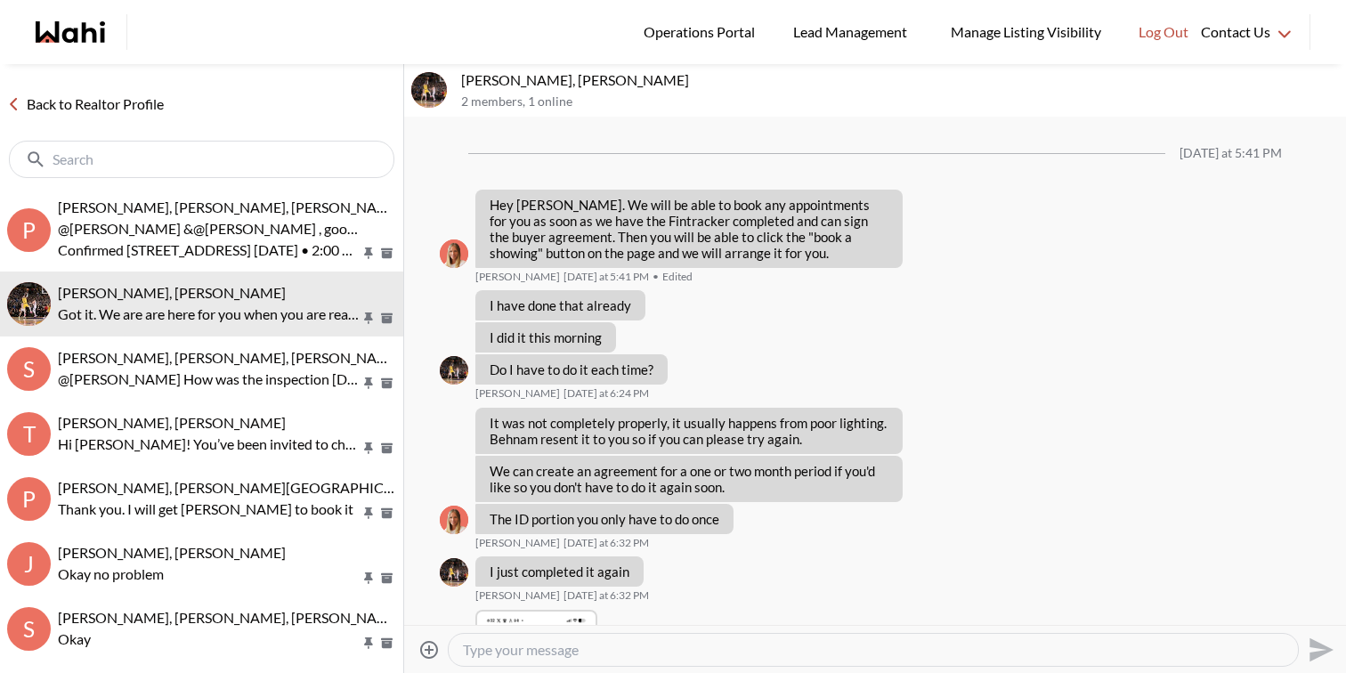
scroll to position [1337, 0]
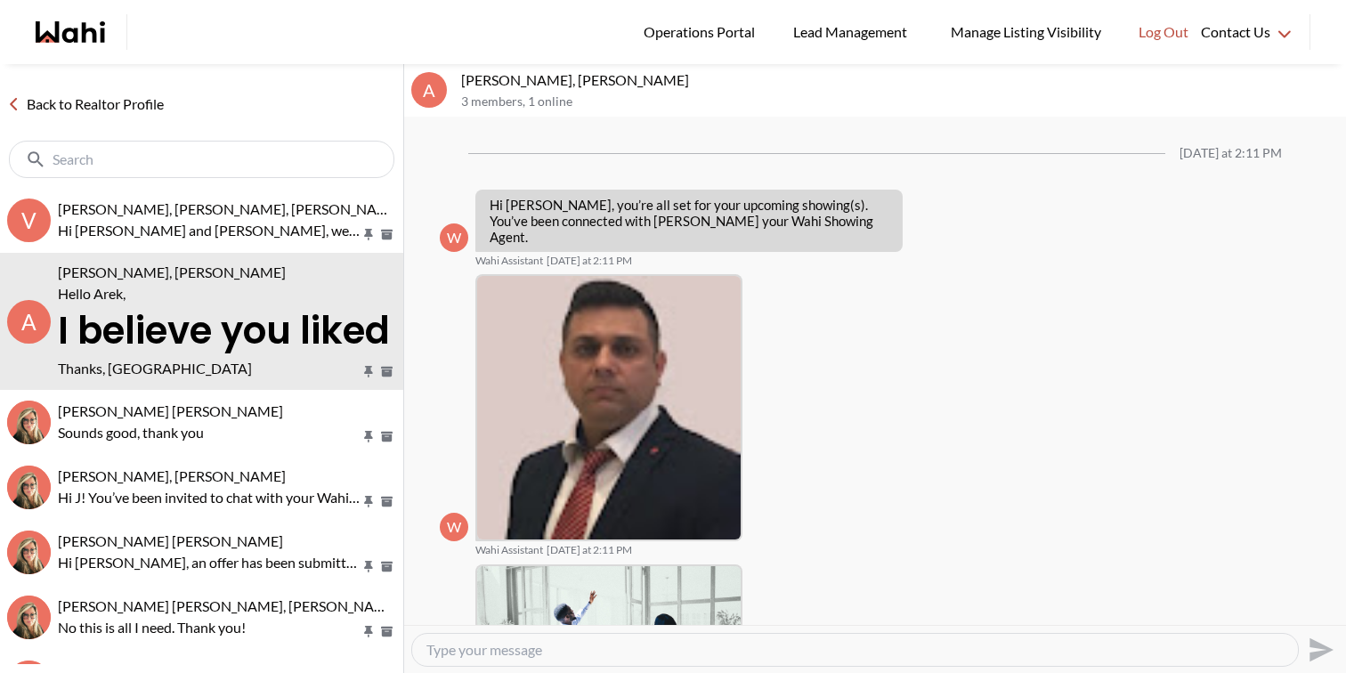
scroll to position [1890, 0]
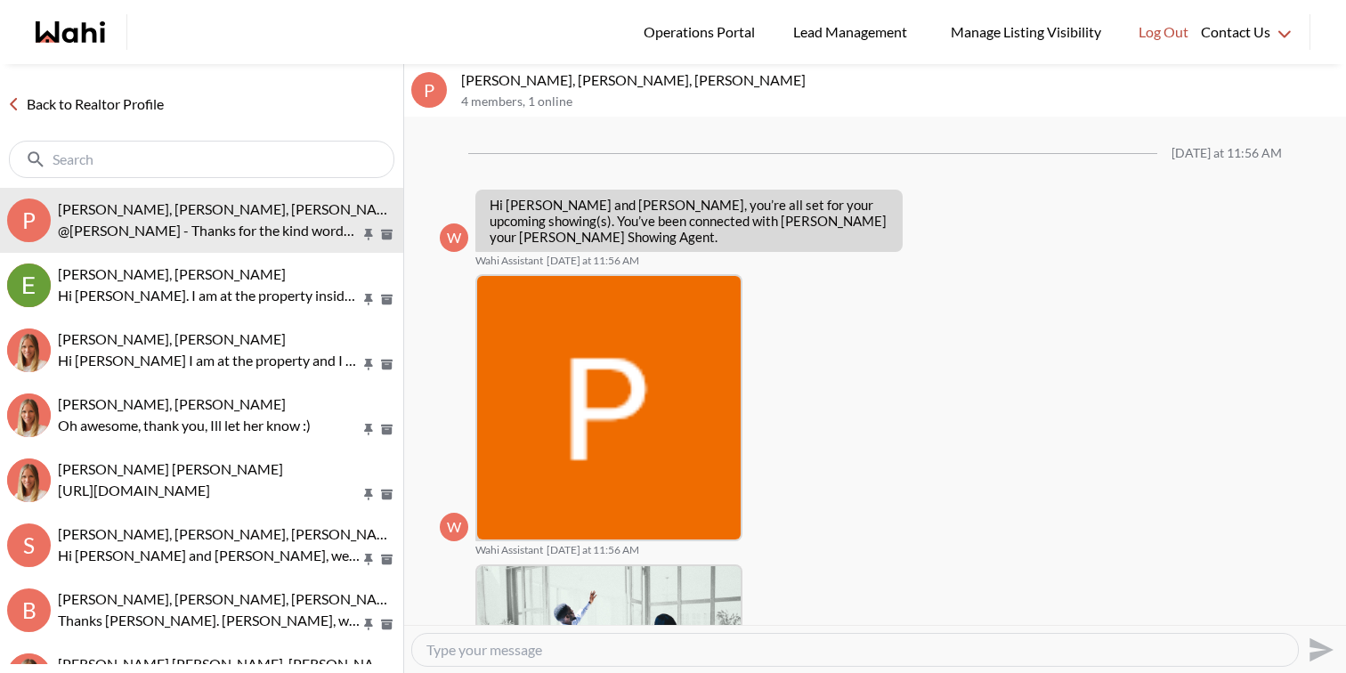
scroll to position [1803, 0]
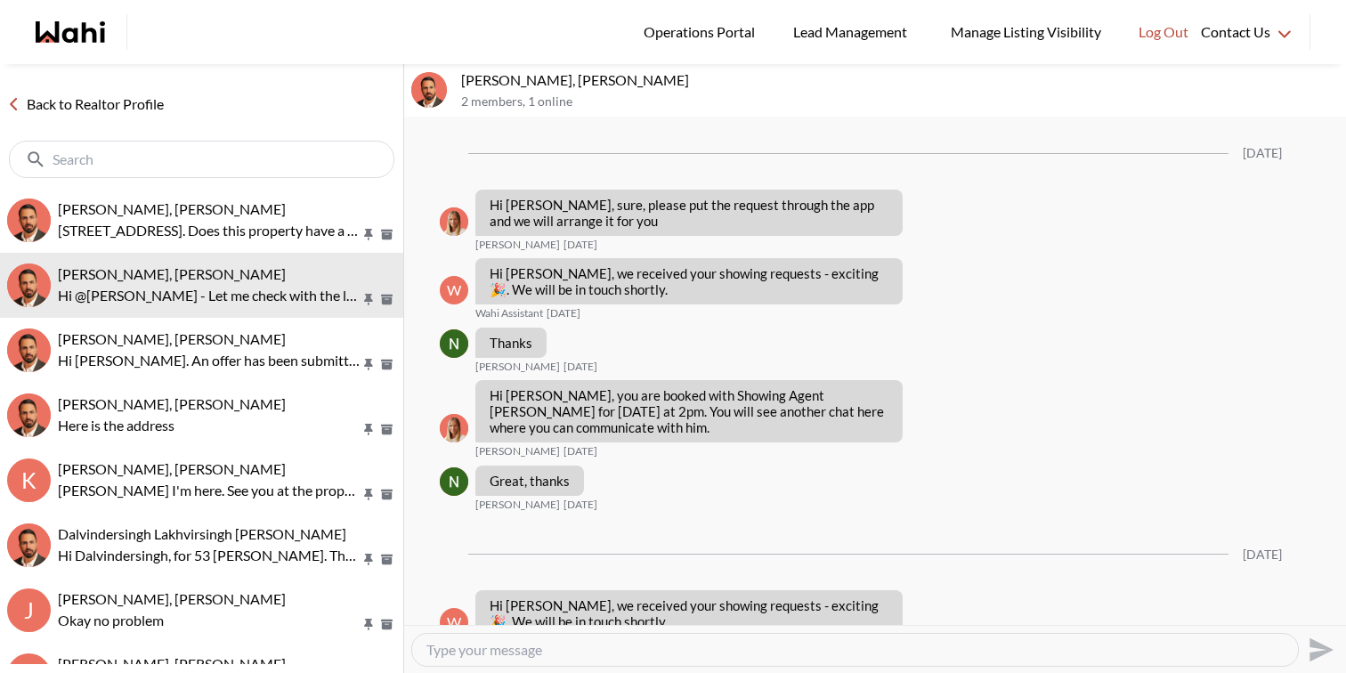
scroll to position [2695, 0]
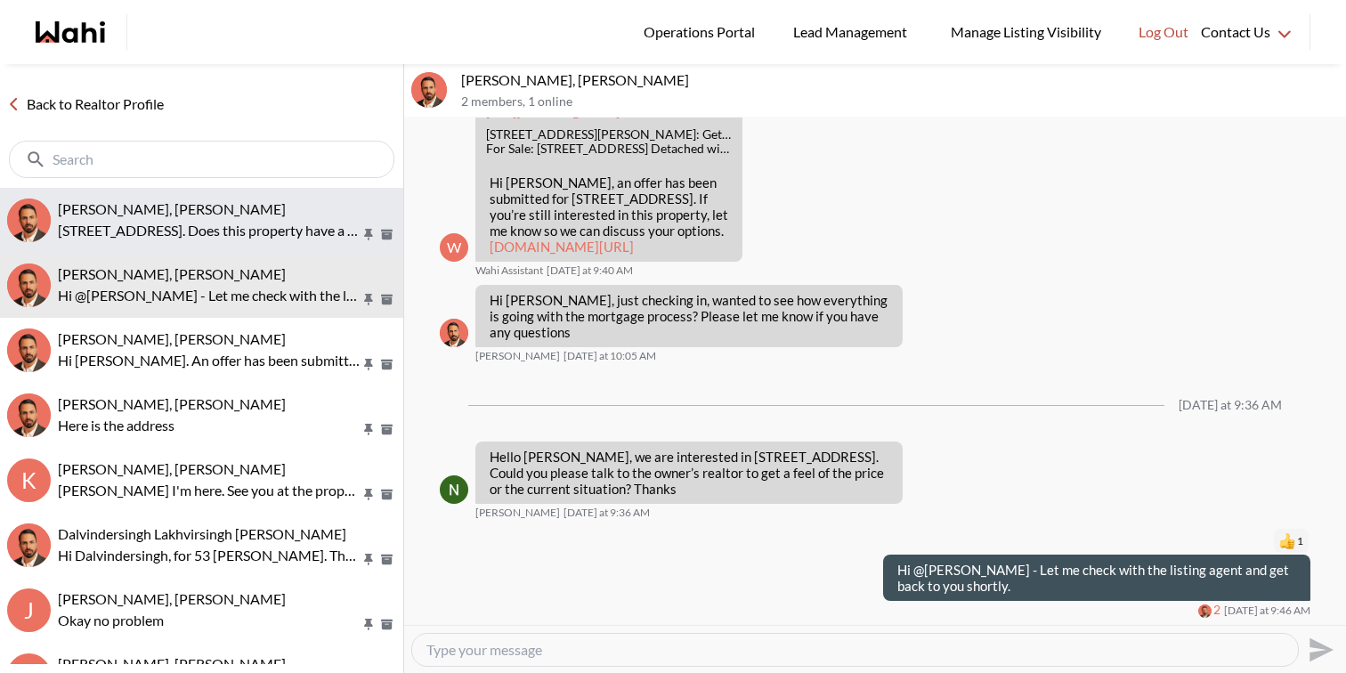
click at [191, 221] on p "536 King St E, Oshawa, Ontario. Does this property have a garage? I couldn't se…" at bounding box center [209, 230] width 303 height 21
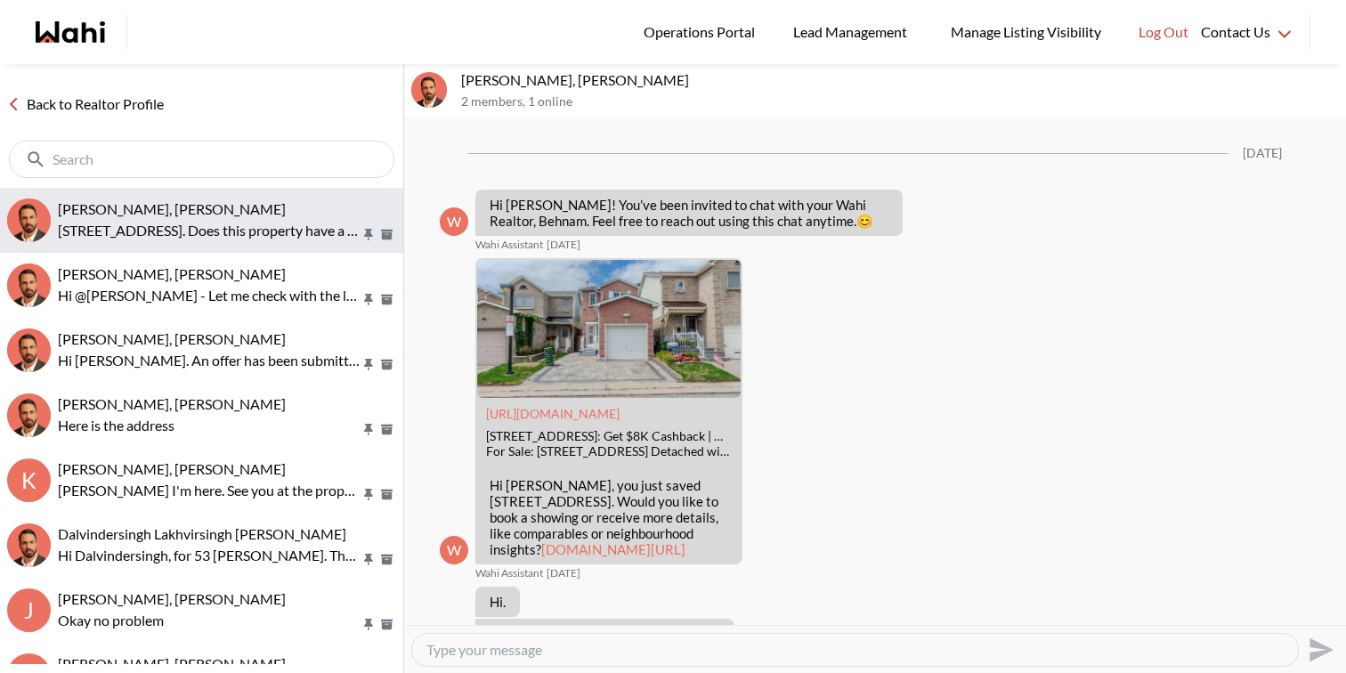
scroll to position [370, 0]
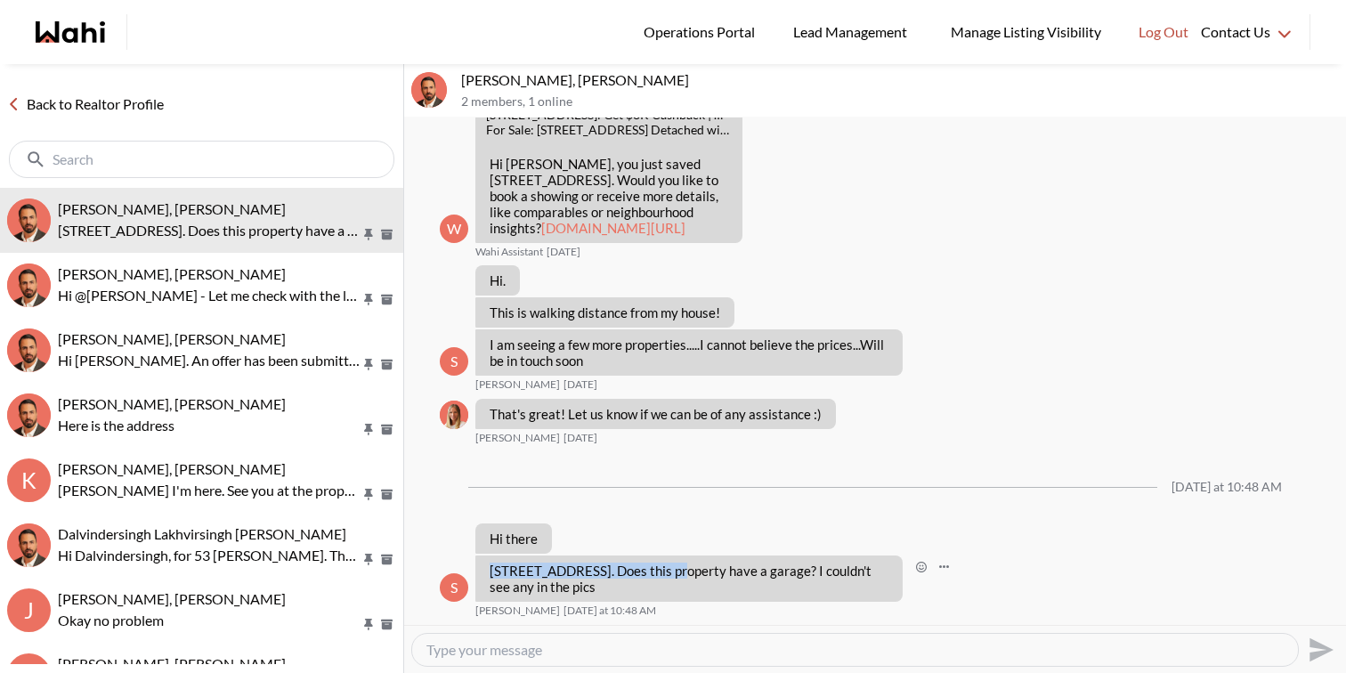
drag, startPoint x: 491, startPoint y: 573, endPoint x: 670, endPoint y: 564, distance: 179.2
click at [670, 564] on p "536 King St E, Oshawa, Ontario. Does this property have a garage? I couldn't se…" at bounding box center [689, 579] width 399 height 32
copy p "536 King St E, Oshawa, Ontario"
click at [524, 650] on textarea "Type your message" at bounding box center [856, 650] width 858 height 18
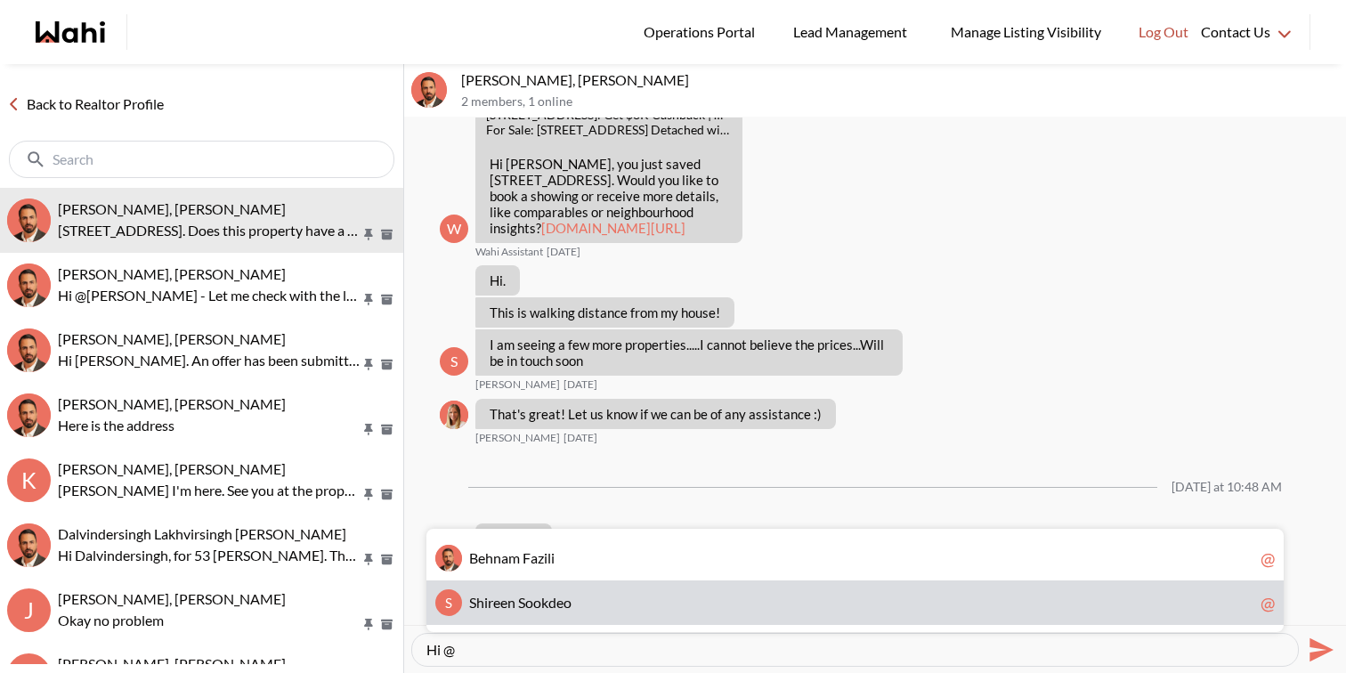
click at [514, 606] on span "n" at bounding box center [512, 602] width 8 height 17
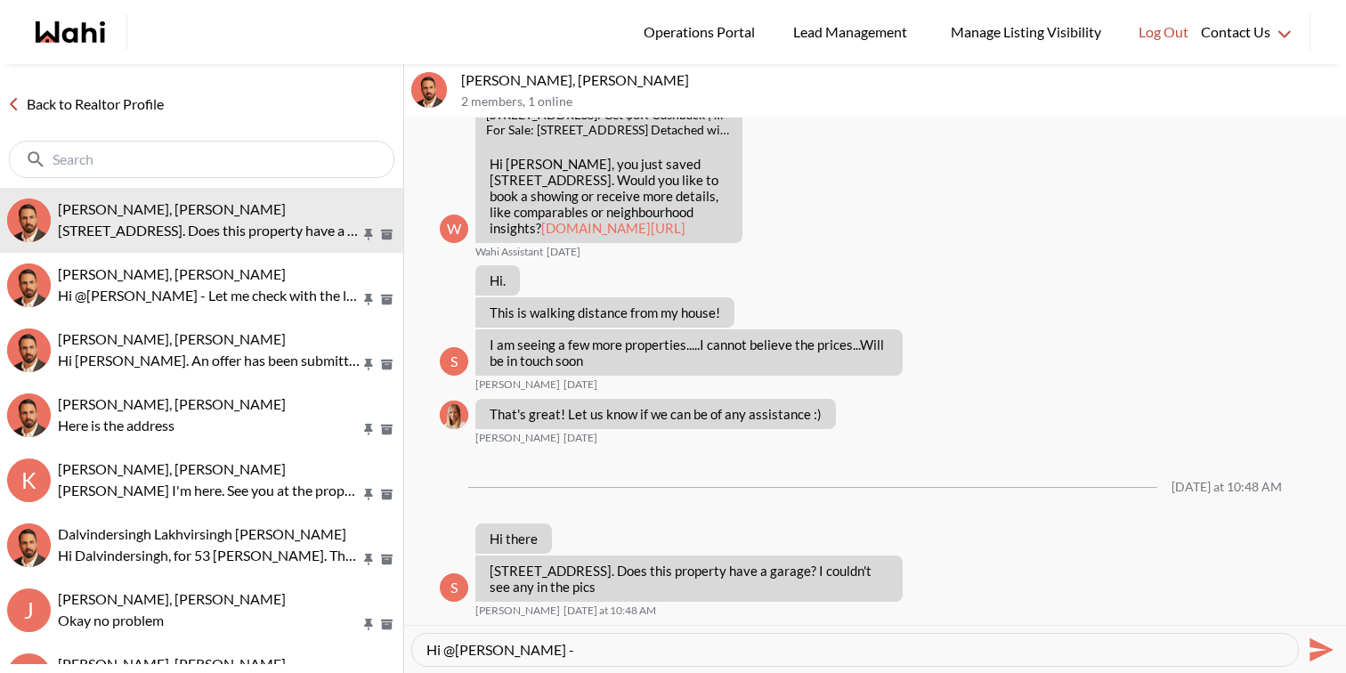
paste textarea "536 King St E, Oshawa, Ontario"
click at [956, 652] on textarea "Hi @Shireen Sookdeo - 536 King St E, Oshawa, Ontario does not have a garage. Le…" at bounding box center [856, 650] width 858 height 18
type textarea "Hi @Shireen Sookdeo - 536 King St E, Oshawa, Ontario does not have a garage. Le…"
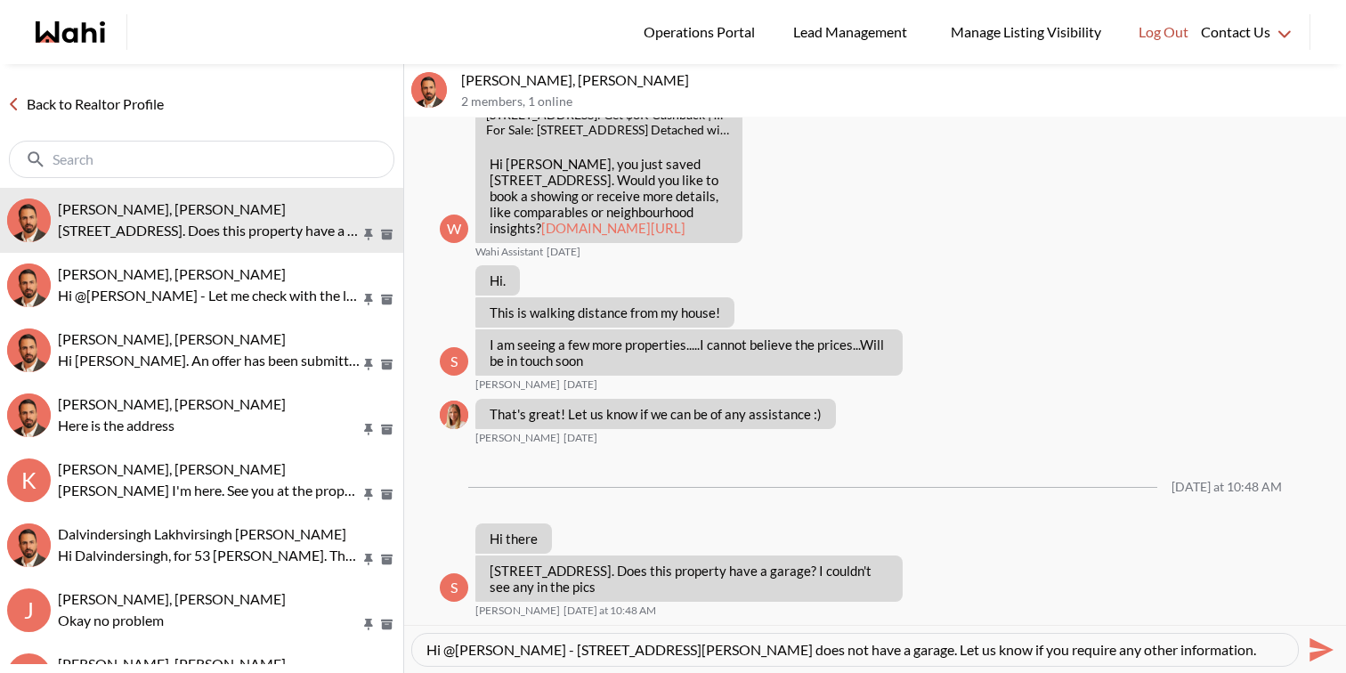
click at [1321, 644] on icon "Send" at bounding box center [1322, 650] width 24 height 24
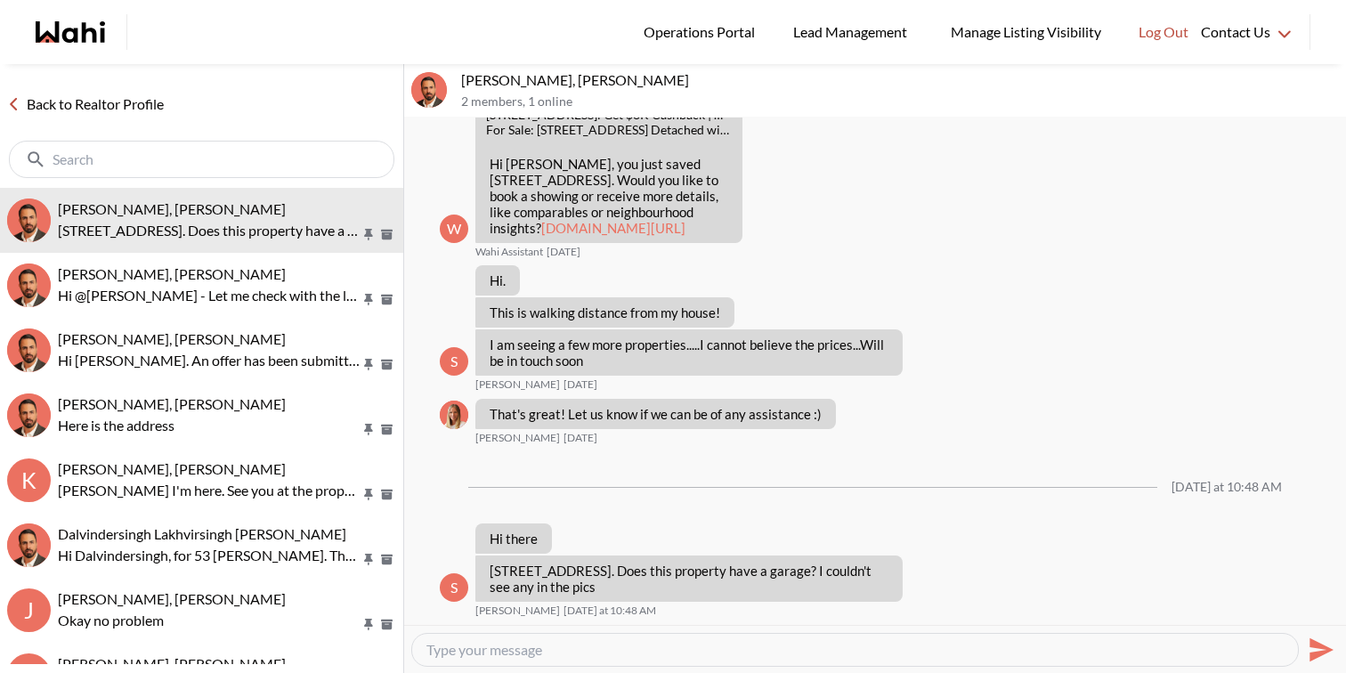
scroll to position [438, 0]
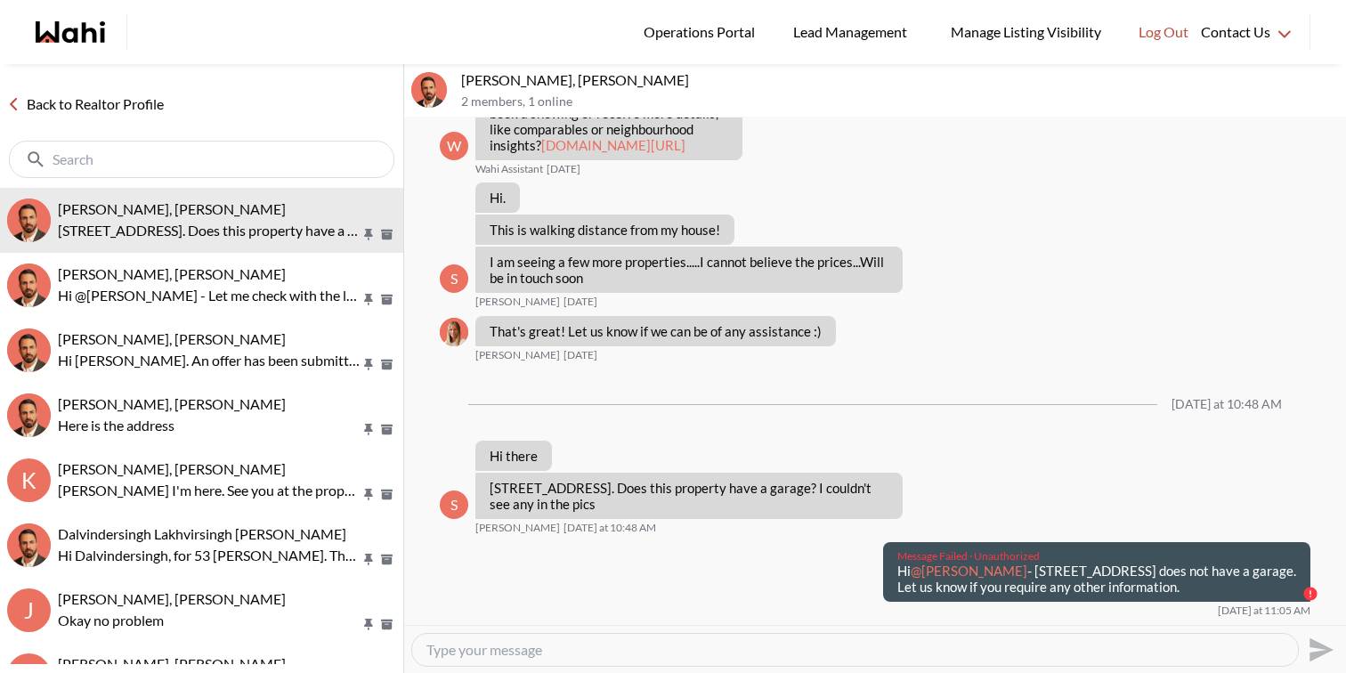
click at [1206, 650] on textarea "Type your message" at bounding box center [856, 650] width 858 height 18
paste textarea "Hi @Shireen Sookdeo - 536 King St E, Oshawa, Ontario does not have a garage. Le…"
type textarea "Hi @Shireen Sookdeo - 536 King St E, Oshawa, Ontario does not have a garage. Le…"
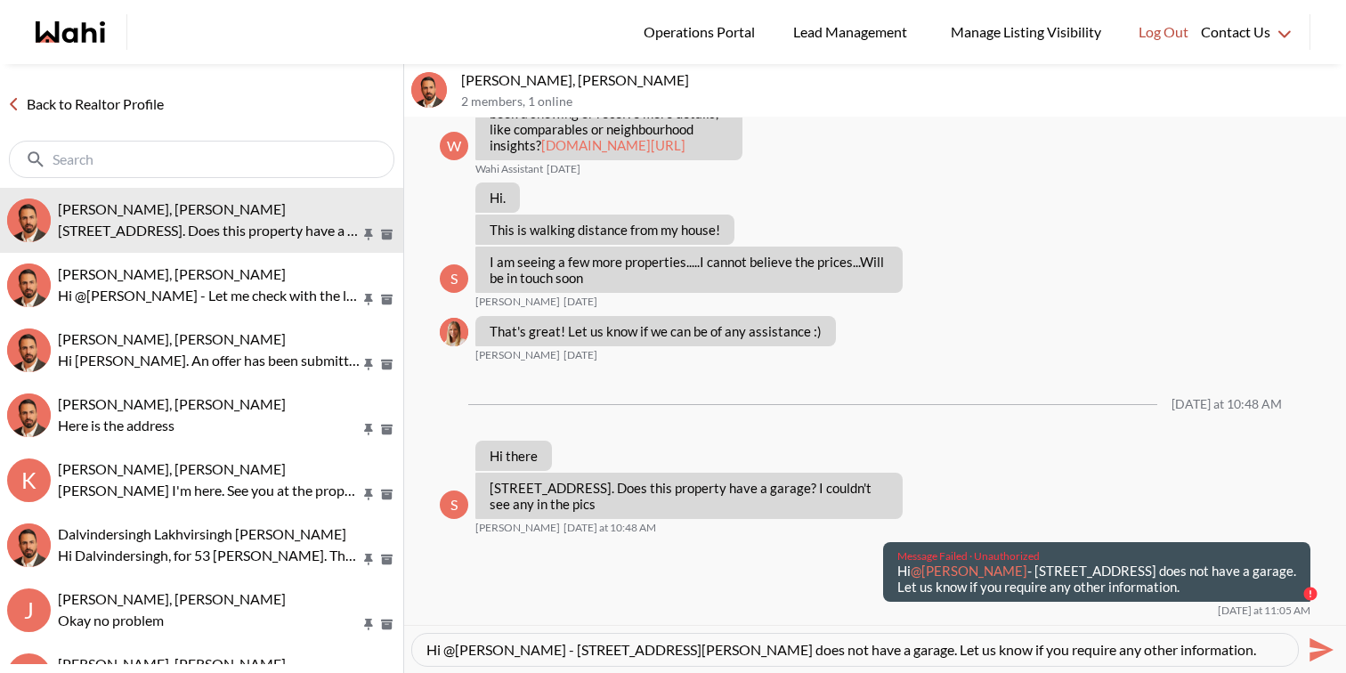
click at [1329, 649] on icon "Send" at bounding box center [1322, 650] width 24 height 24
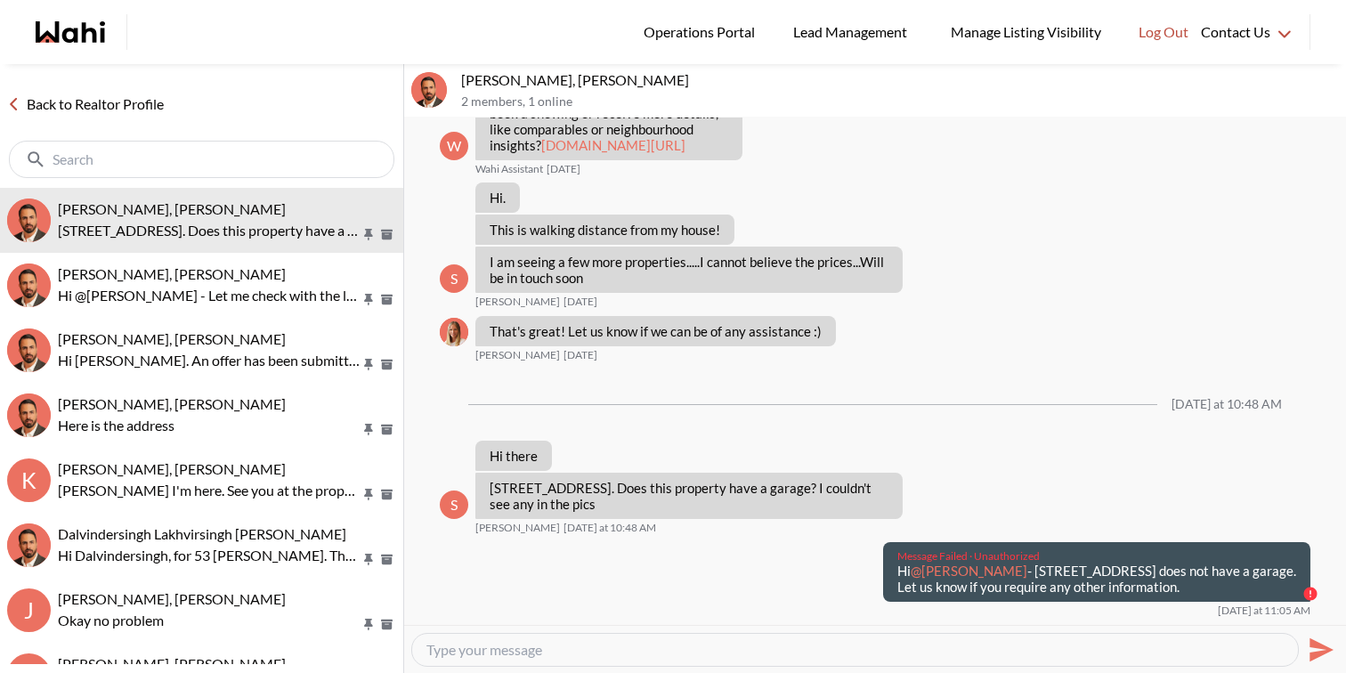
scroll to position [500, 0]
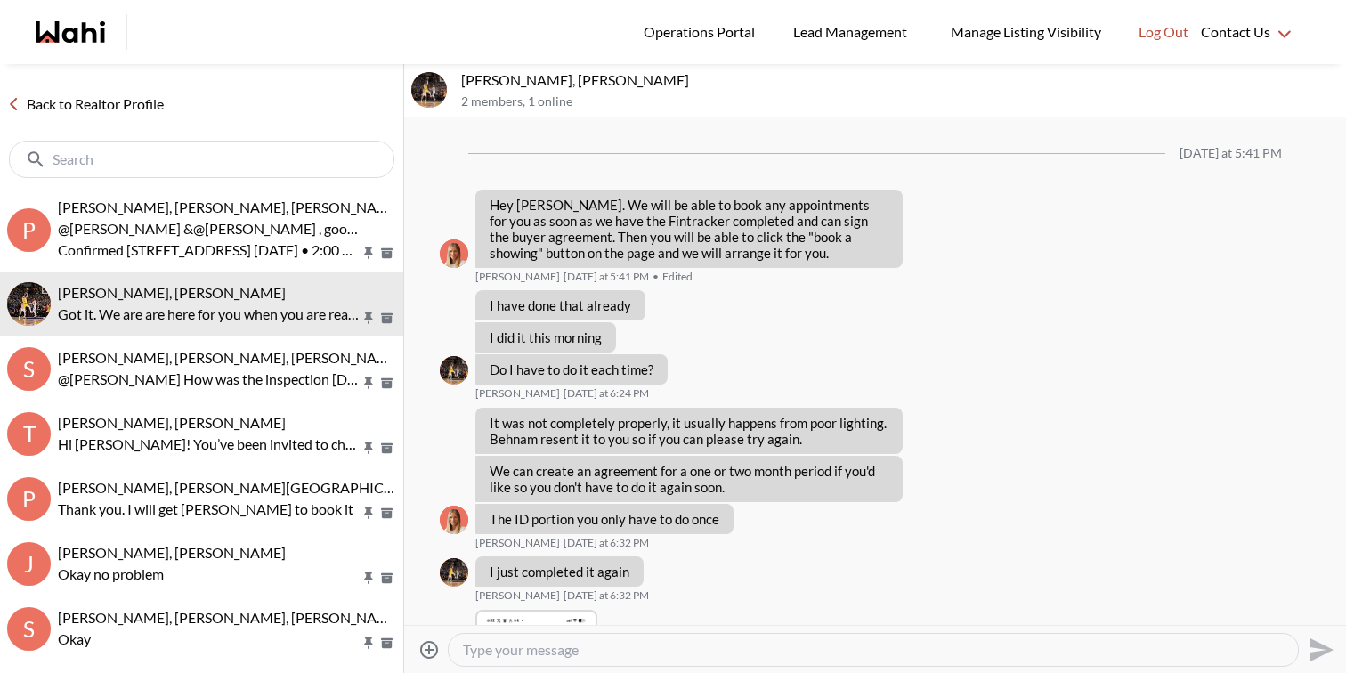
scroll to position [1337, 0]
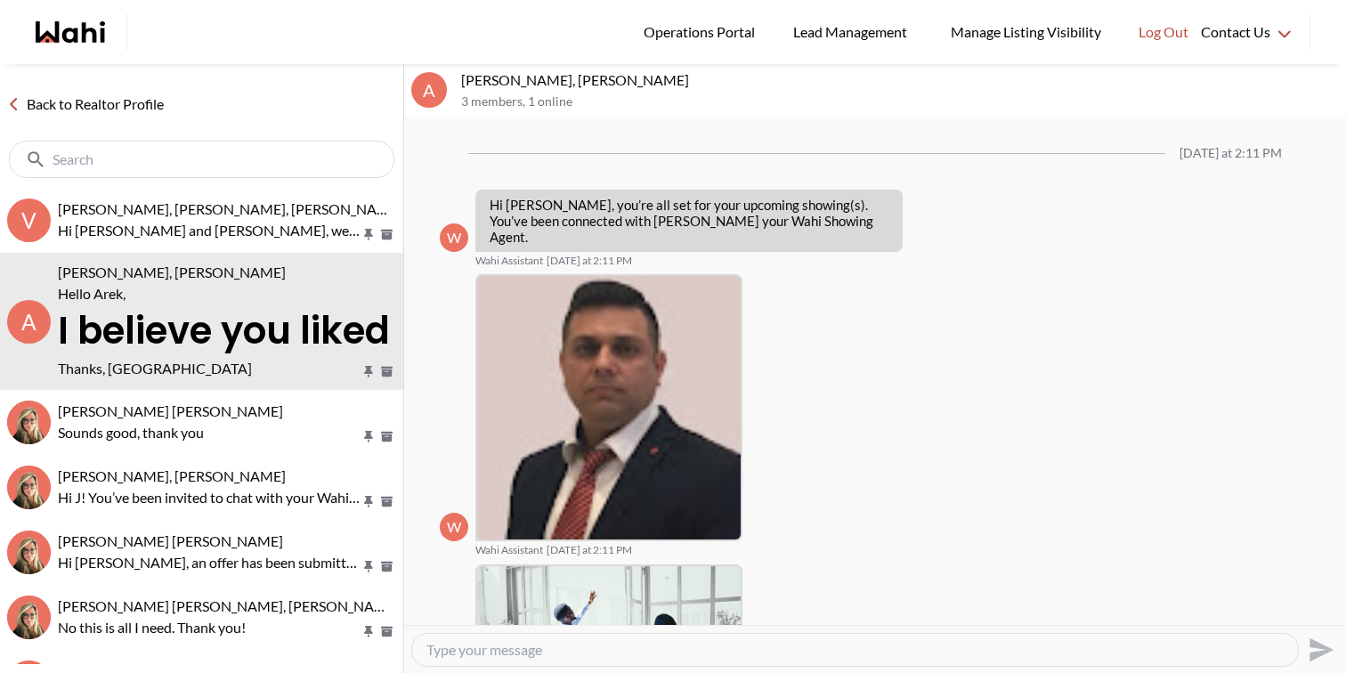
scroll to position [1890, 0]
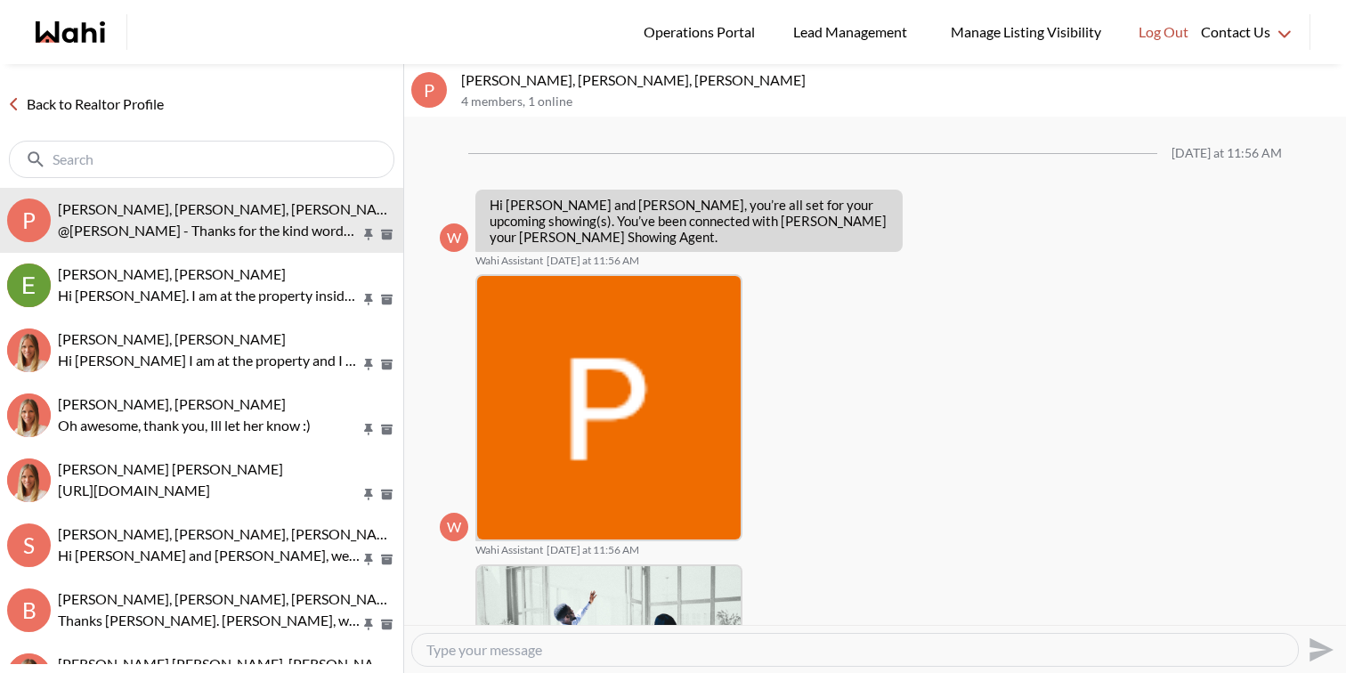
scroll to position [1803, 0]
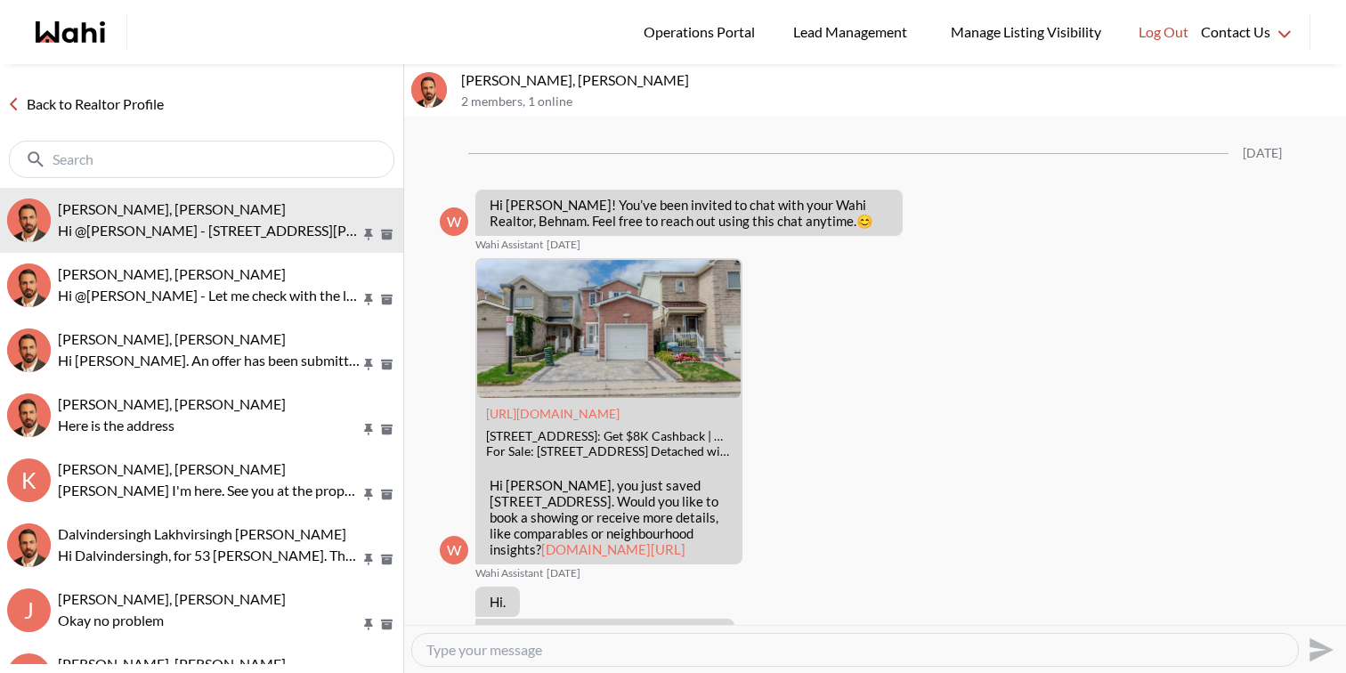
scroll to position [438, 0]
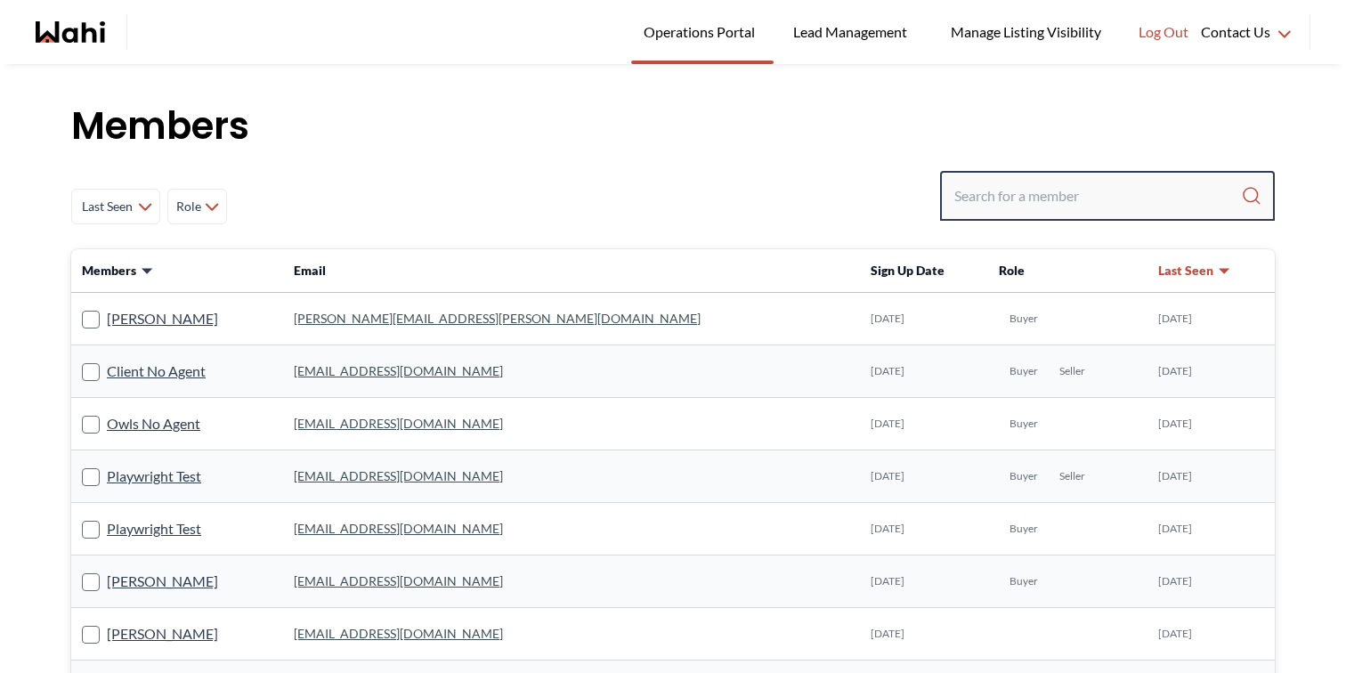
click at [1077, 202] on input "Search input" at bounding box center [1098, 196] width 287 height 32
paste input "liuhongchen@gmail.com"
type input "liuhongchen@gmail.com"
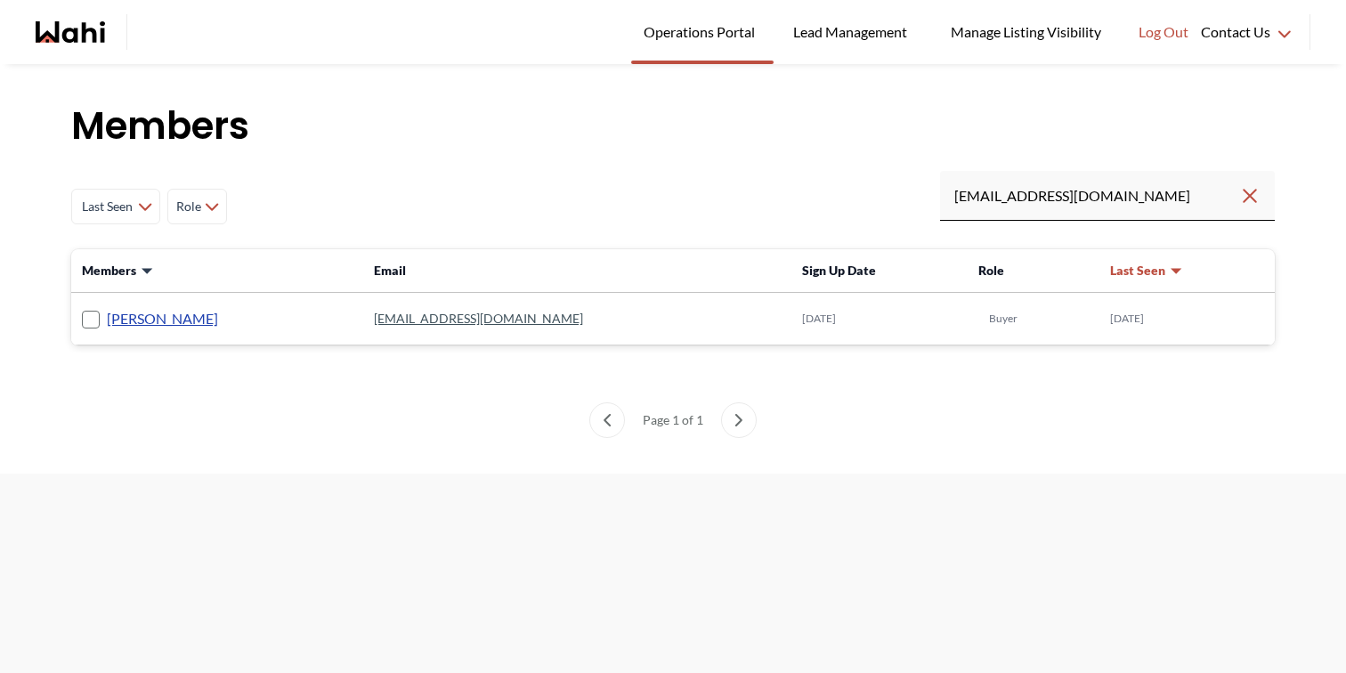
click at [163, 311] on link "liuhong chen" at bounding box center [162, 318] width 111 height 23
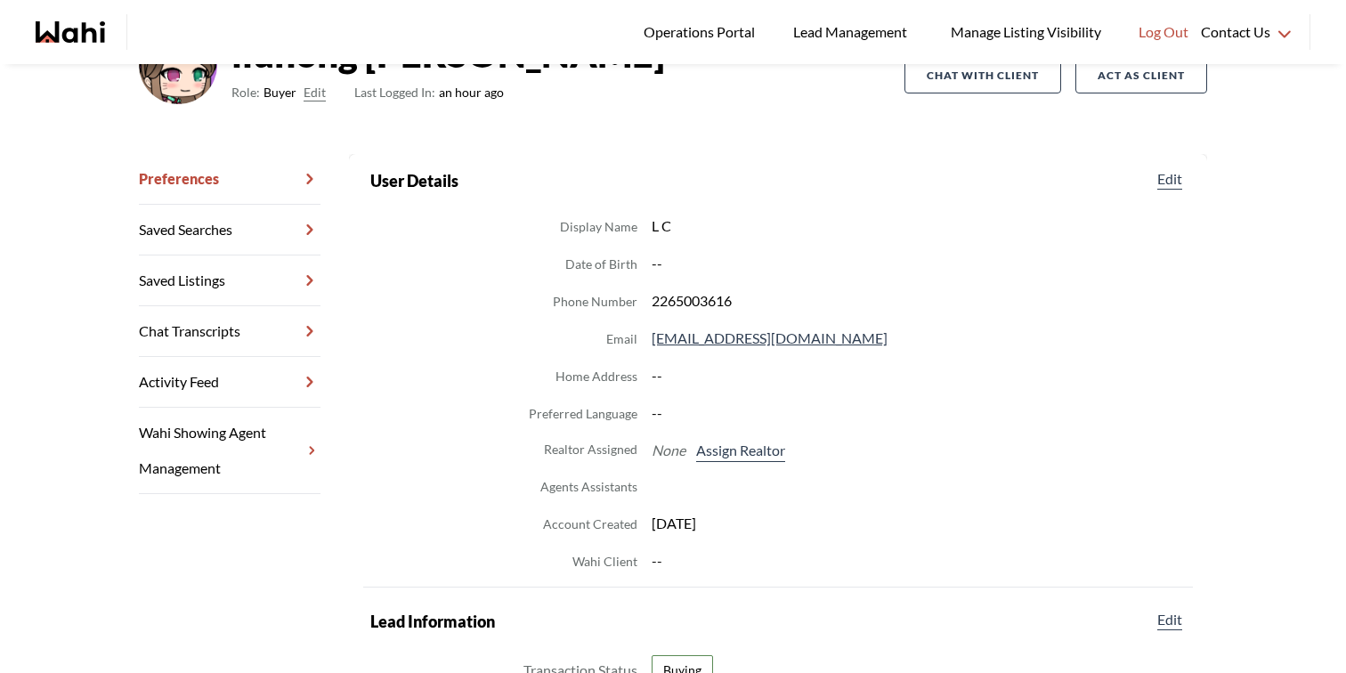
scroll to position [179, 0]
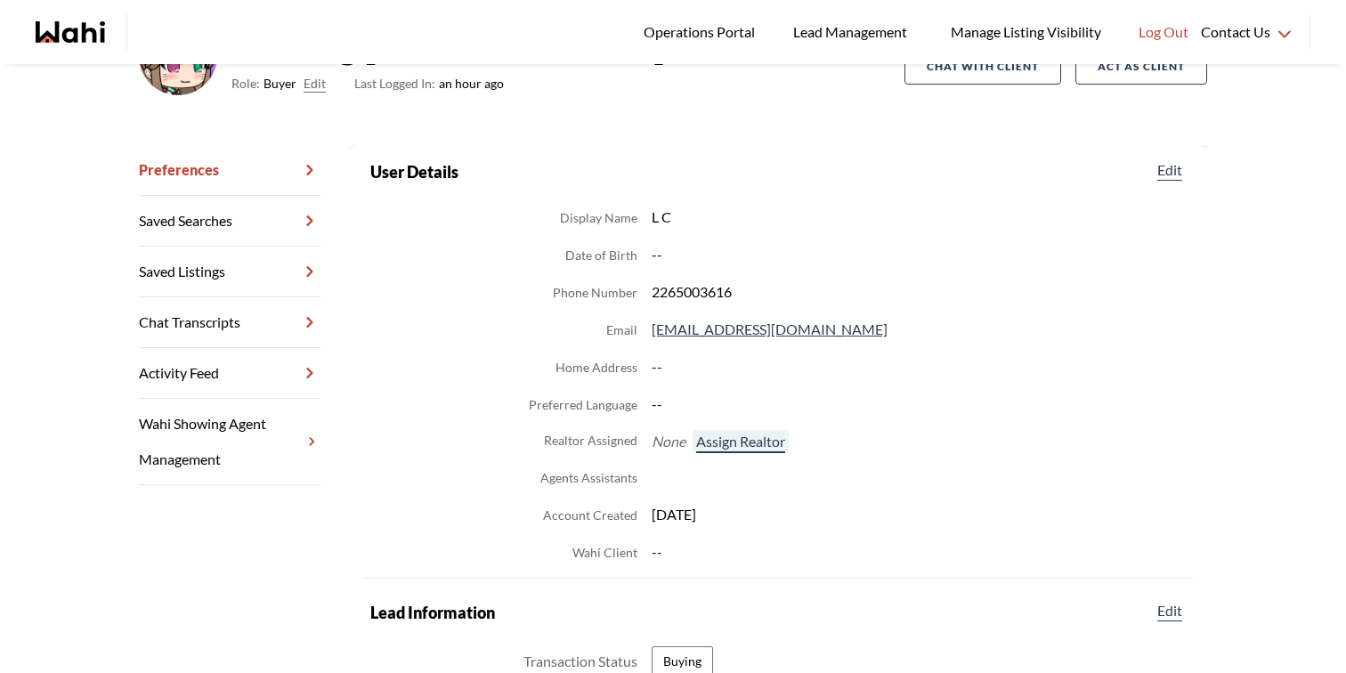
click at [742, 438] on button "Assign Realtor" at bounding box center [741, 441] width 96 height 23
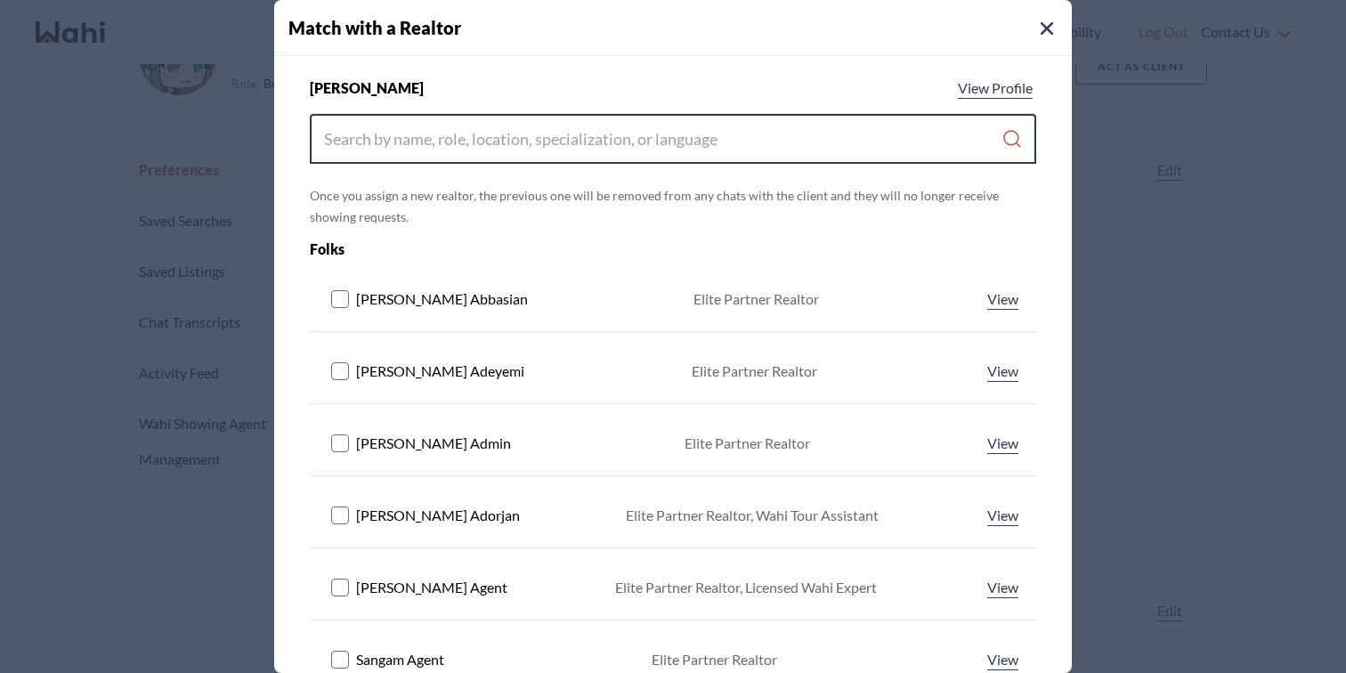
click at [601, 127] on input "Search input" at bounding box center [663, 139] width 678 height 32
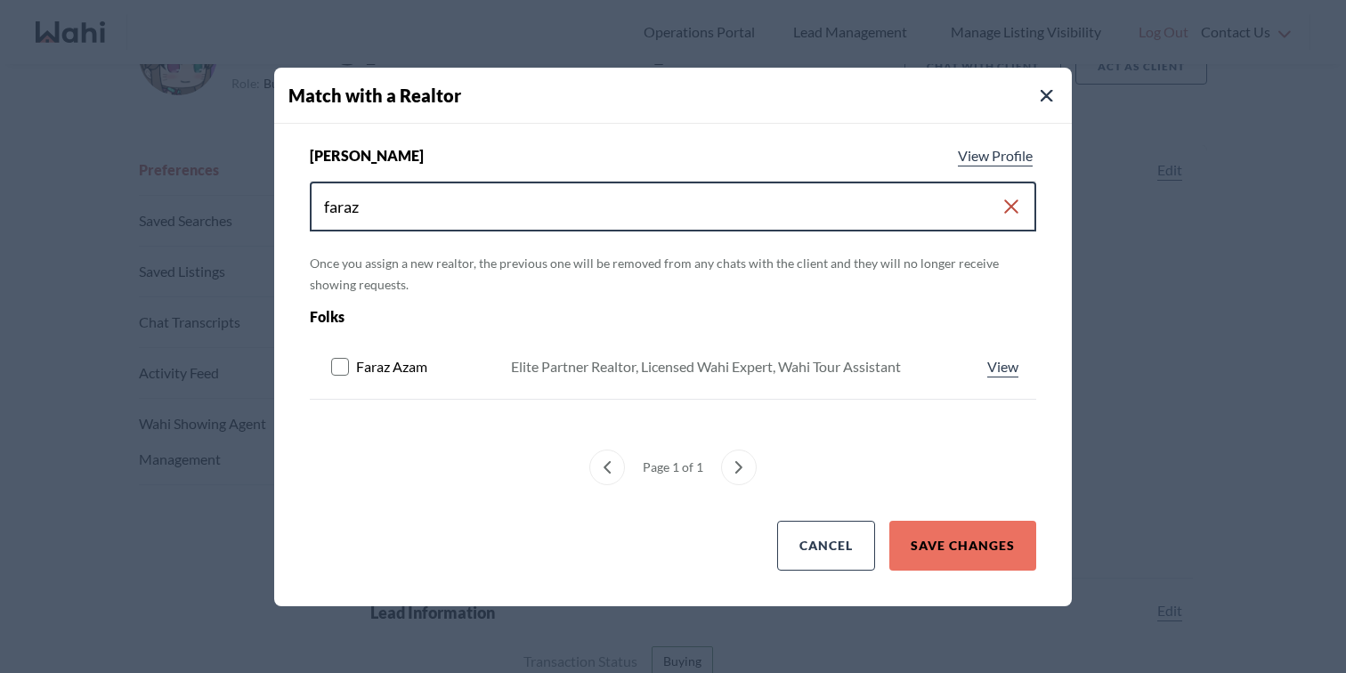
type input "faraz"
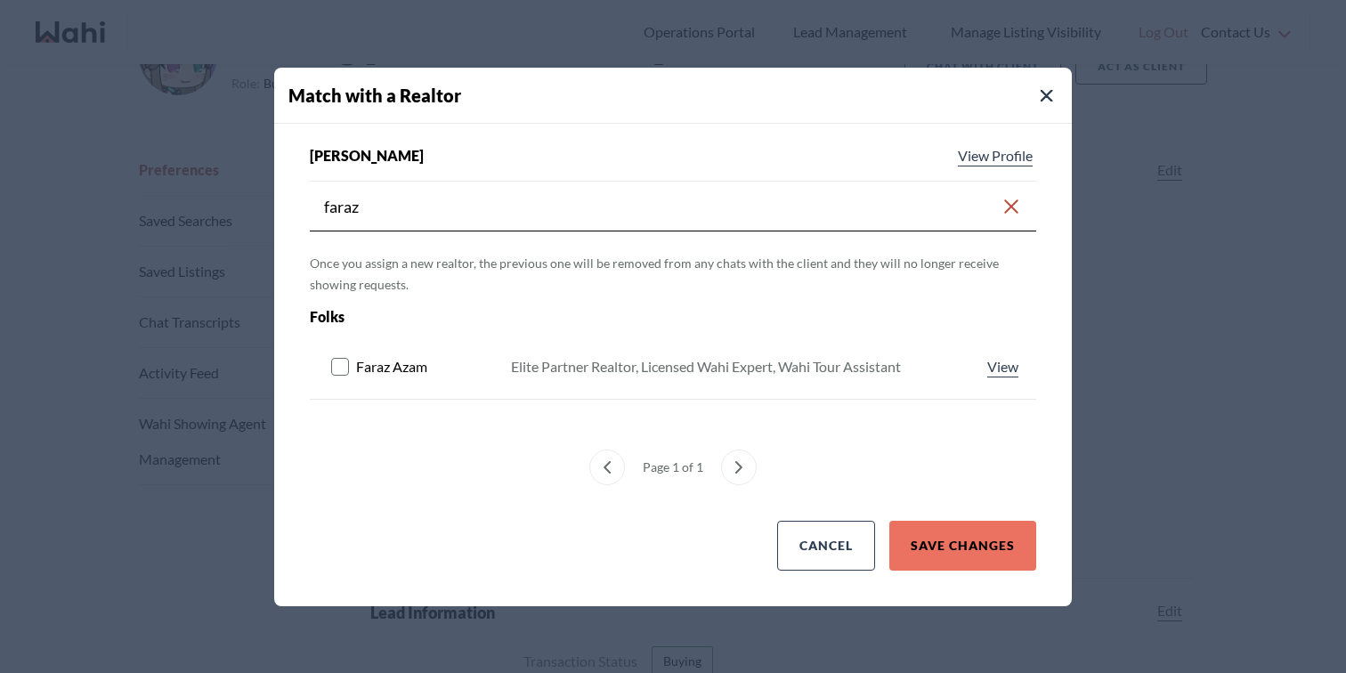
click at [343, 369] on rect at bounding box center [340, 366] width 17 height 17
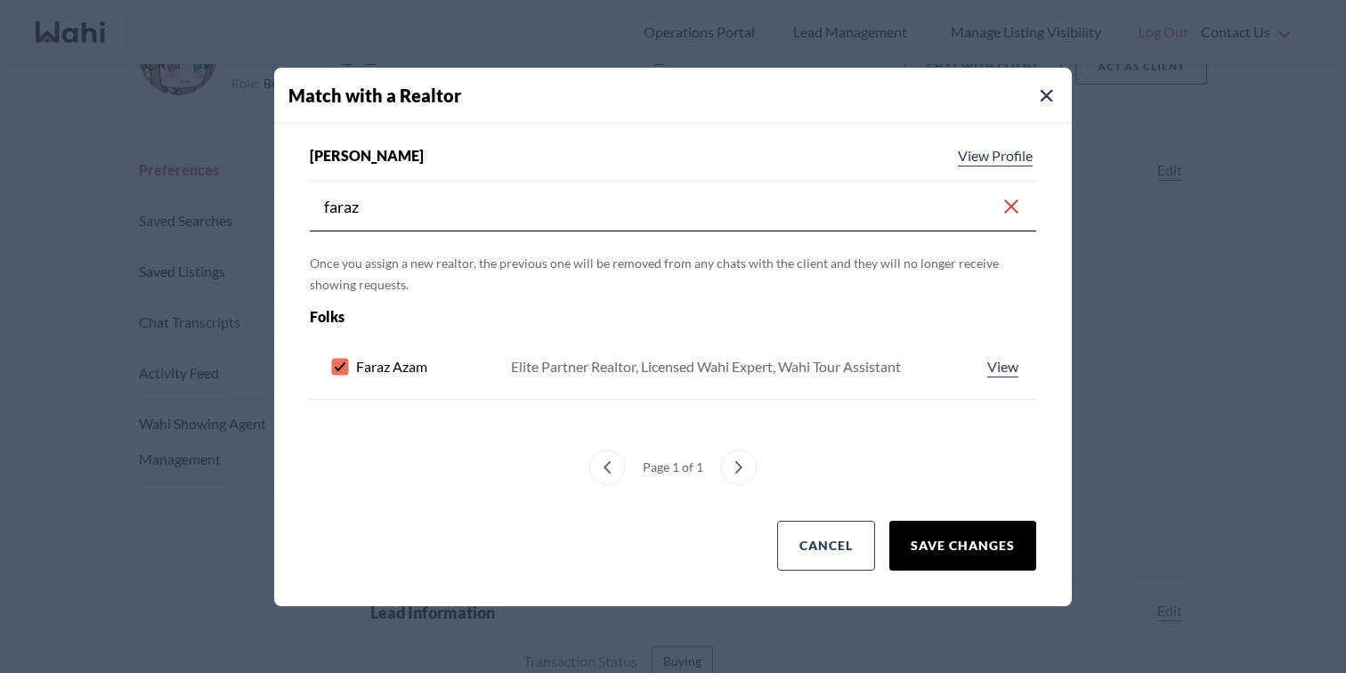
click at [982, 549] on button "Save Changes" at bounding box center [963, 546] width 147 height 50
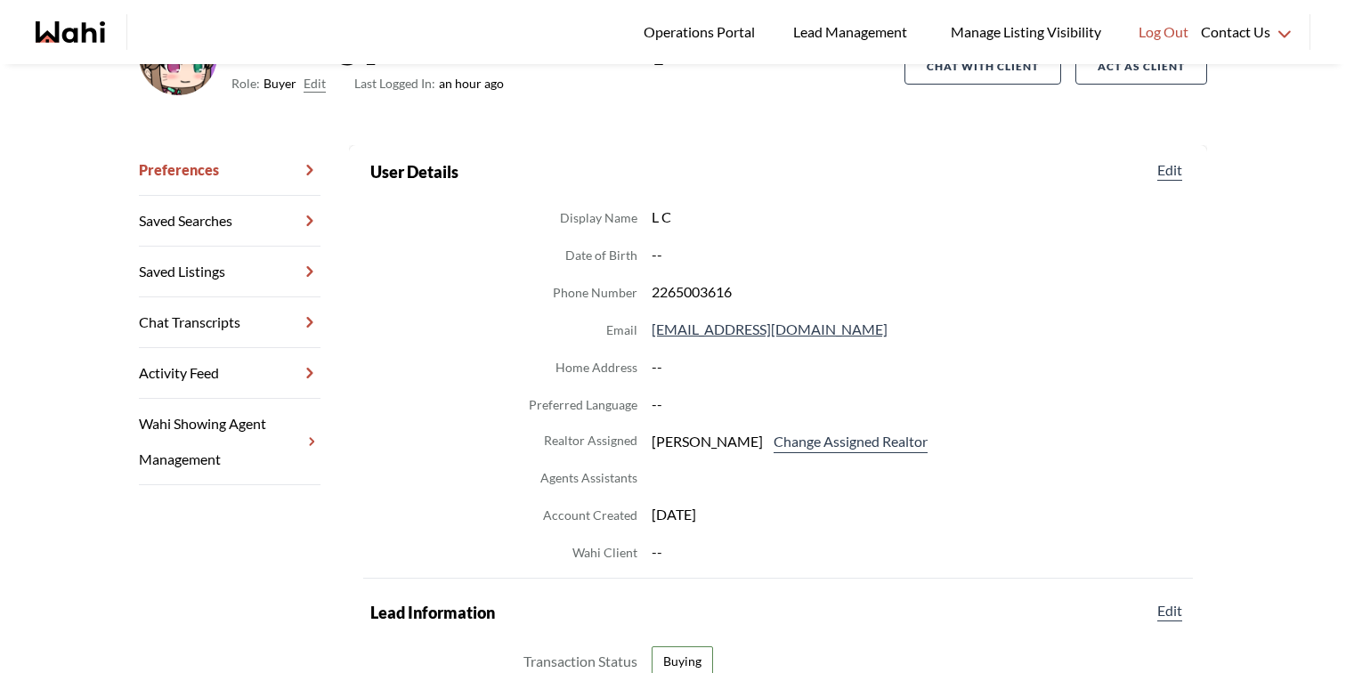
click at [94, 35] on icon "Wahi homepage" at bounding box center [83, 31] width 43 height 21
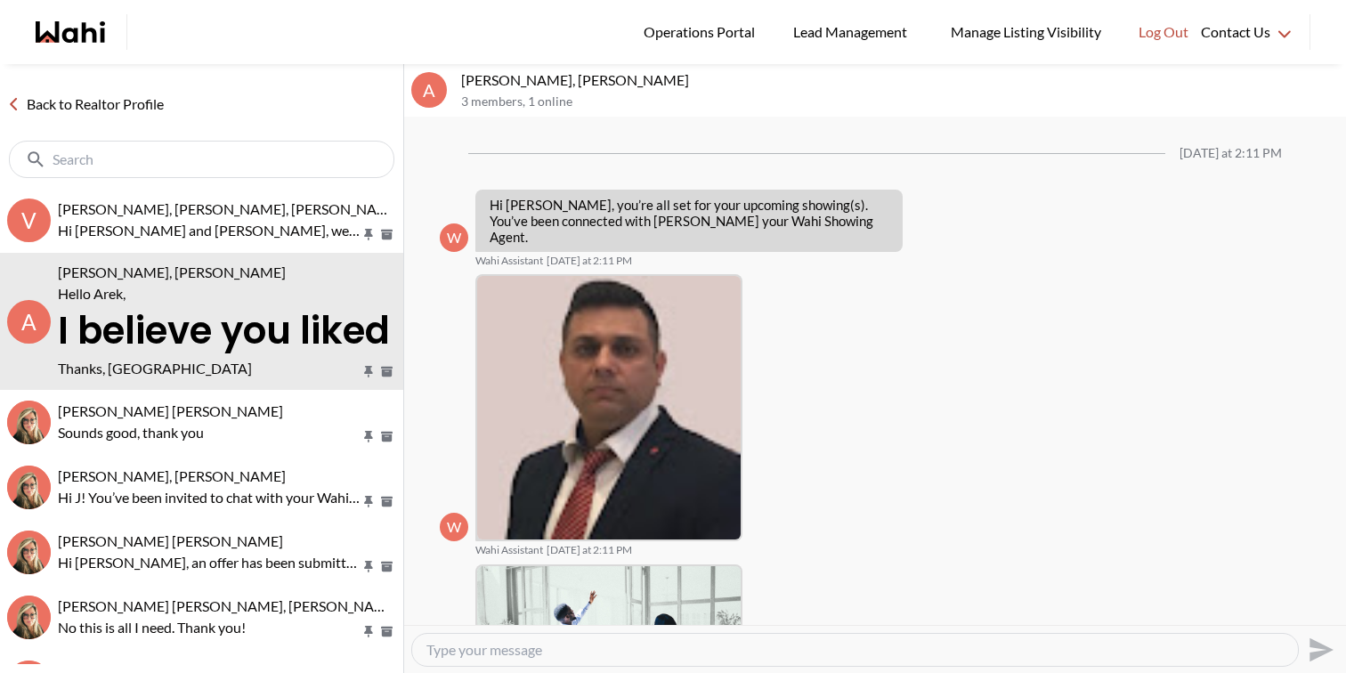
scroll to position [1890, 0]
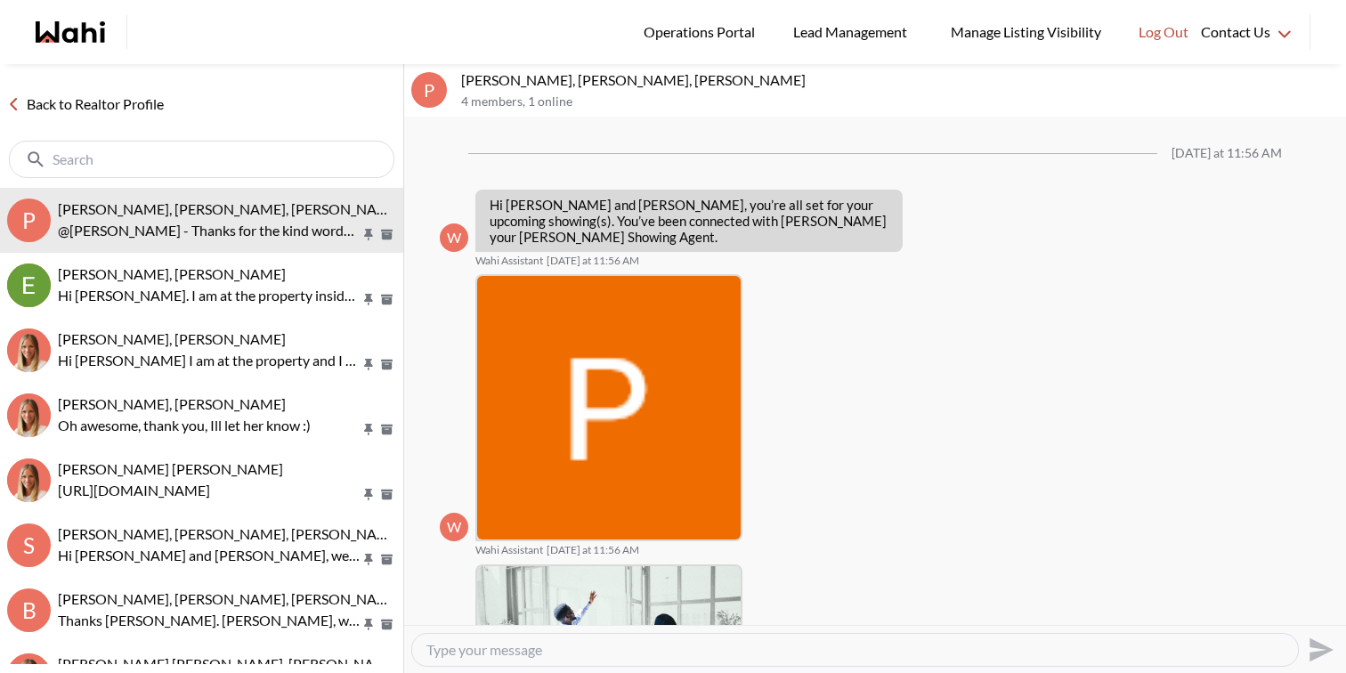
scroll to position [1803, 0]
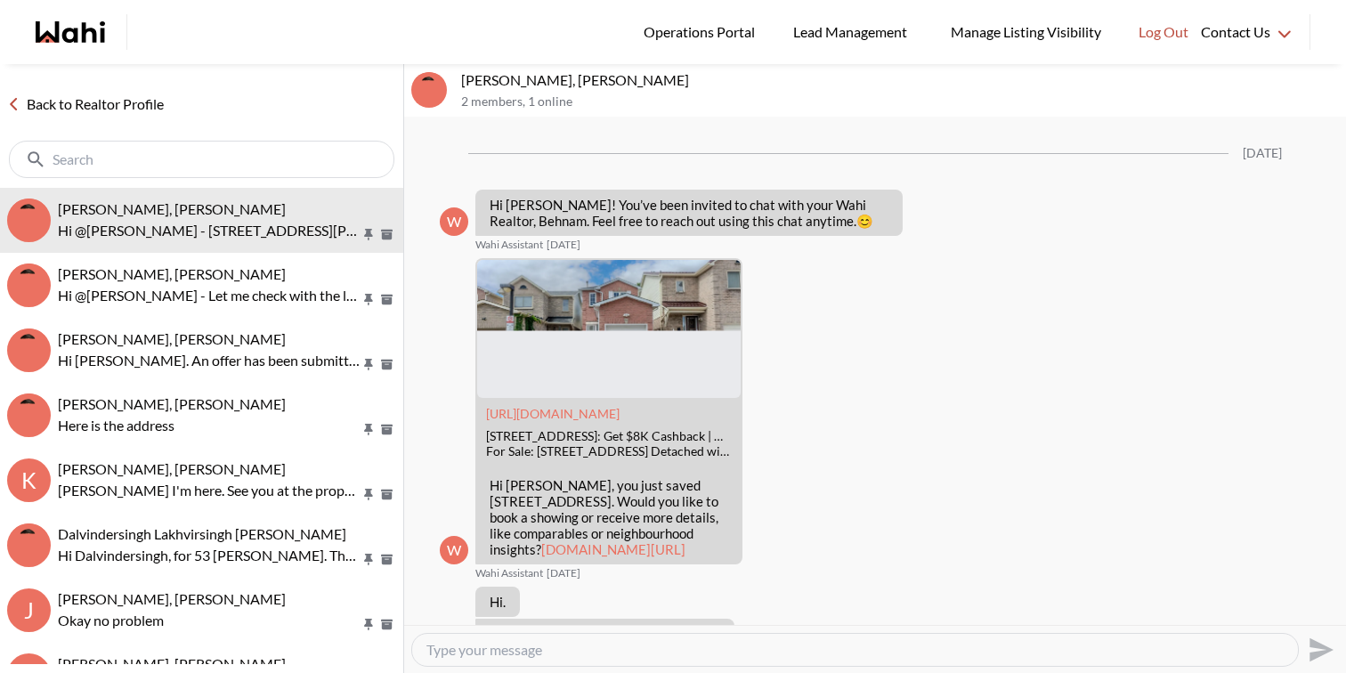
scroll to position [438, 0]
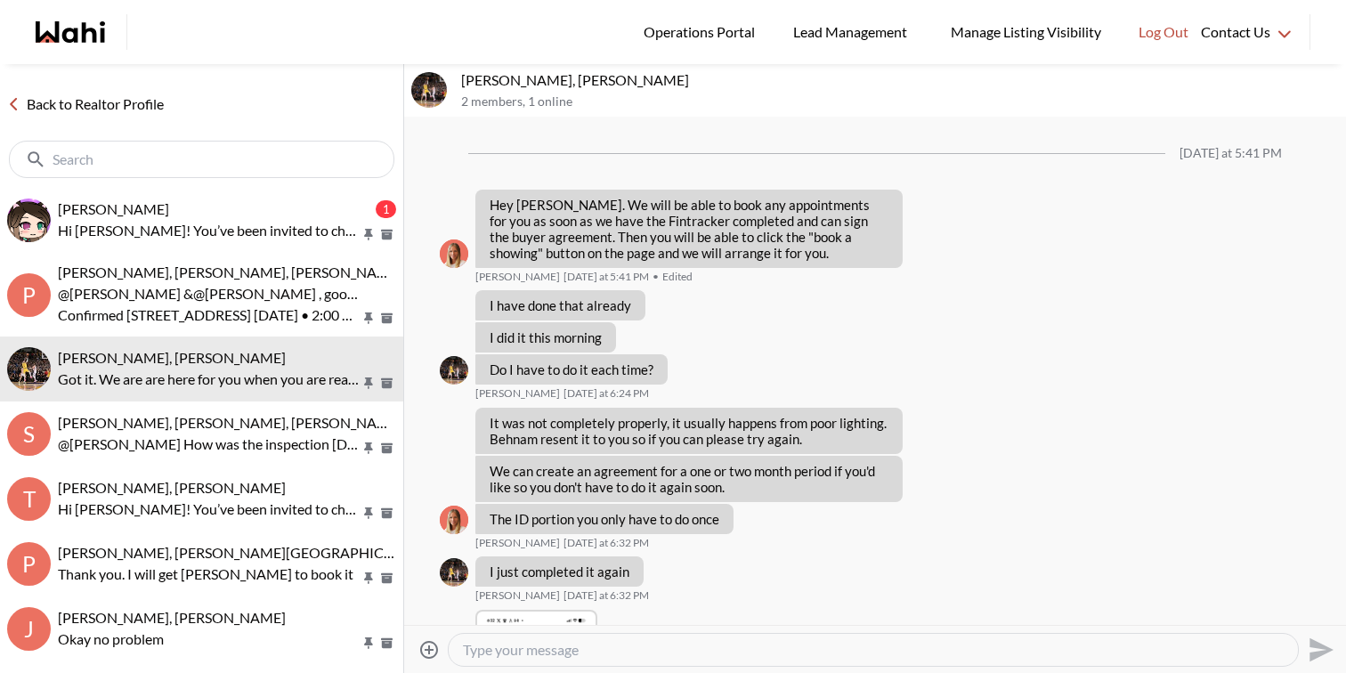
scroll to position [1337, 0]
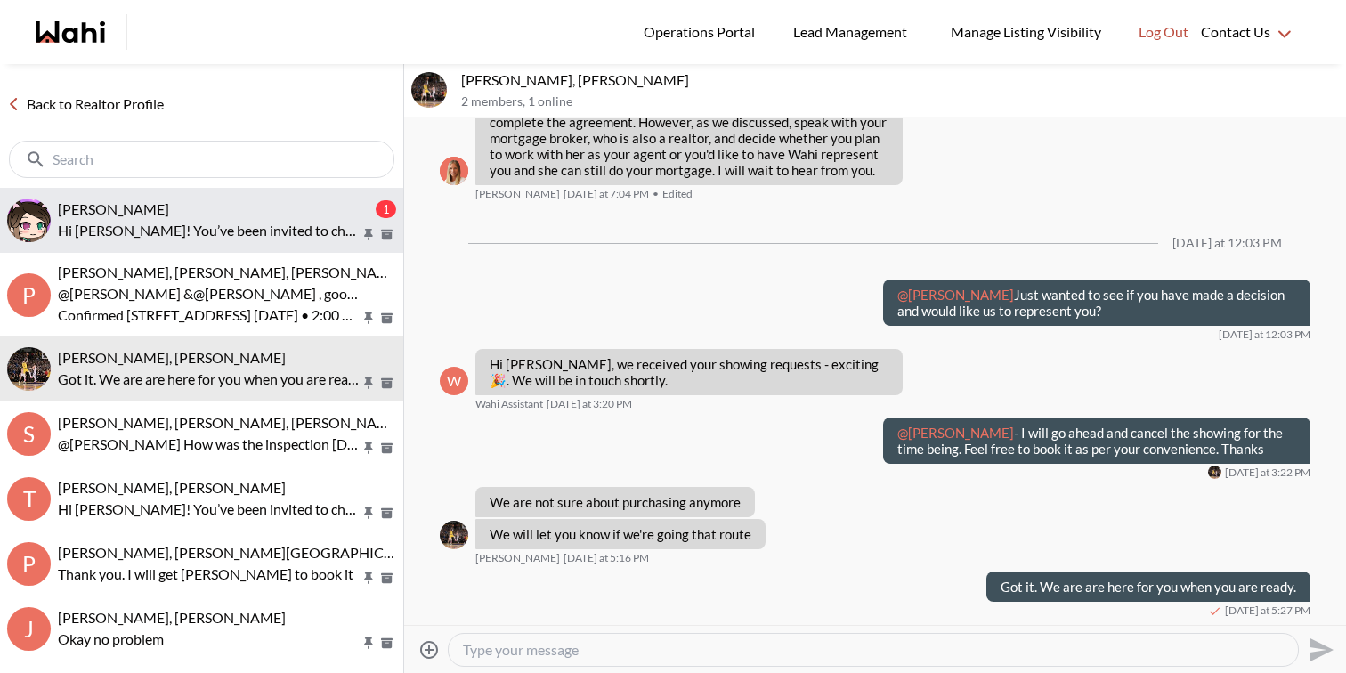
click at [169, 210] on span "[PERSON_NAME]" at bounding box center [113, 208] width 111 height 17
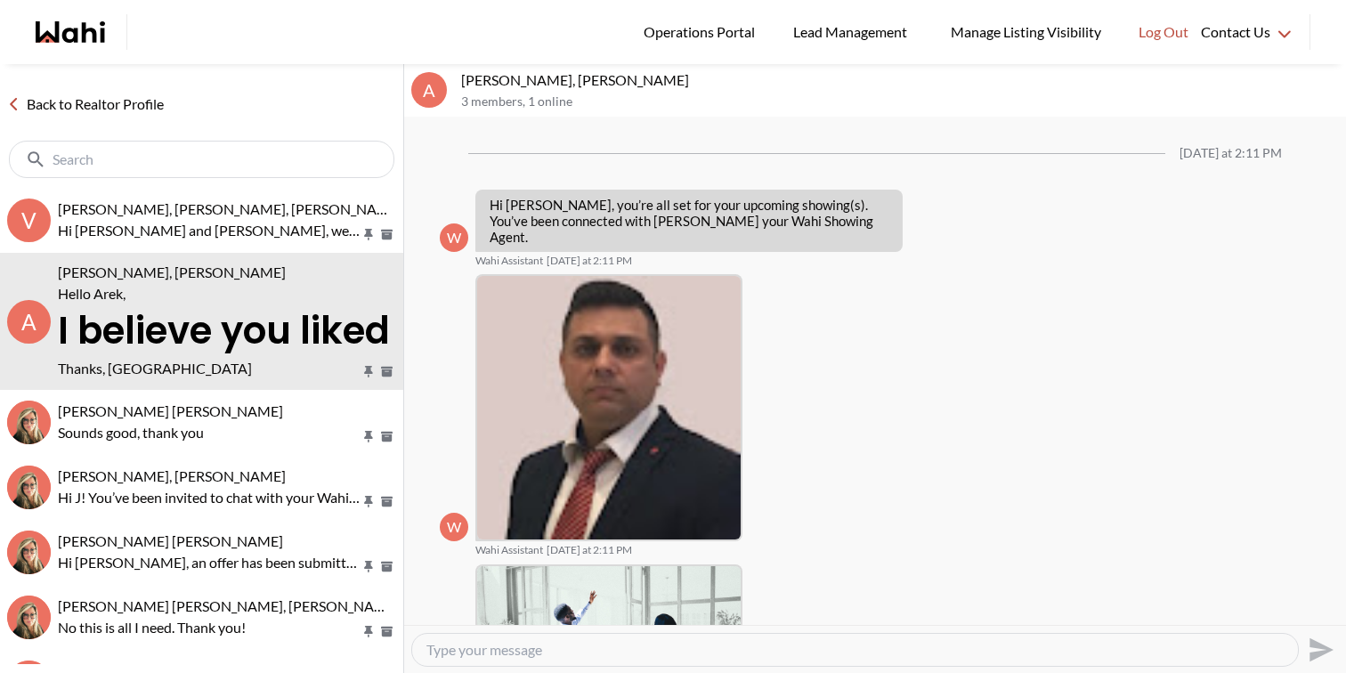
scroll to position [1890, 0]
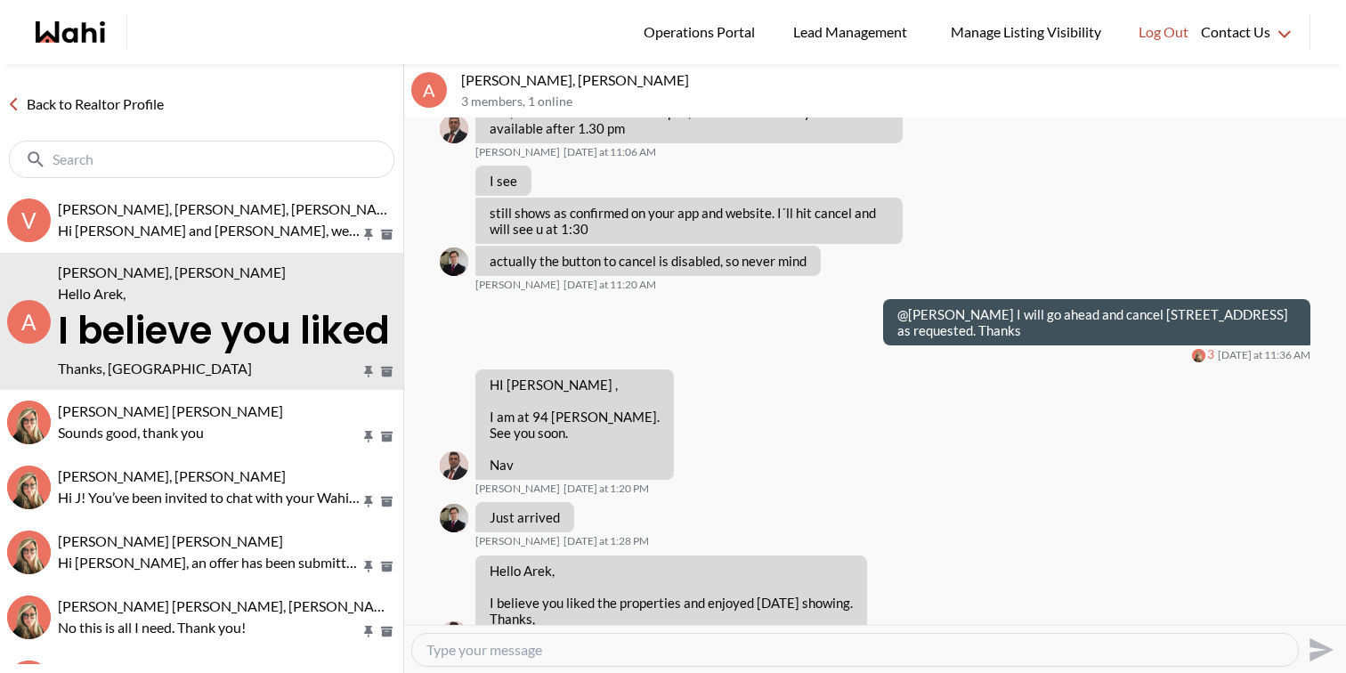
click at [182, 187] on div at bounding box center [201, 159] width 403 height 58
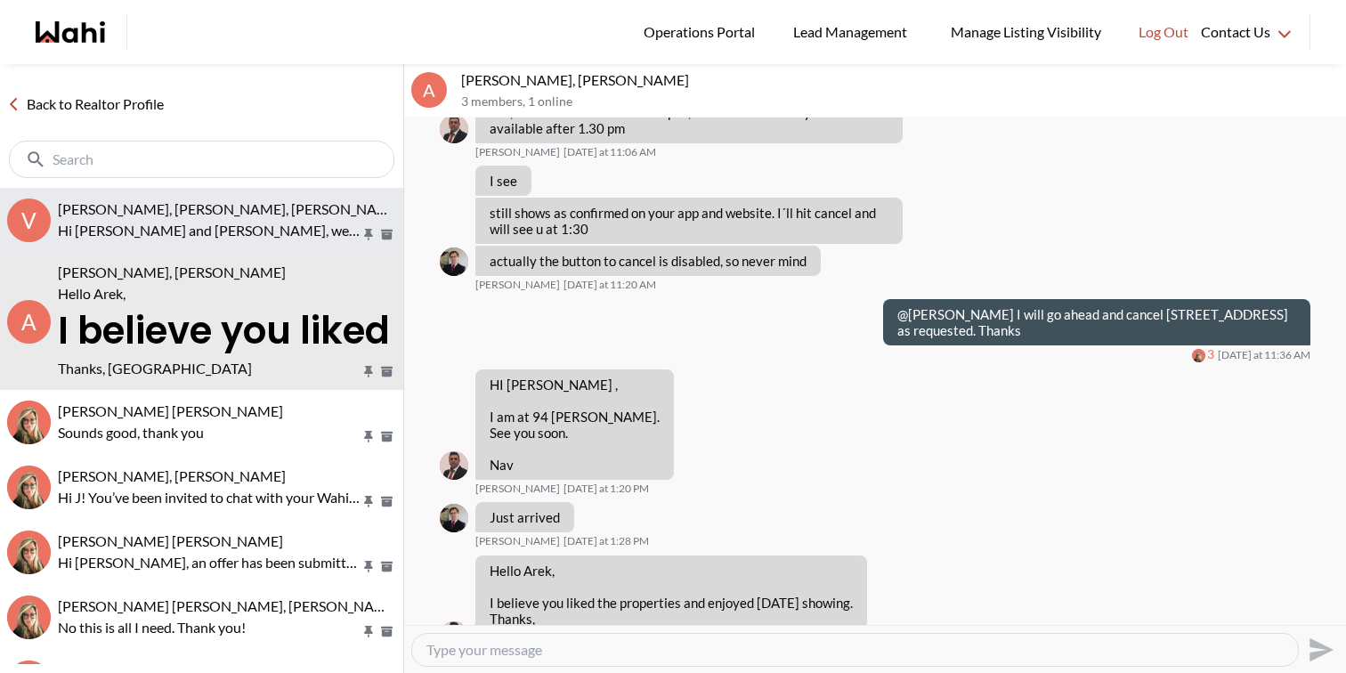
click at [183, 205] on span "Victoria Basova, Dylan Maloney, Barbara" at bounding box center [230, 208] width 345 height 17
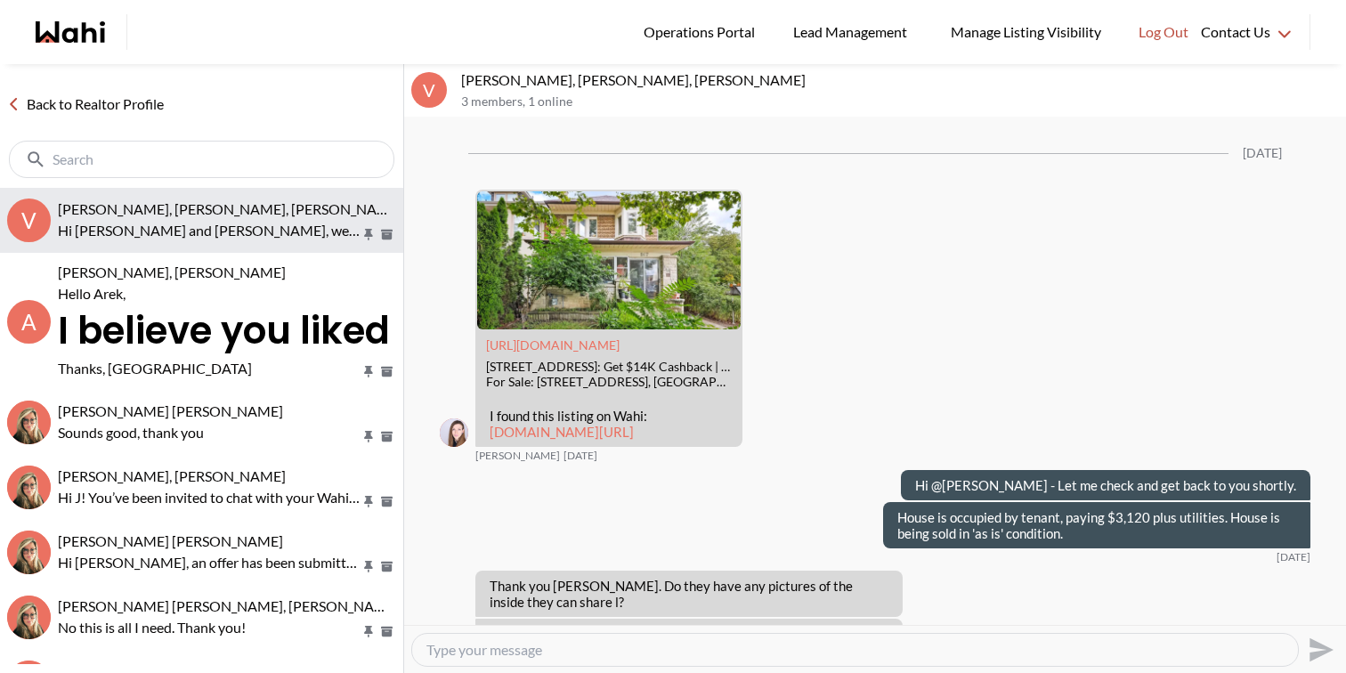
scroll to position [2468, 0]
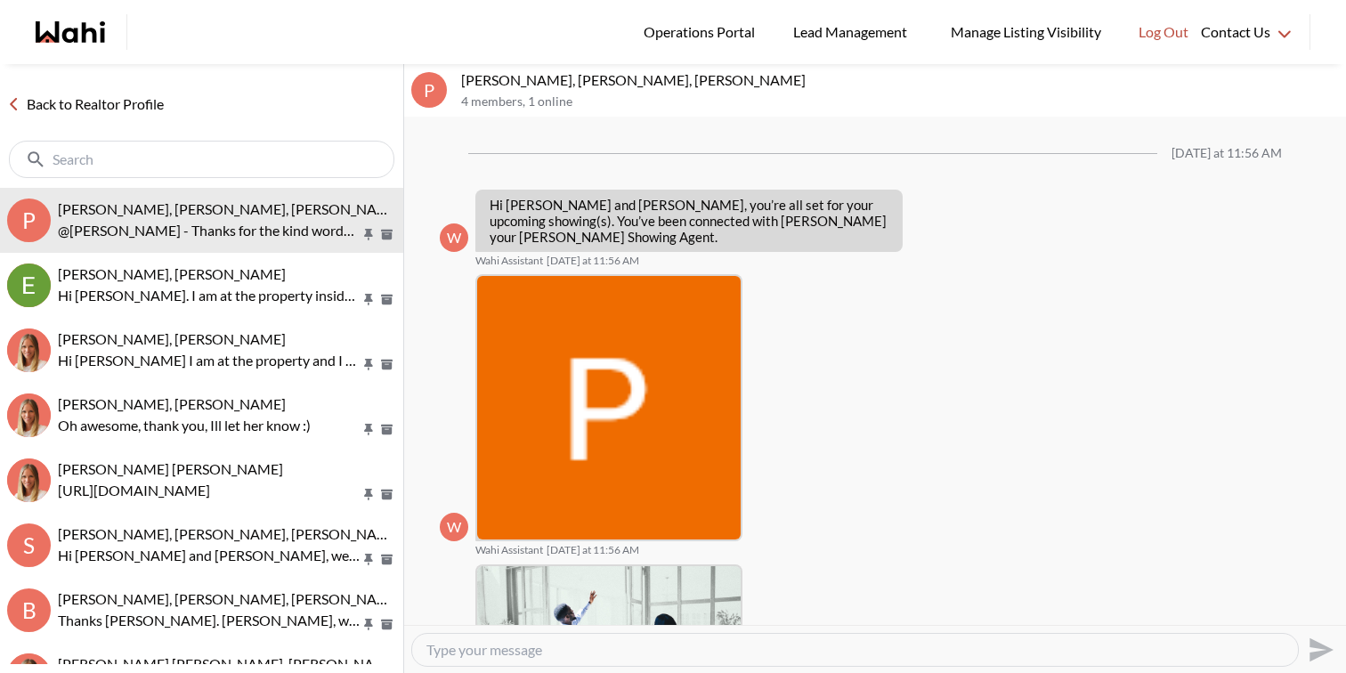
scroll to position [1803, 0]
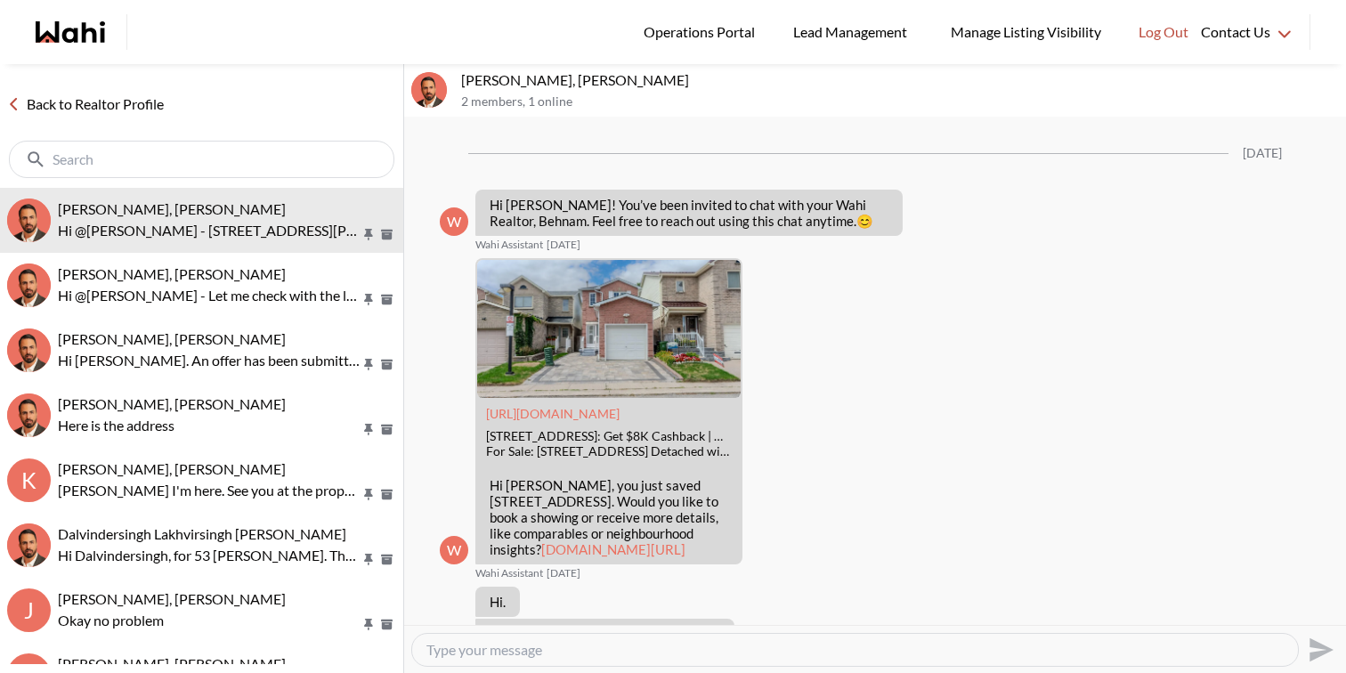
scroll to position [438, 0]
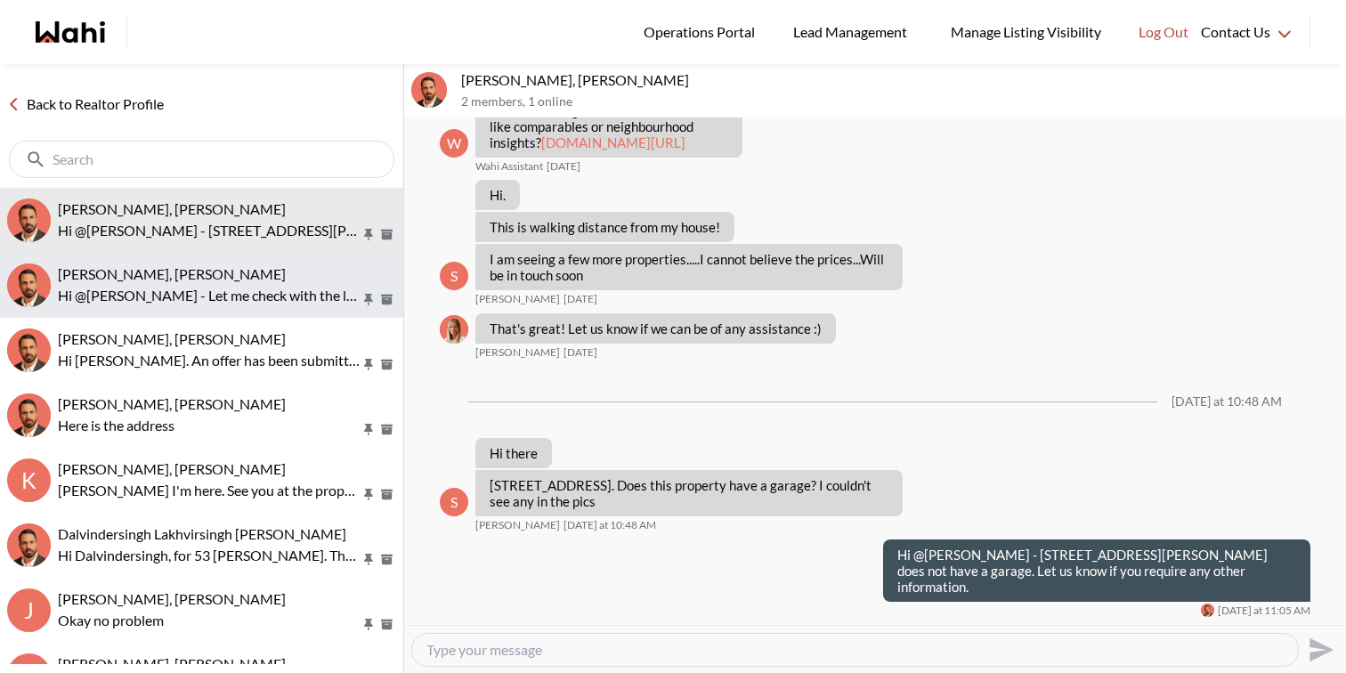
click at [167, 276] on span "[PERSON_NAME], [PERSON_NAME]" at bounding box center [172, 273] width 228 height 17
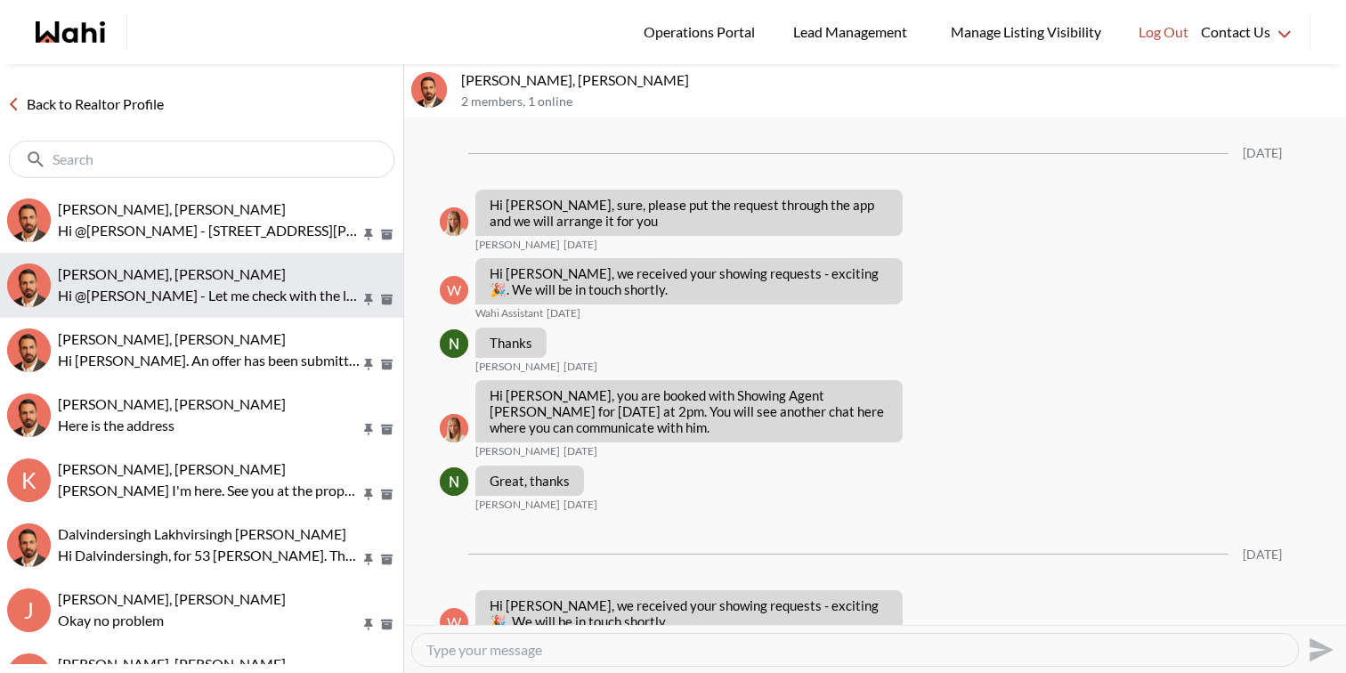
scroll to position [2695, 0]
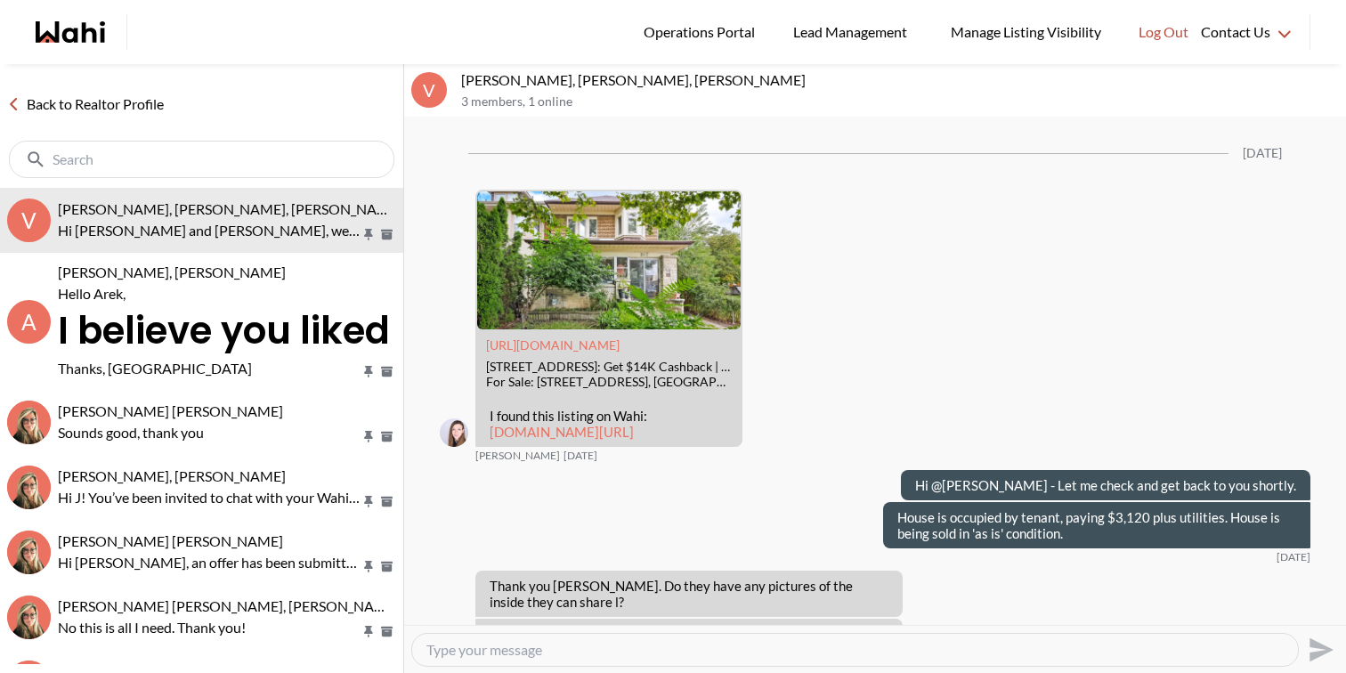
scroll to position [2468, 0]
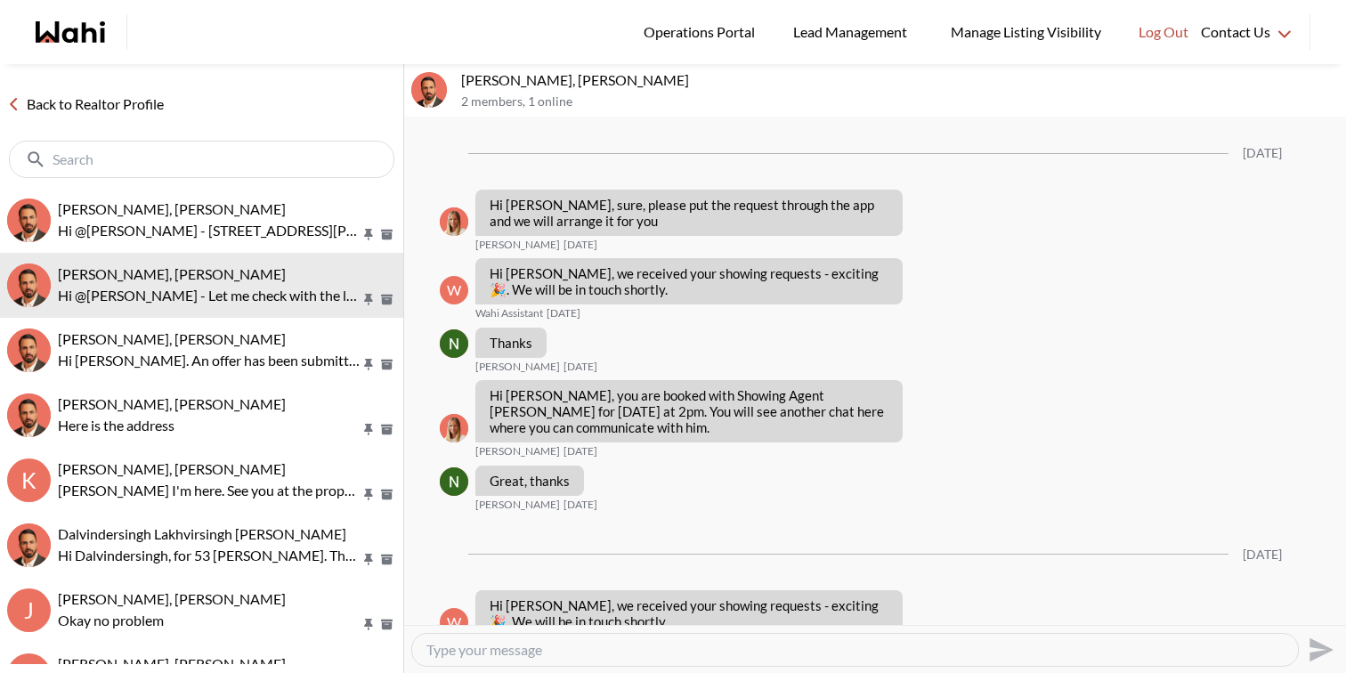
scroll to position [2695, 0]
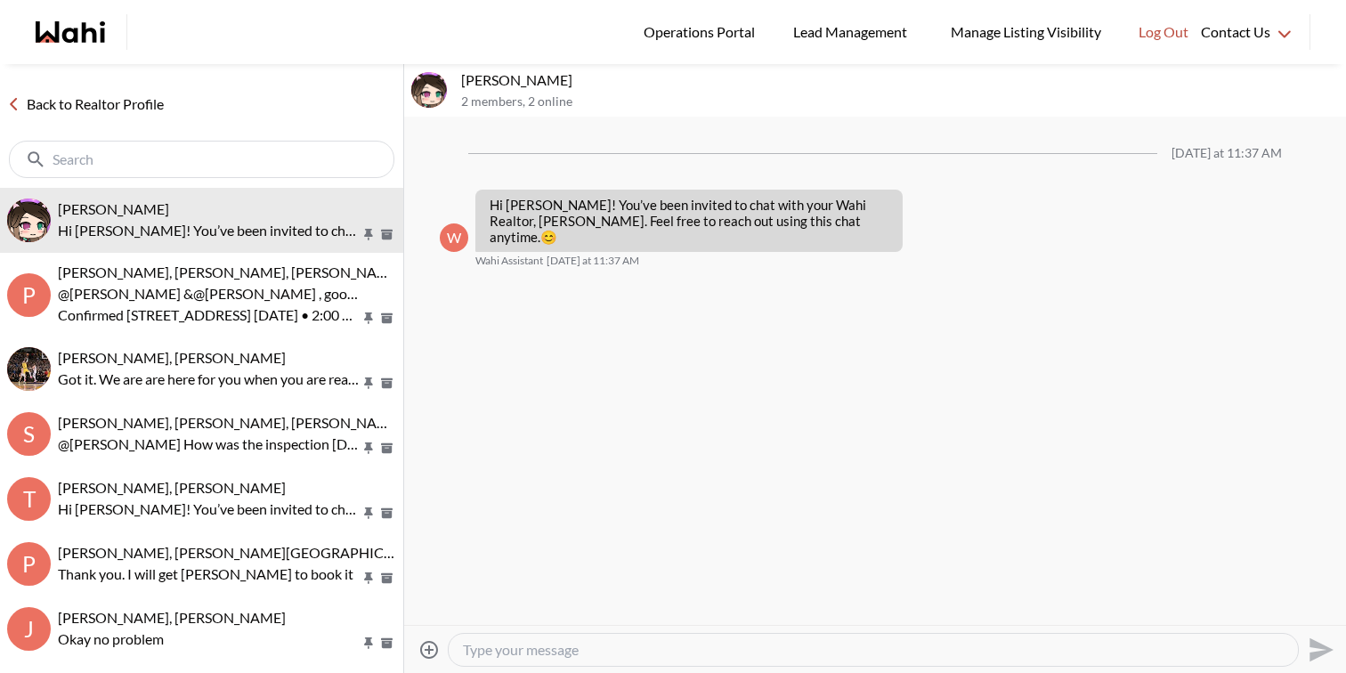
click at [551, 648] on textarea "Type your message" at bounding box center [873, 650] width 821 height 18
paste textarea "Hi [PERSON_NAME], unfortunately I am not able to find someone [DATE]. Would [DA…"
click at [482, 644] on textarea "Hi [PERSON_NAME], unfortunately I am not able to find someone [DATE]. Would [DA…" at bounding box center [873, 650] width 821 height 18
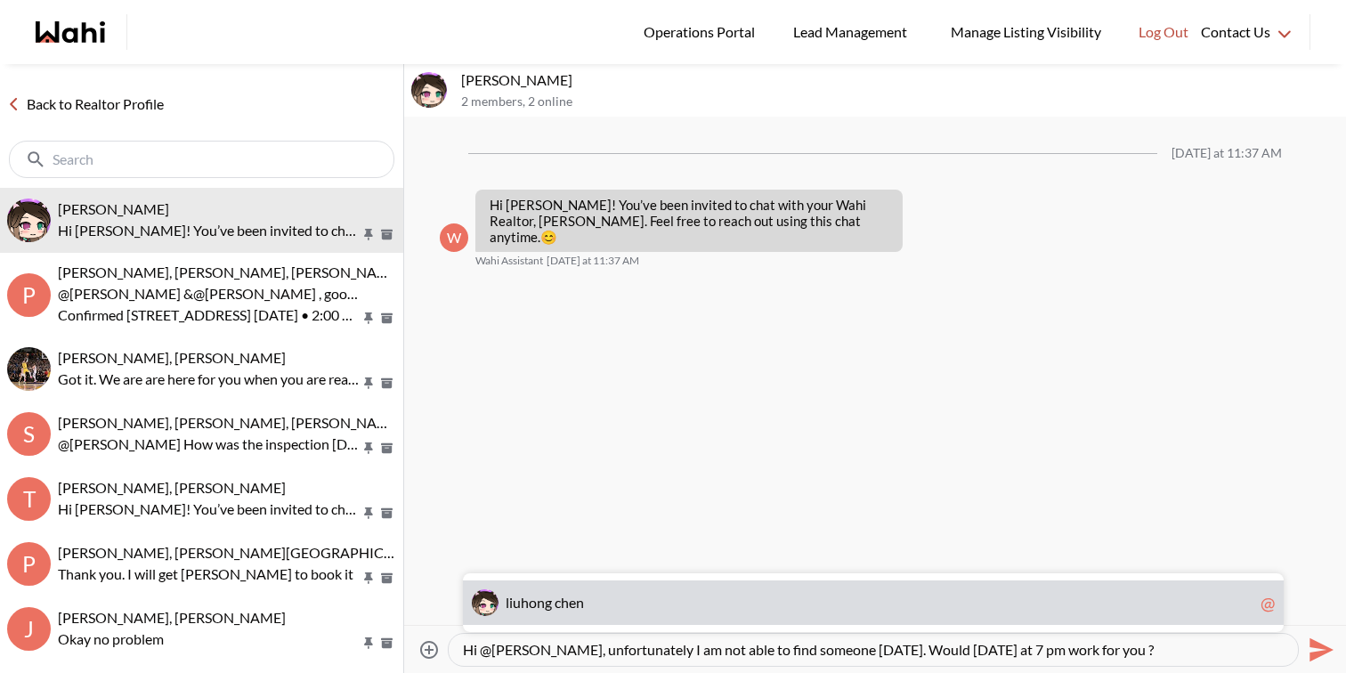
click at [565, 602] on span "h" at bounding box center [565, 602] width 8 height 17
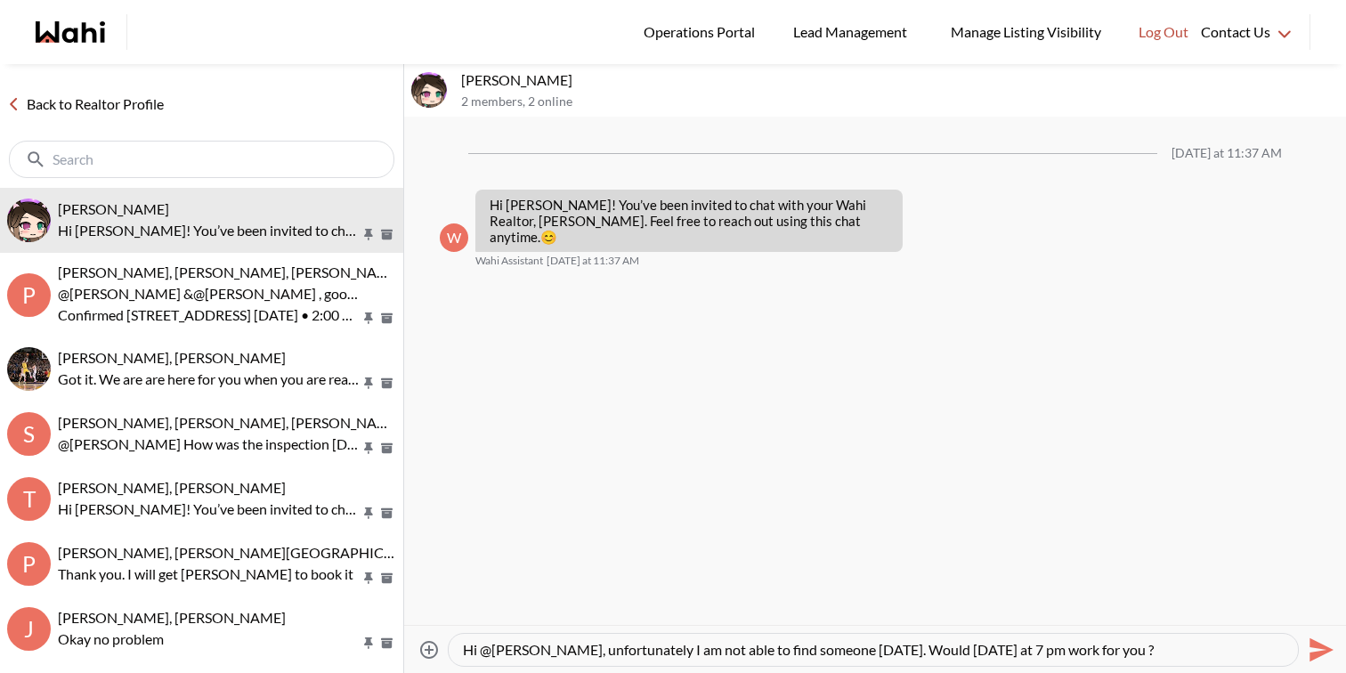
drag, startPoint x: 800, startPoint y: 652, endPoint x: 770, endPoint y: 649, distance: 29.5
click at [770, 649] on textarea "Hi @[PERSON_NAME], unfortunately I am not able to find someone [DATE]. Would [D…" at bounding box center [873, 650] width 821 height 18
type textarea "Hi @[PERSON_NAME], unfortunately I am unable to find someone [DATE]. Would [DAT…"
click at [1316, 655] on icon "Send" at bounding box center [1322, 650] width 24 height 24
